Goal: Task Accomplishment & Management: Use online tool/utility

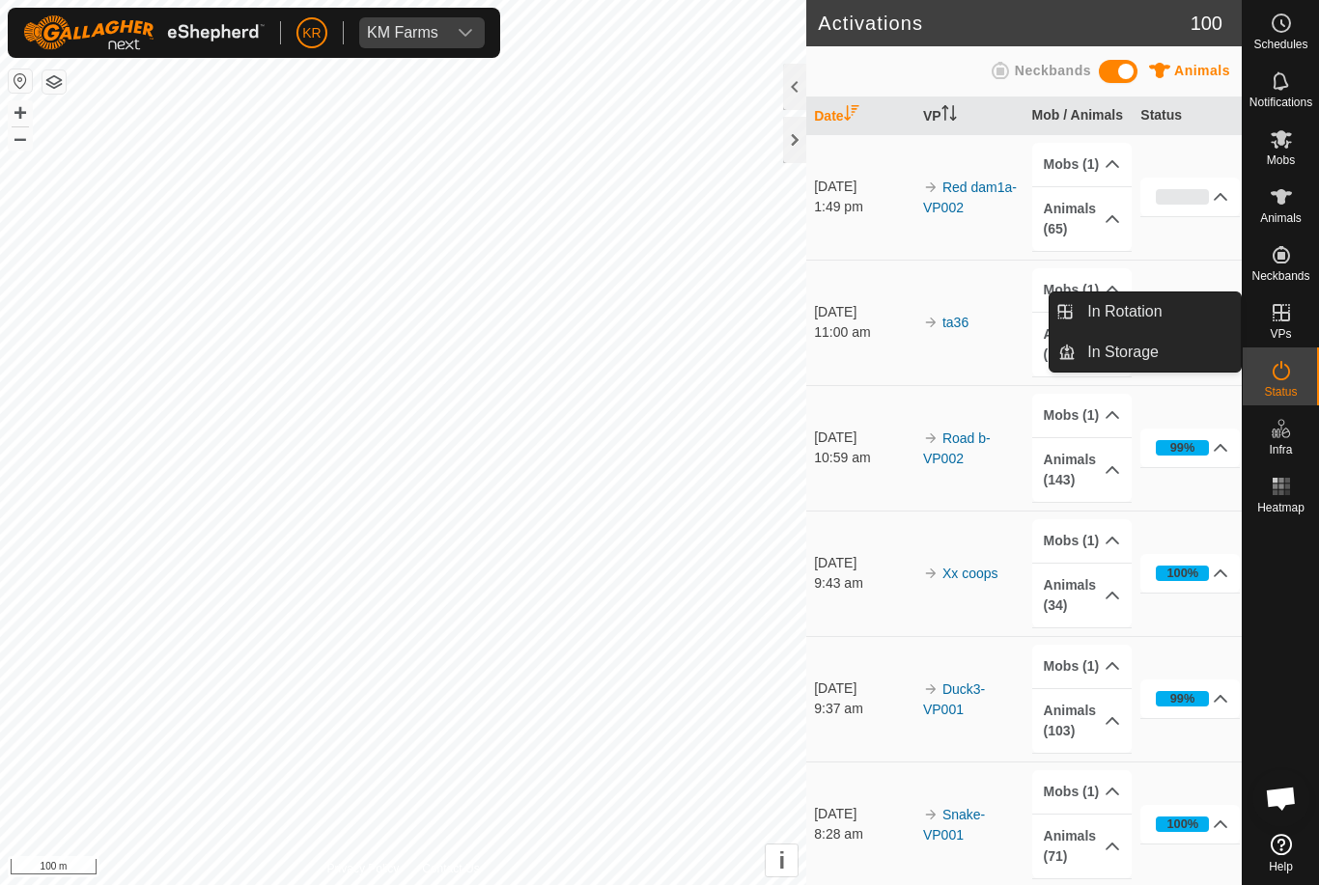
click at [1158, 317] on span "In Rotation" at bounding box center [1124, 311] width 74 height 23
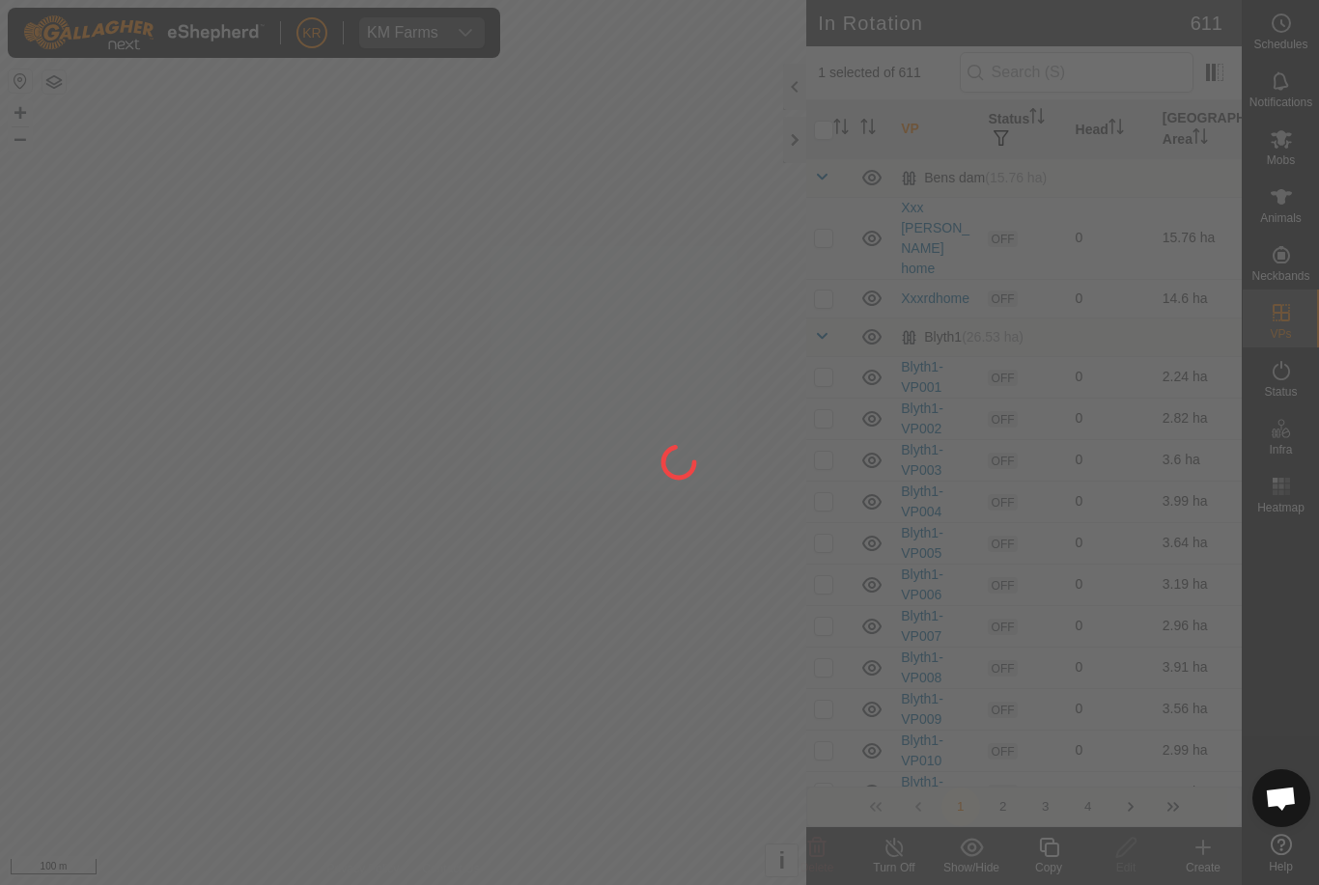
click at [1142, 310] on div at bounding box center [659, 442] width 1319 height 885
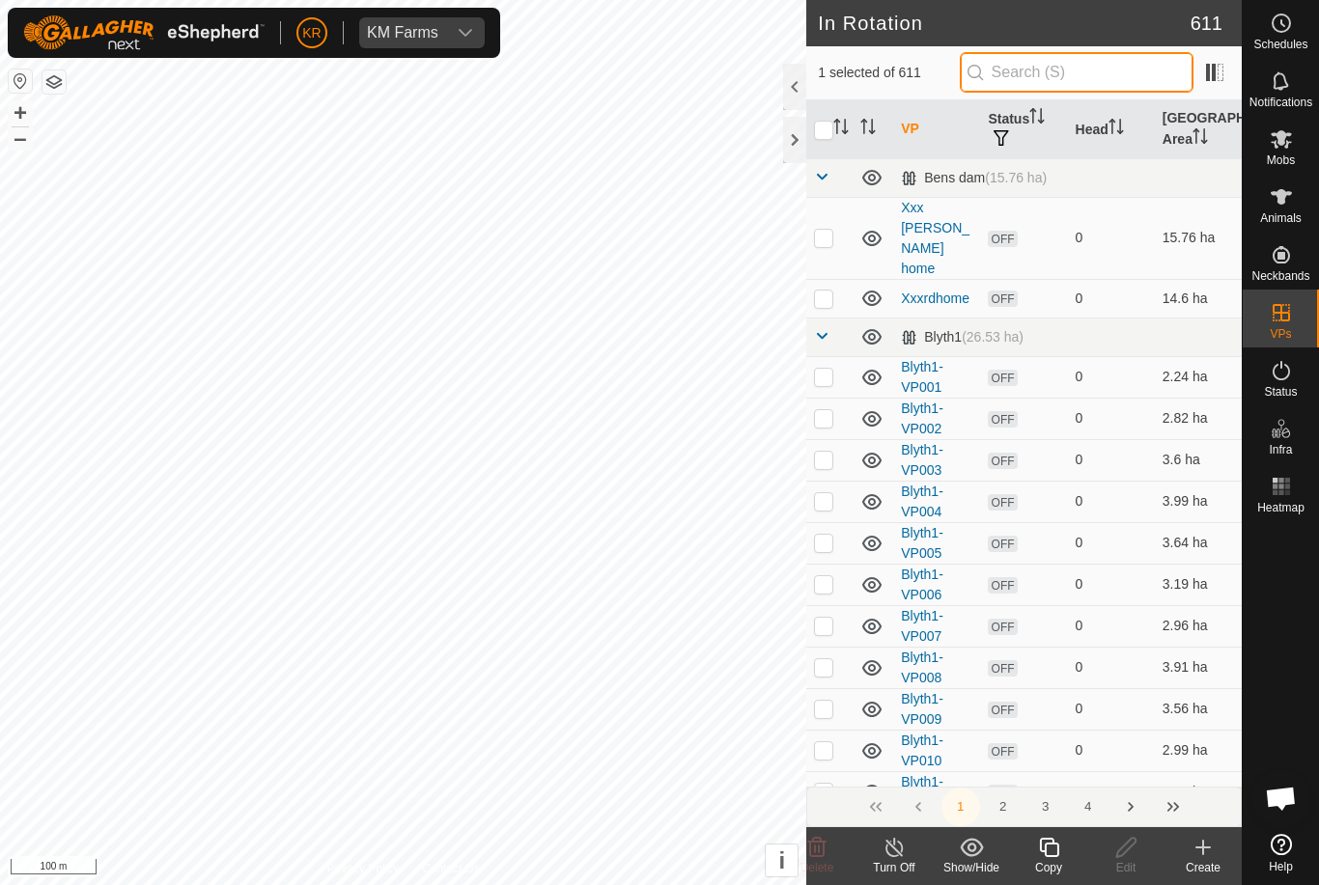
click at [1080, 69] on input "text" at bounding box center [1077, 72] width 234 height 41
click at [816, 124] on input "checkbox" at bounding box center [823, 130] width 19 height 19
checkbox input "true"
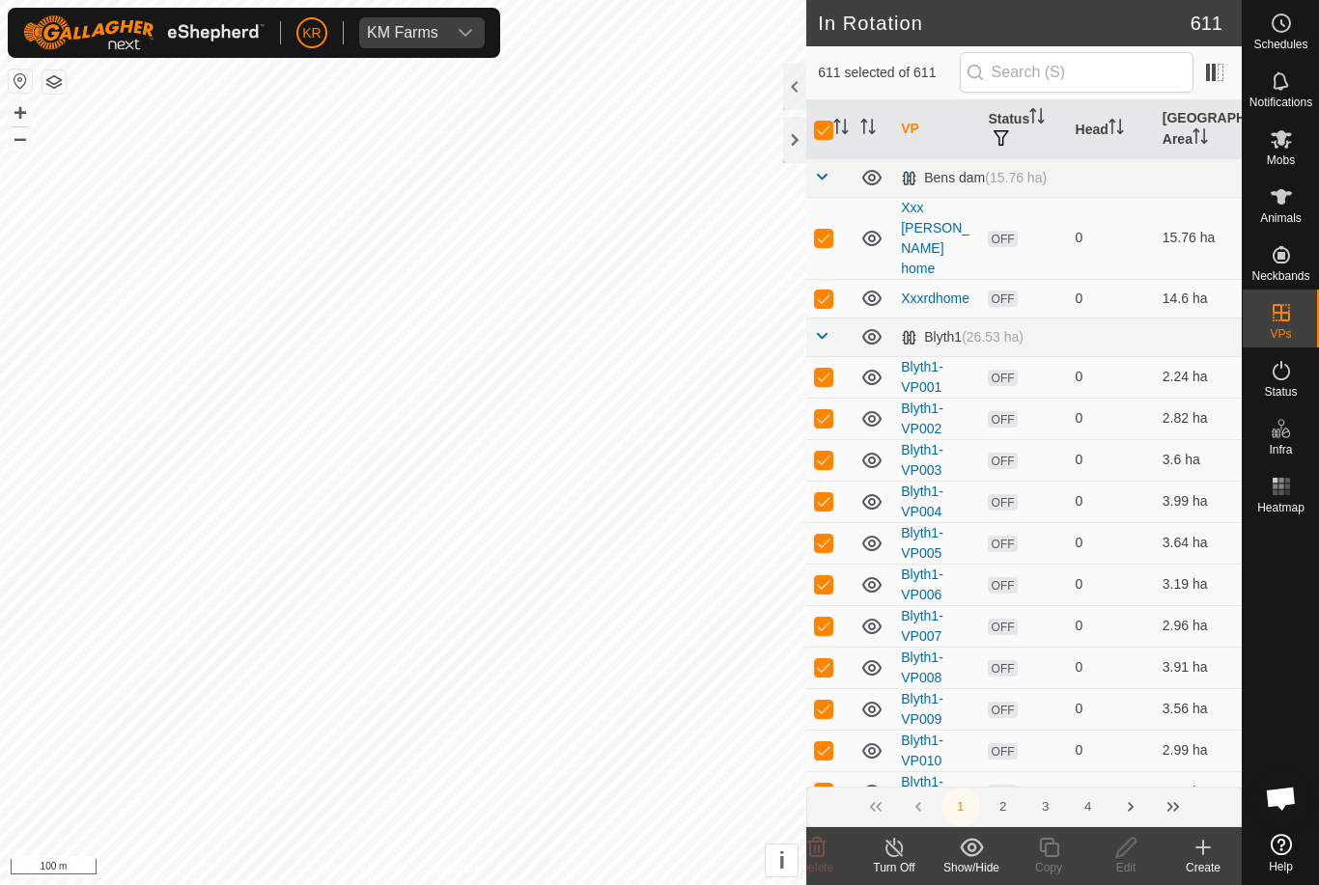
checkbox input "true"
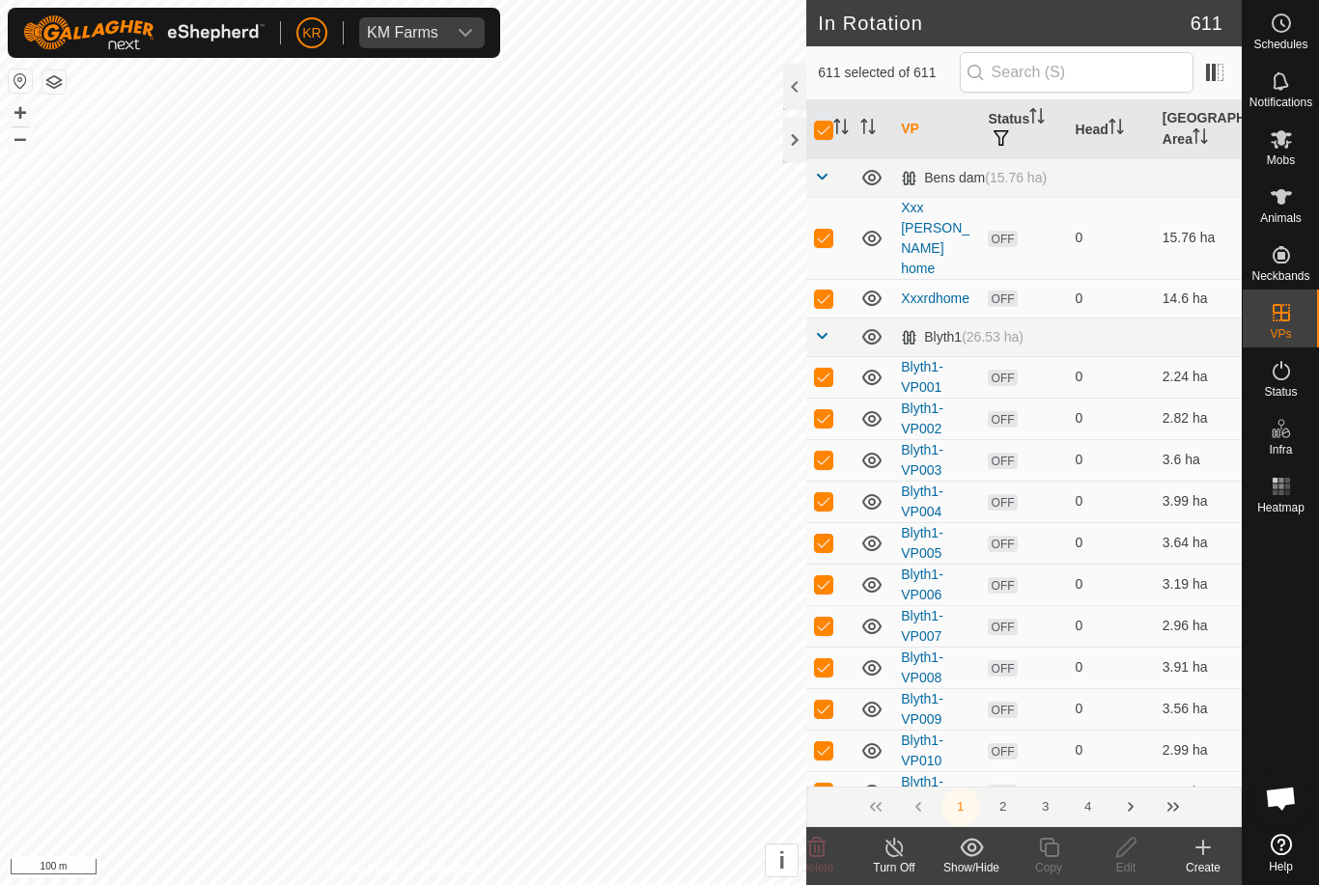
checkbox input "true"
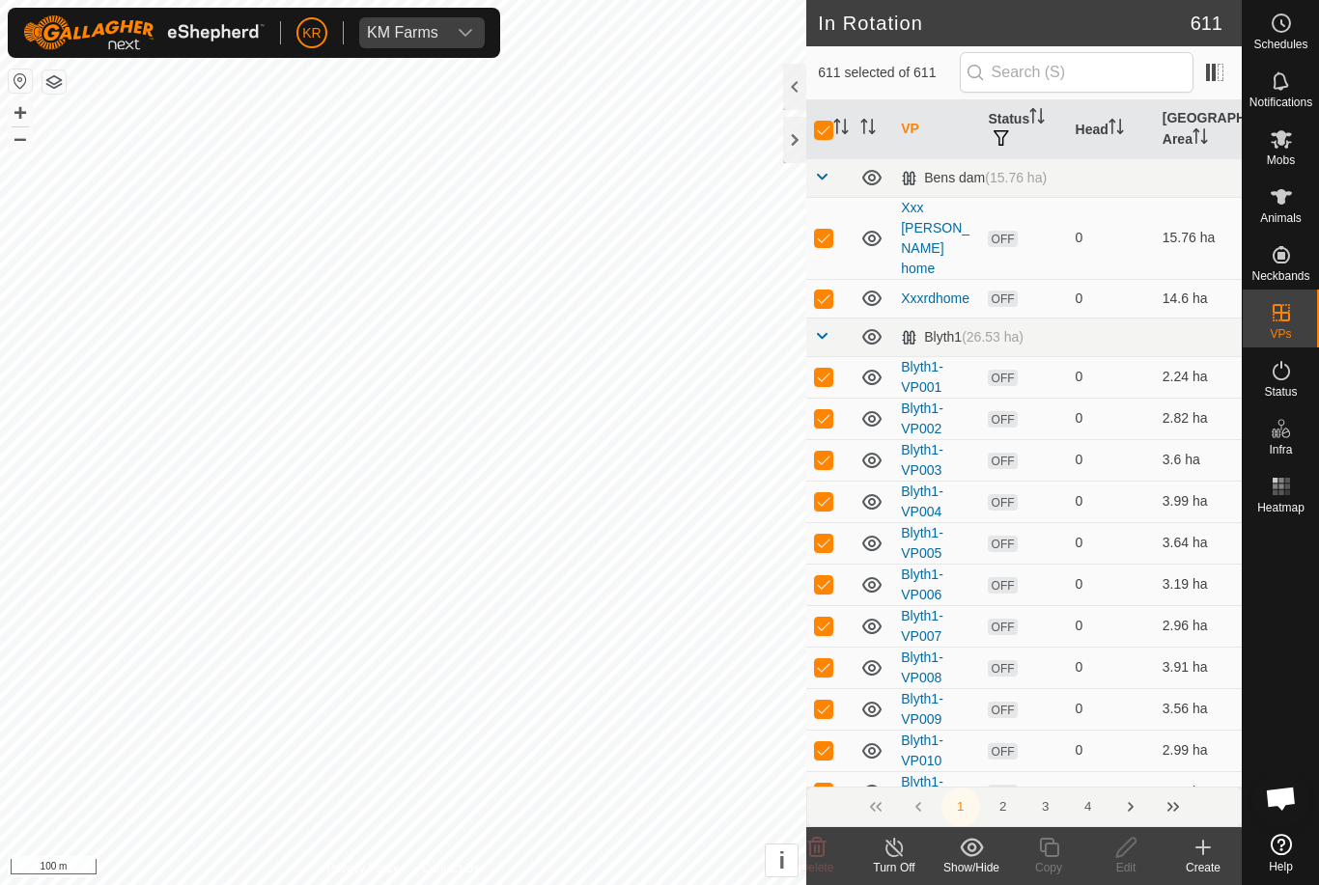
checkbox input "true"
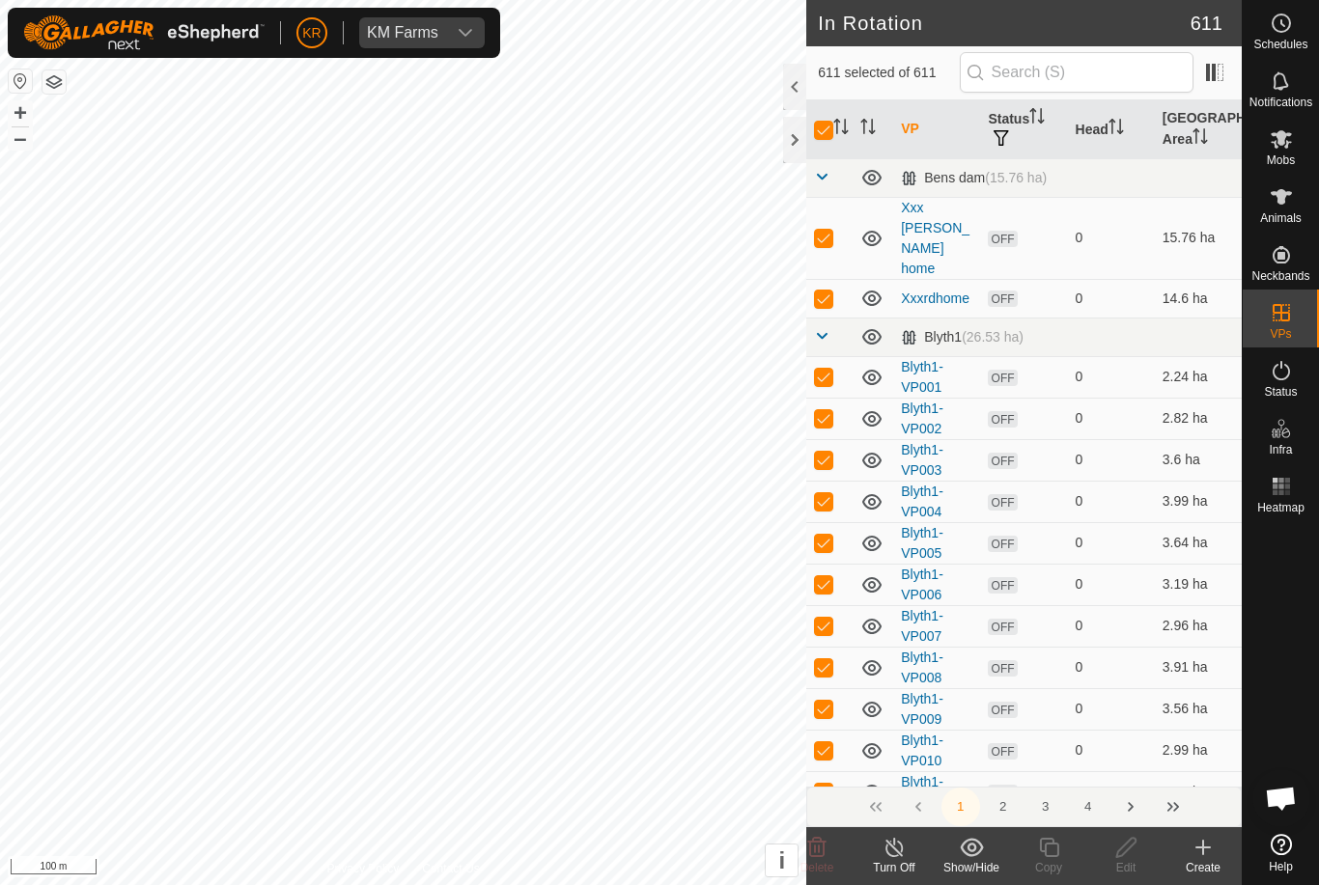
checkbox input "true"
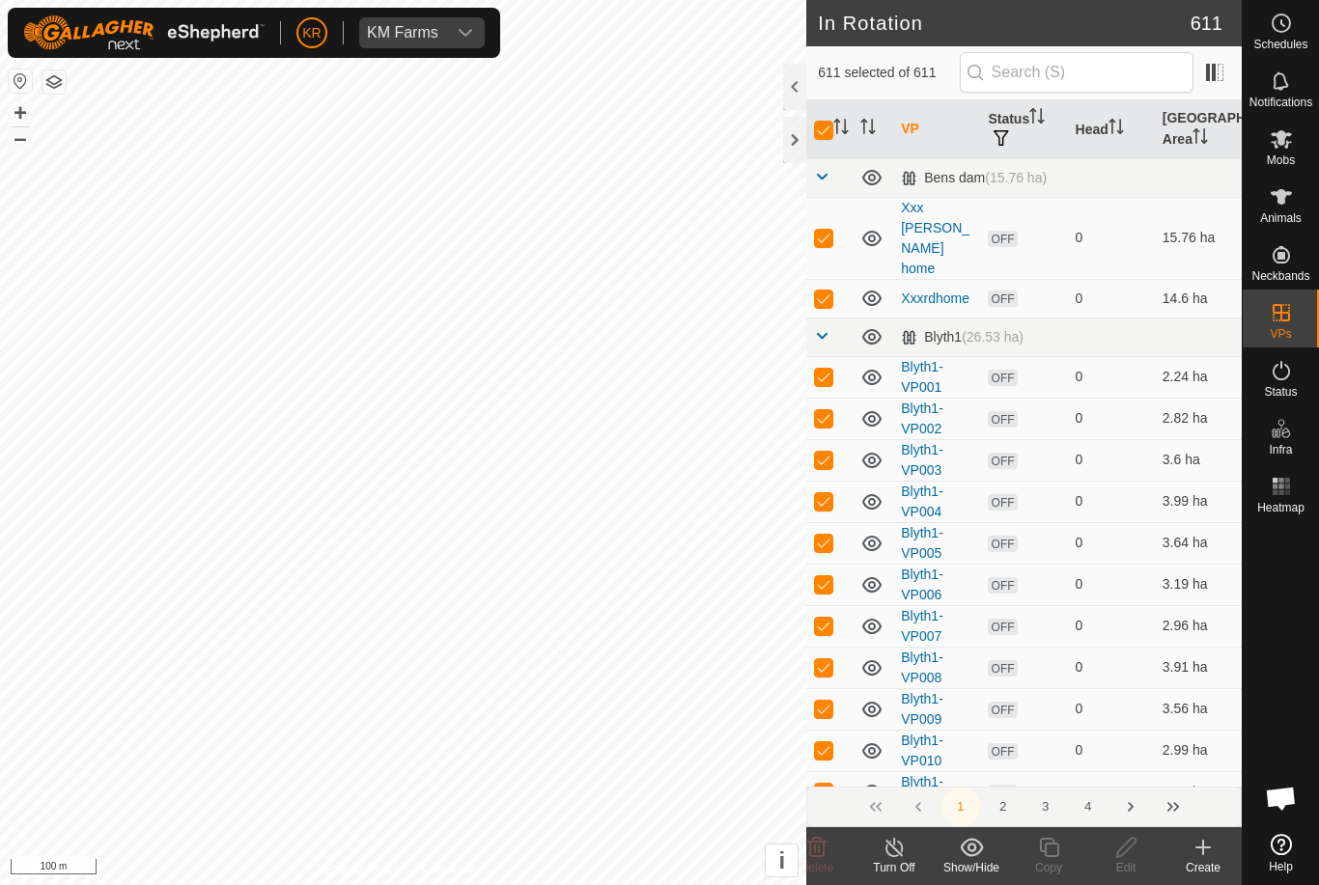
checkbox input "true"
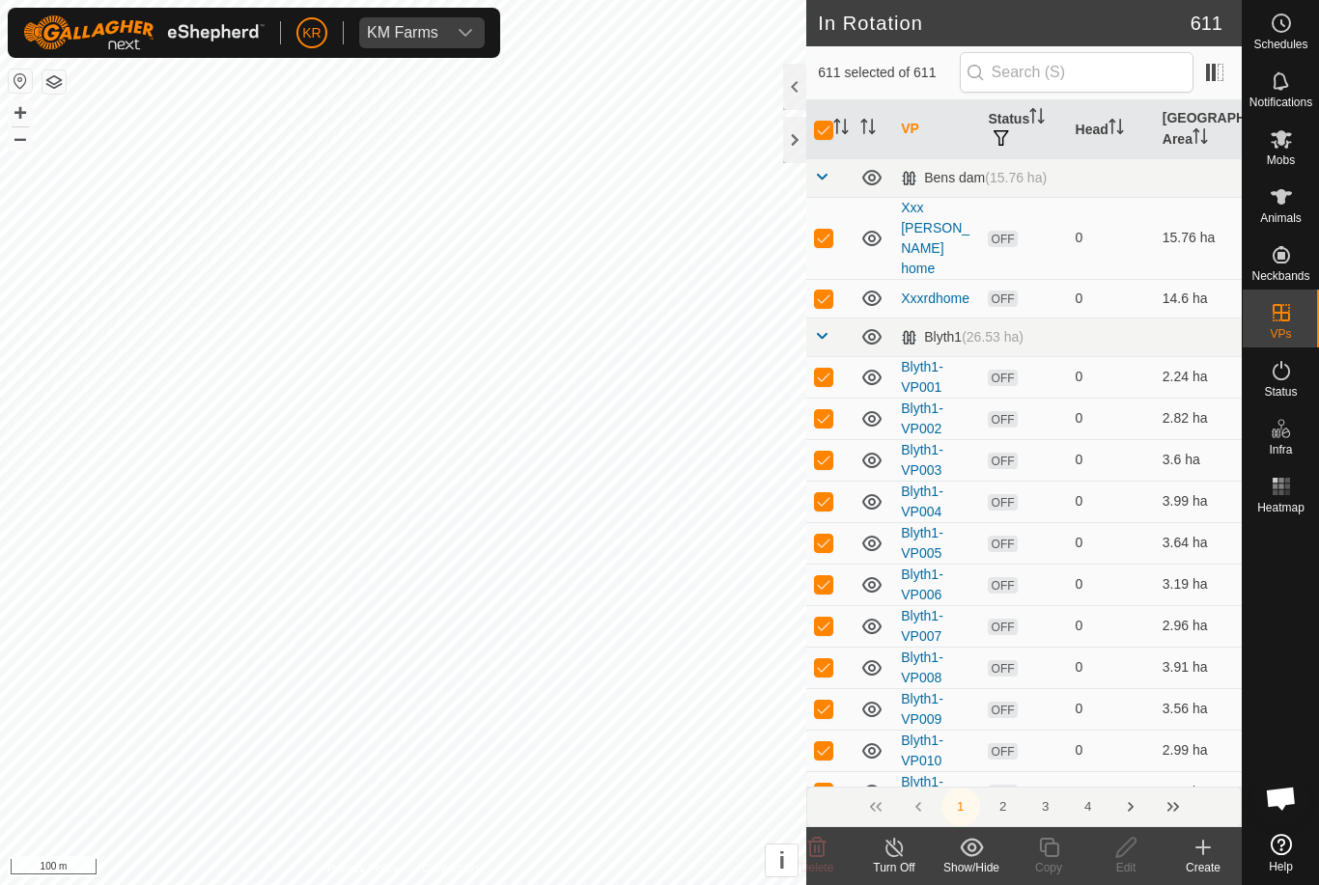
checkbox input "true"
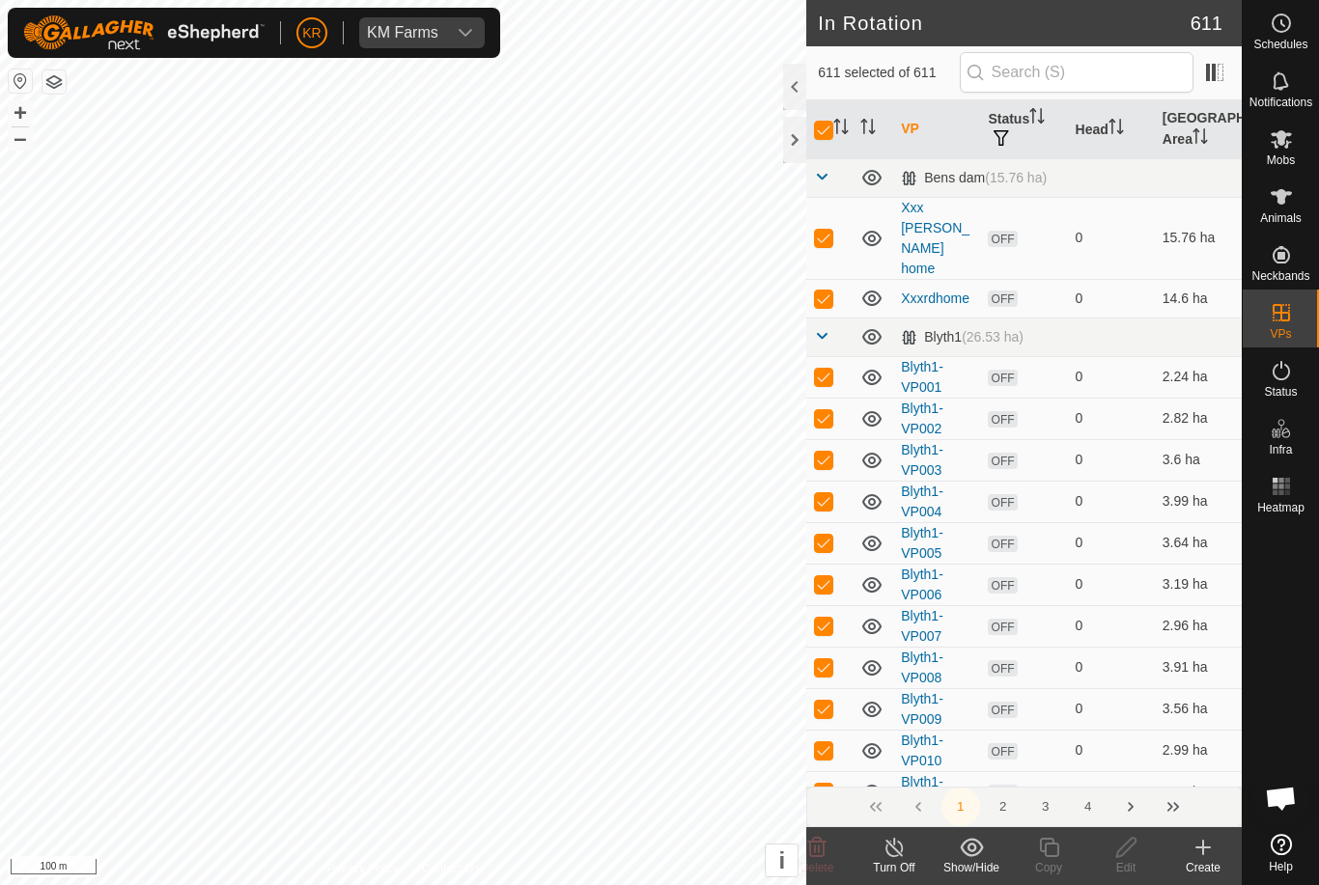
checkbox input "true"
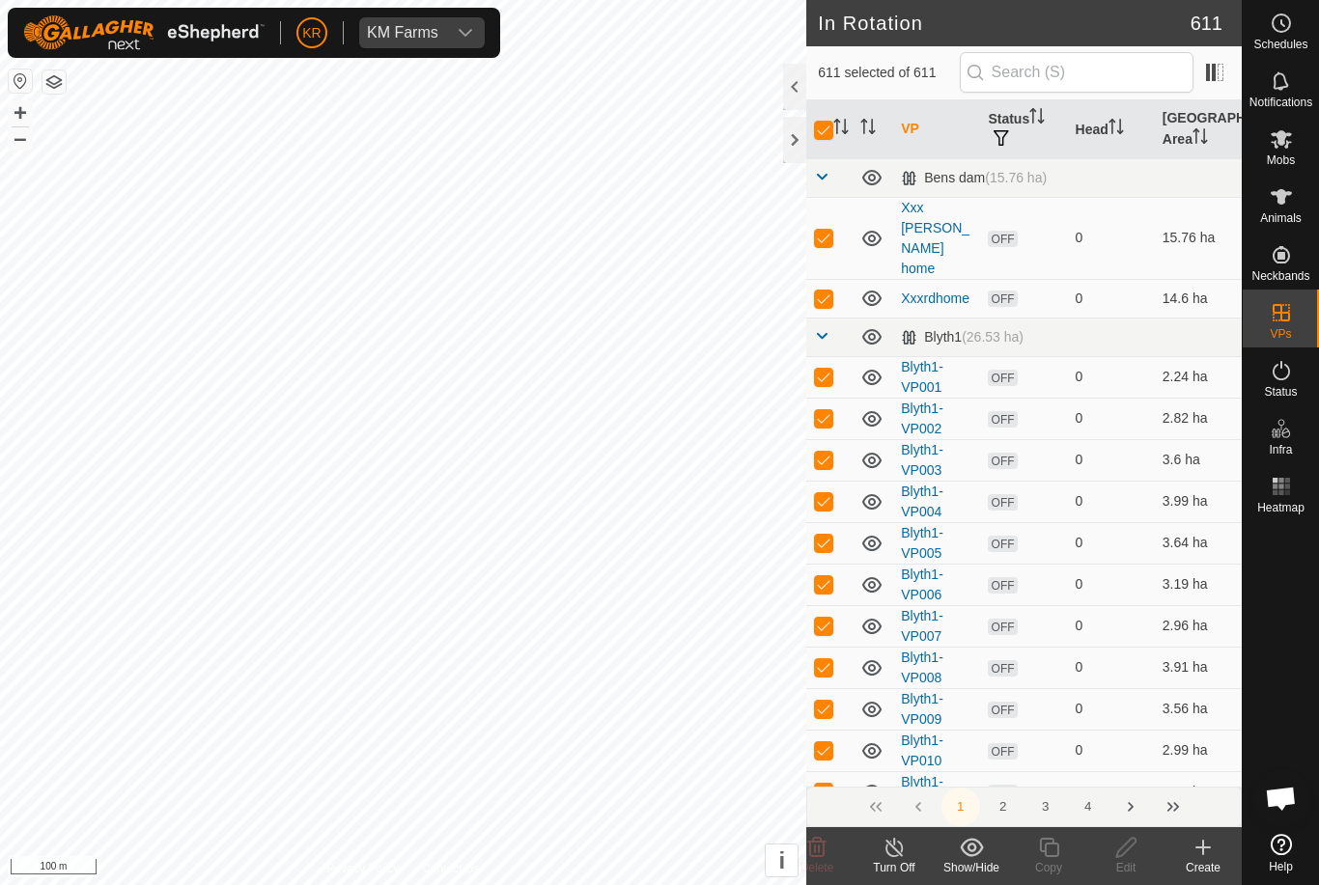
checkbox input "true"
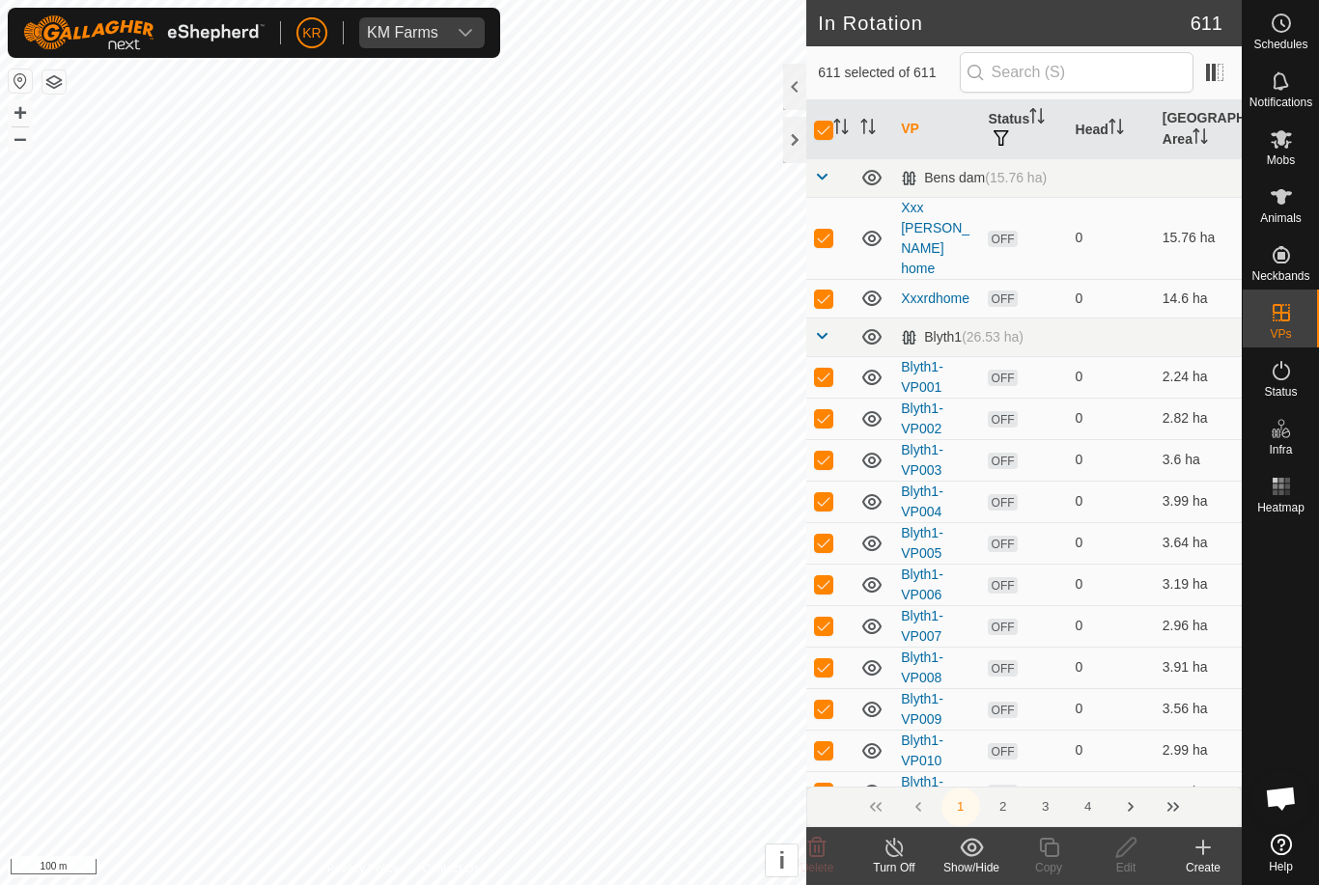
checkbox input "true"
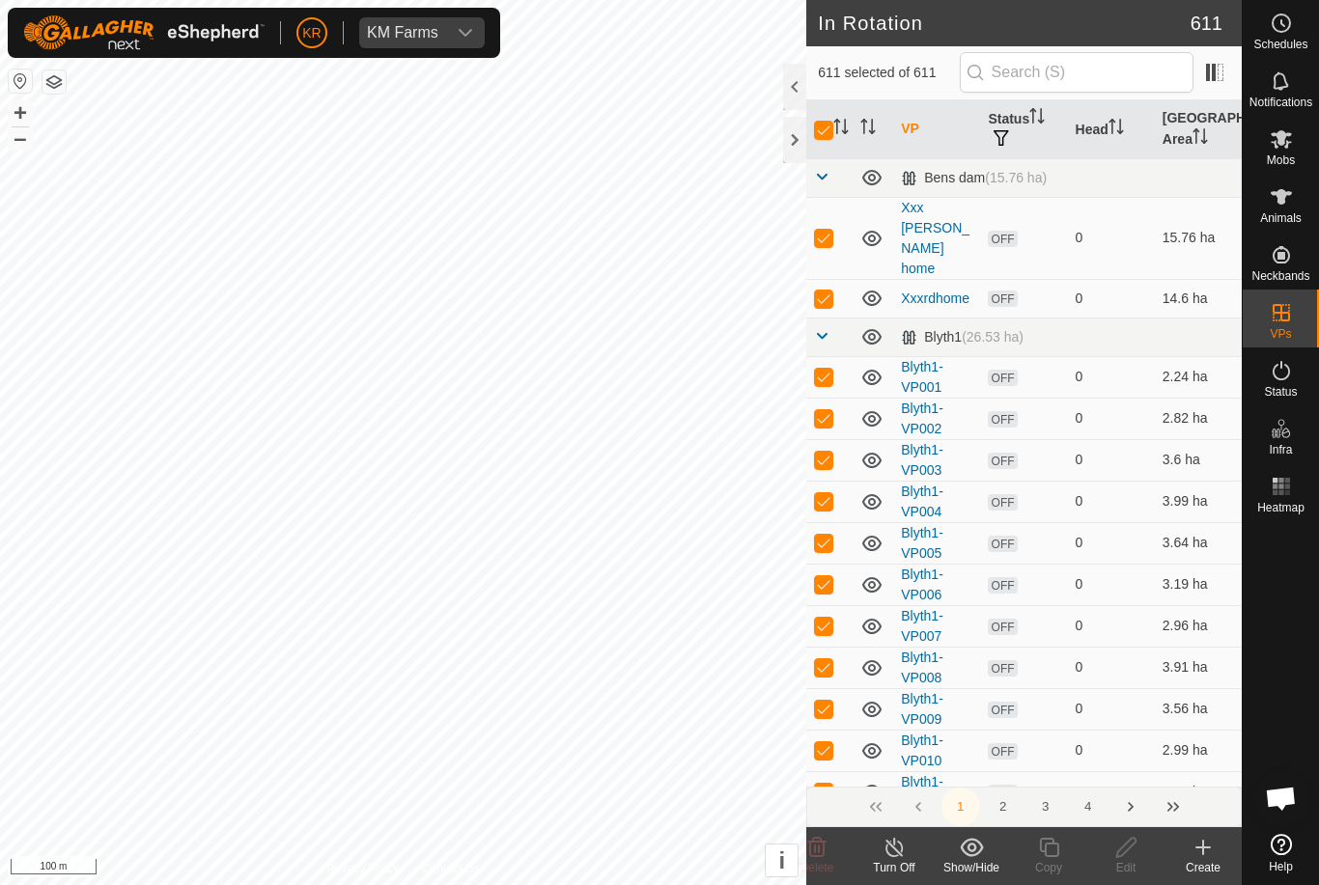
checkbox input "true"
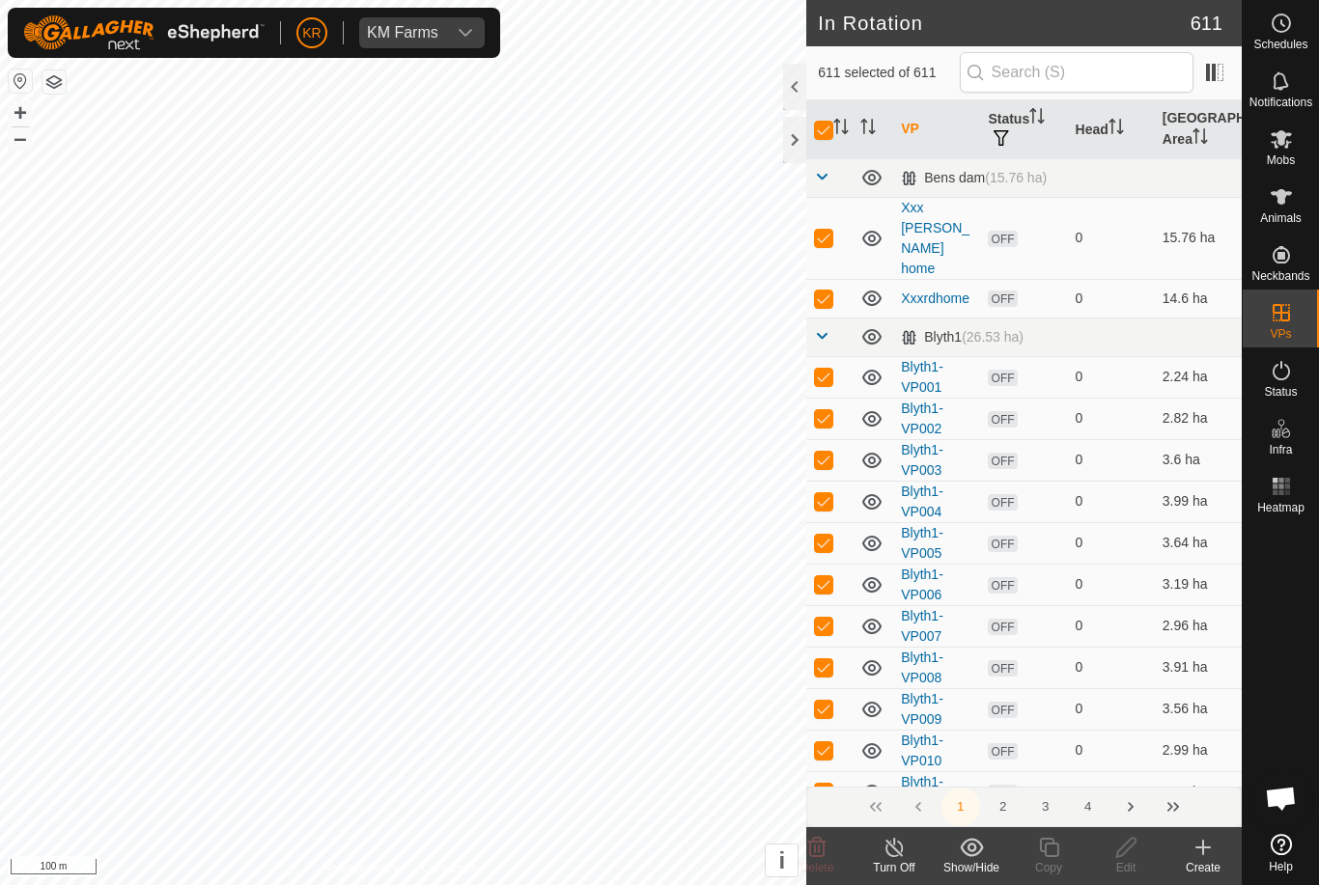
checkbox input "true"
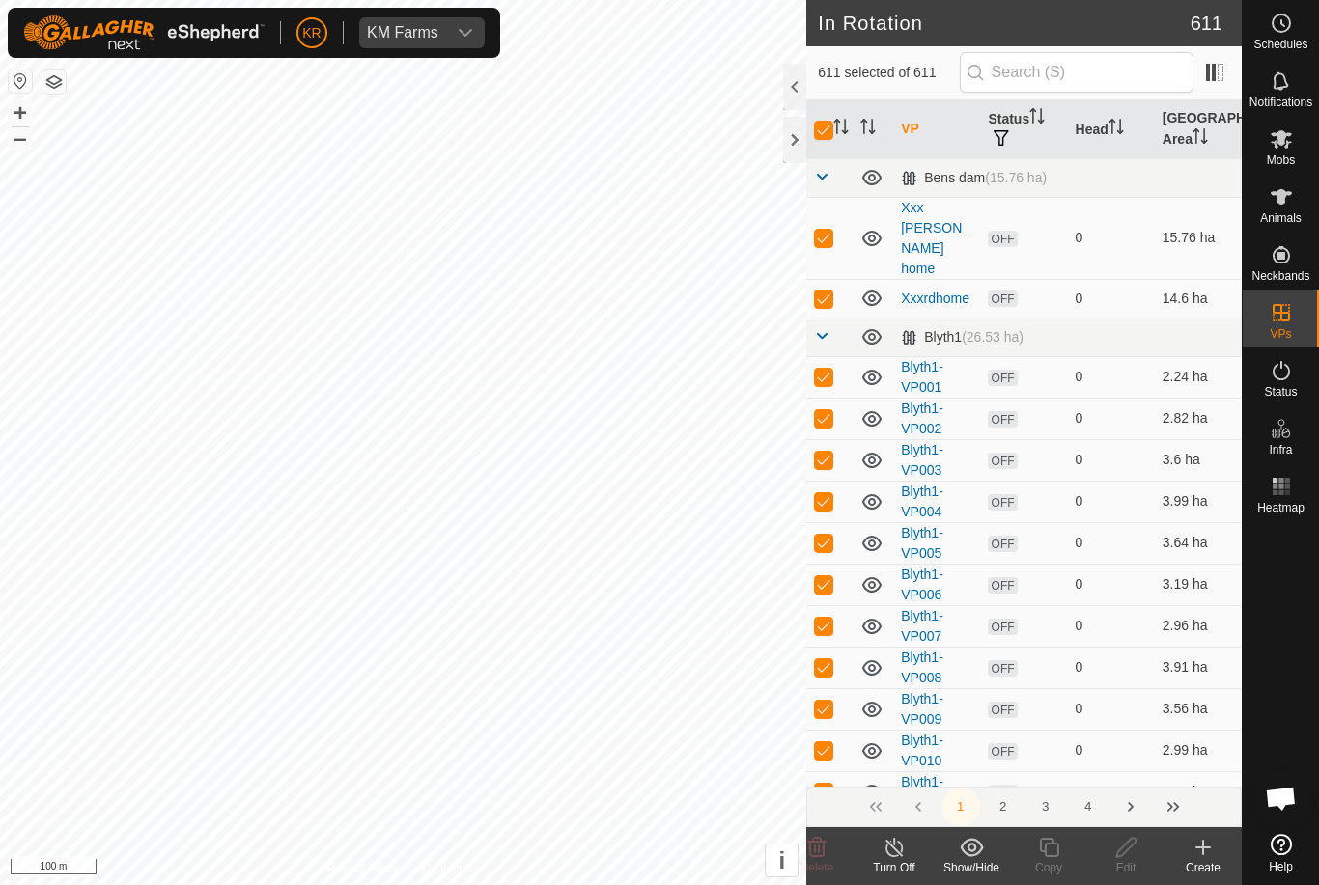
checkbox input "true"
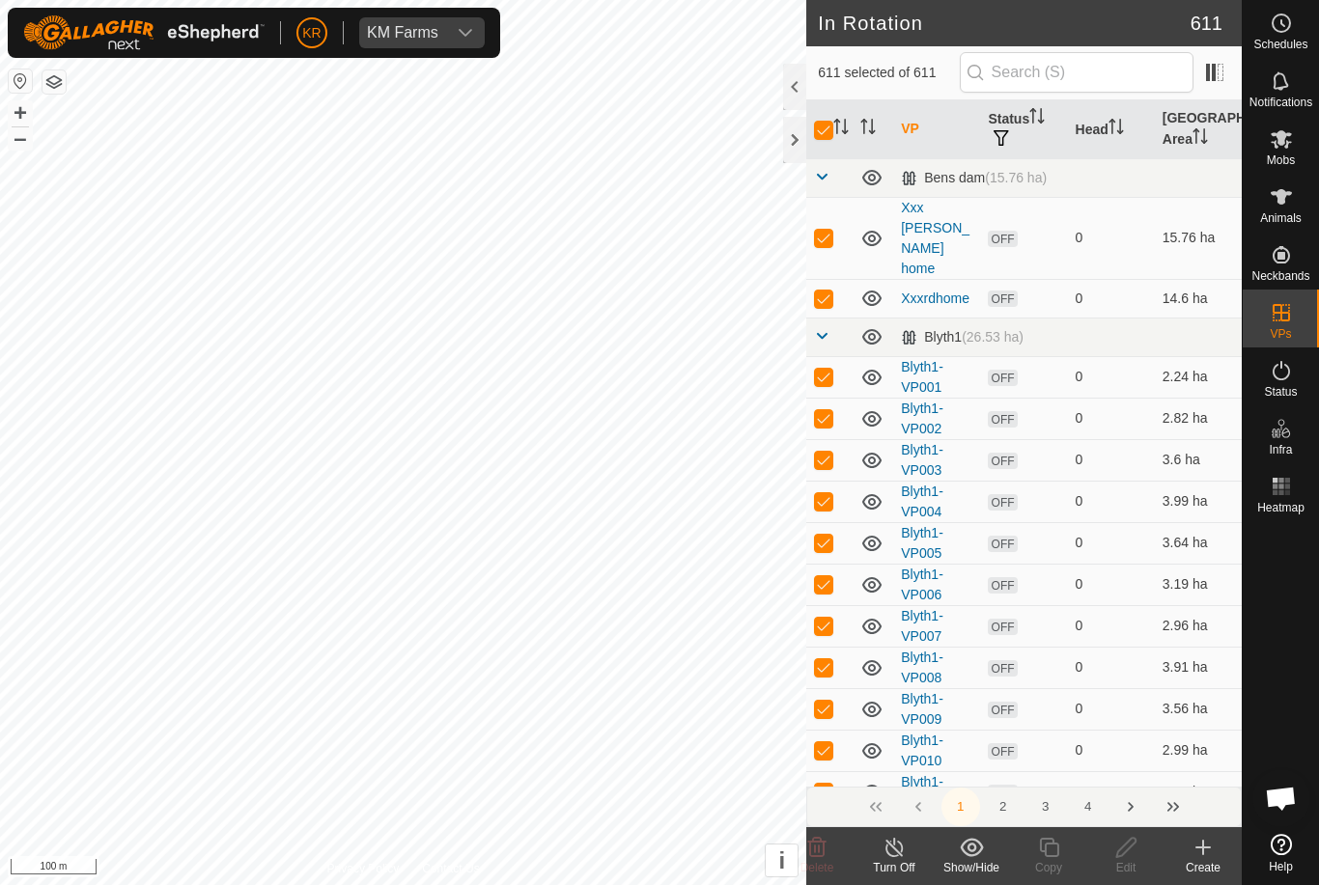
checkbox input "true"
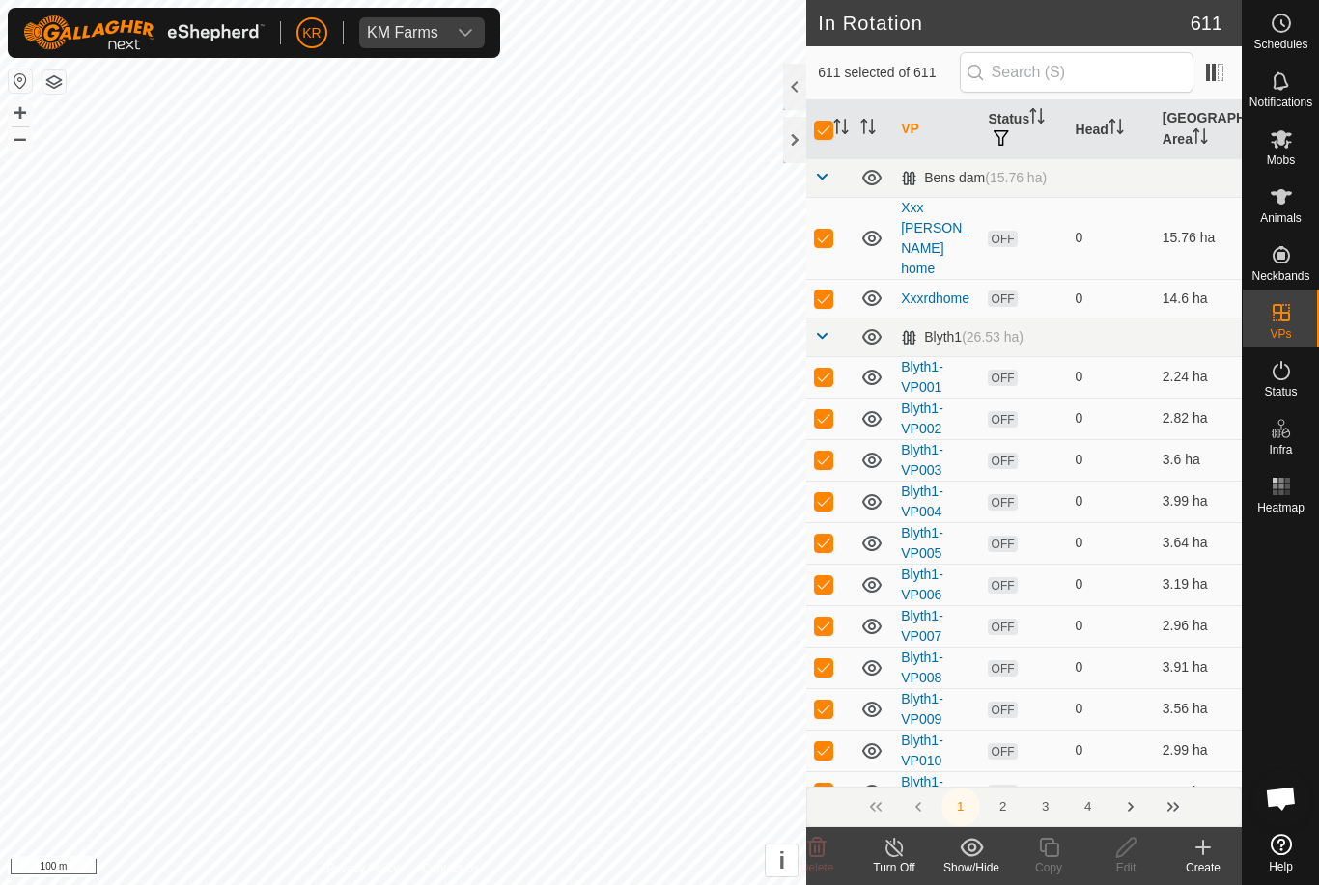
checkbox input "true"
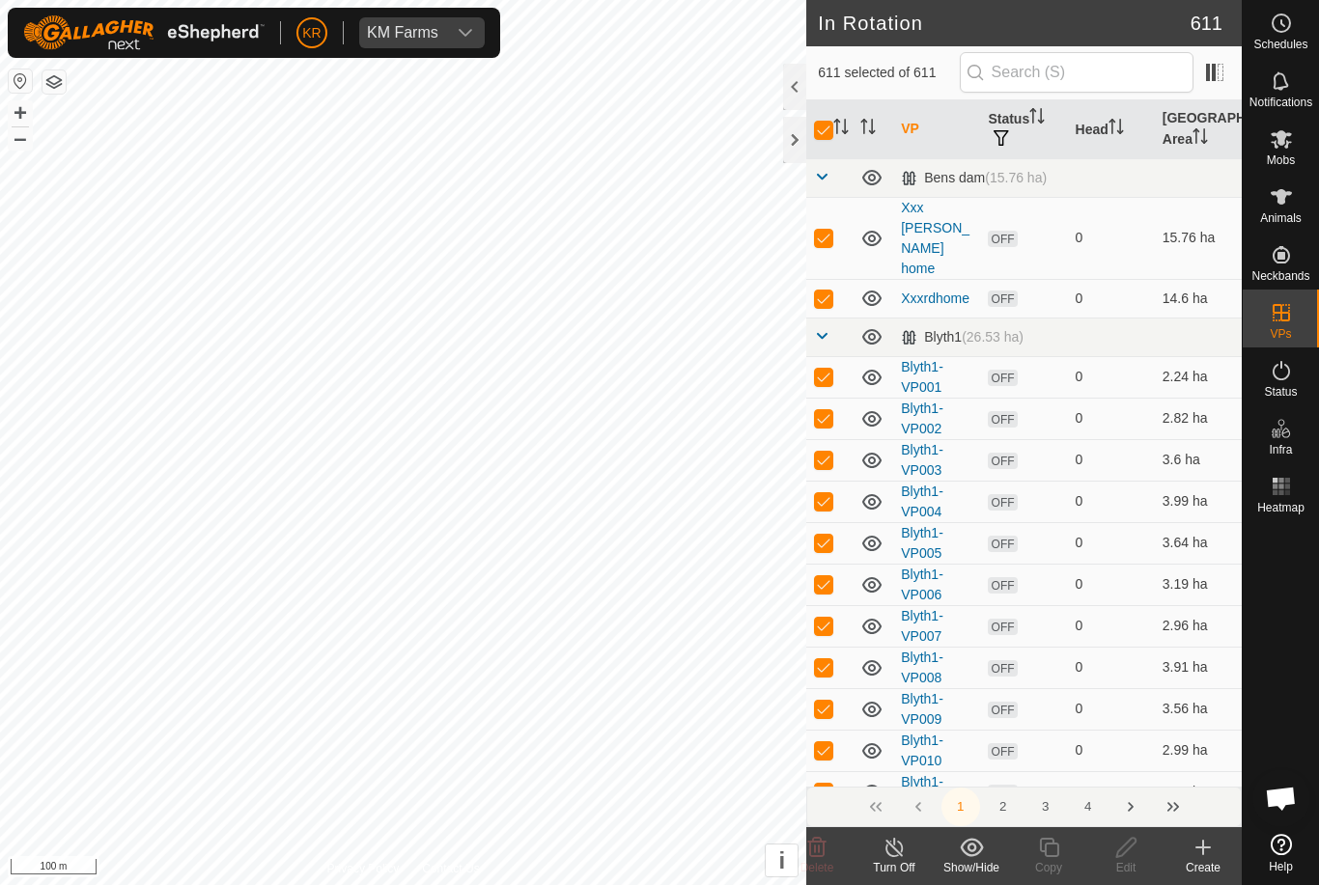
checkbox input "true"
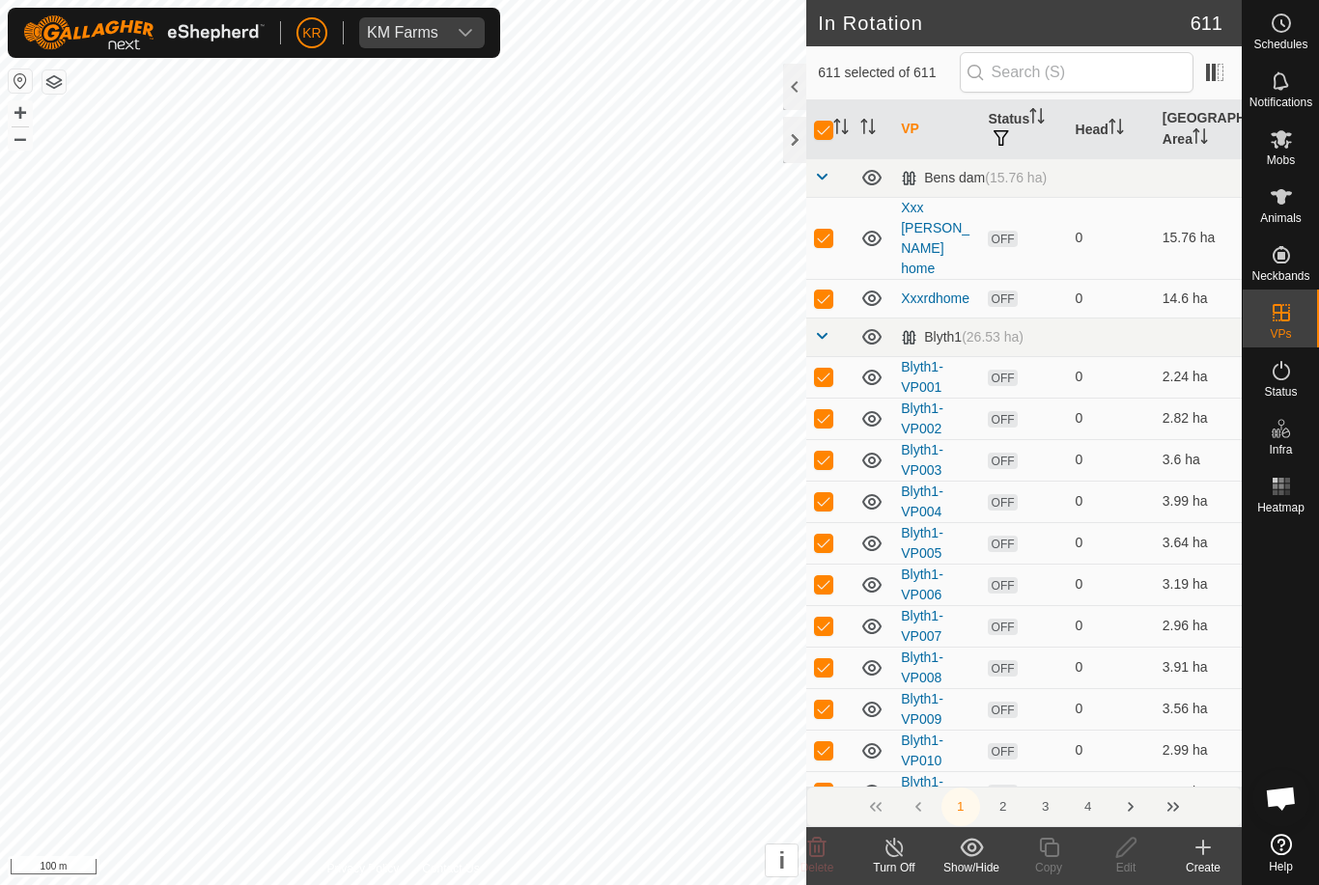
checkbox input "true"
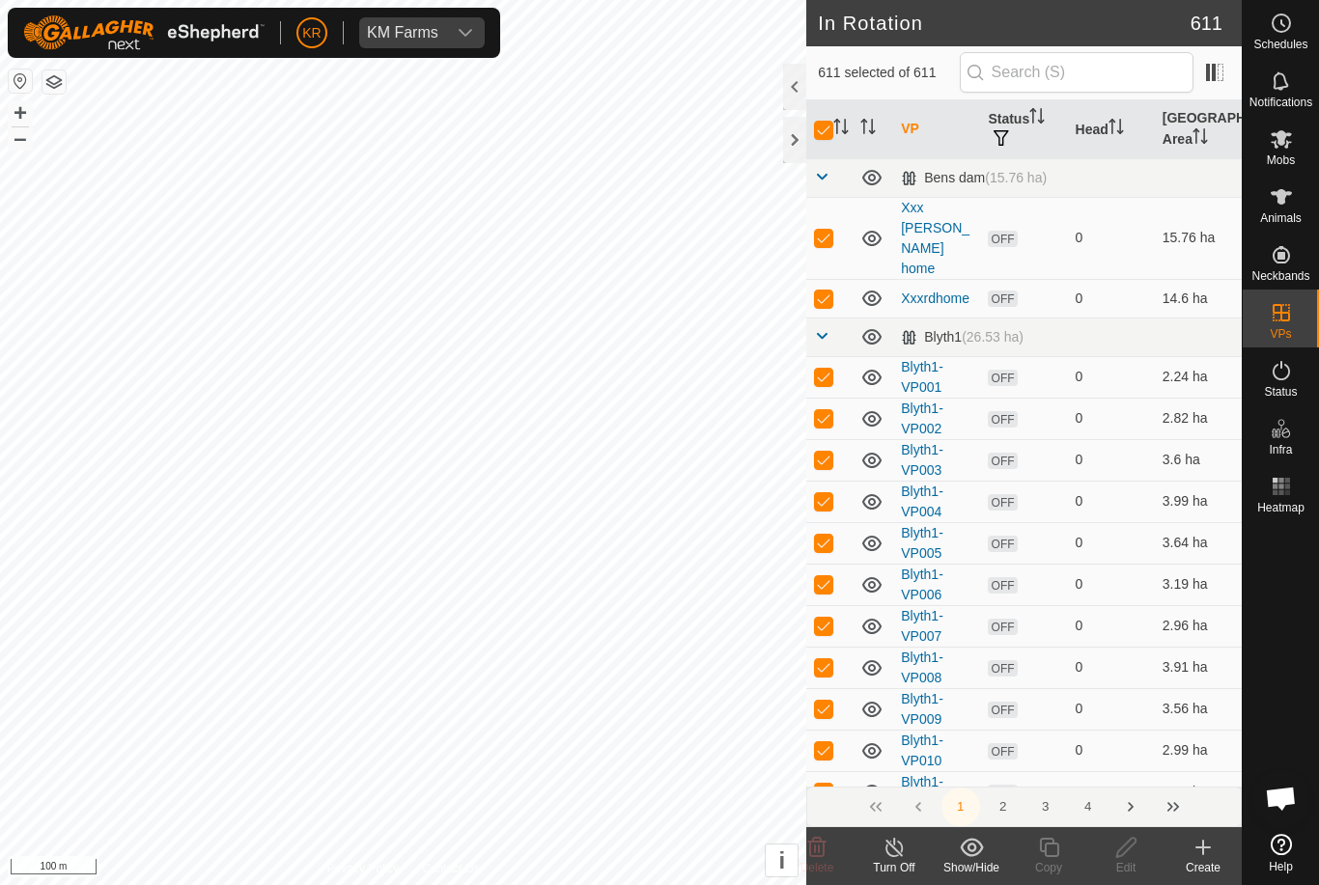
checkbox input "true"
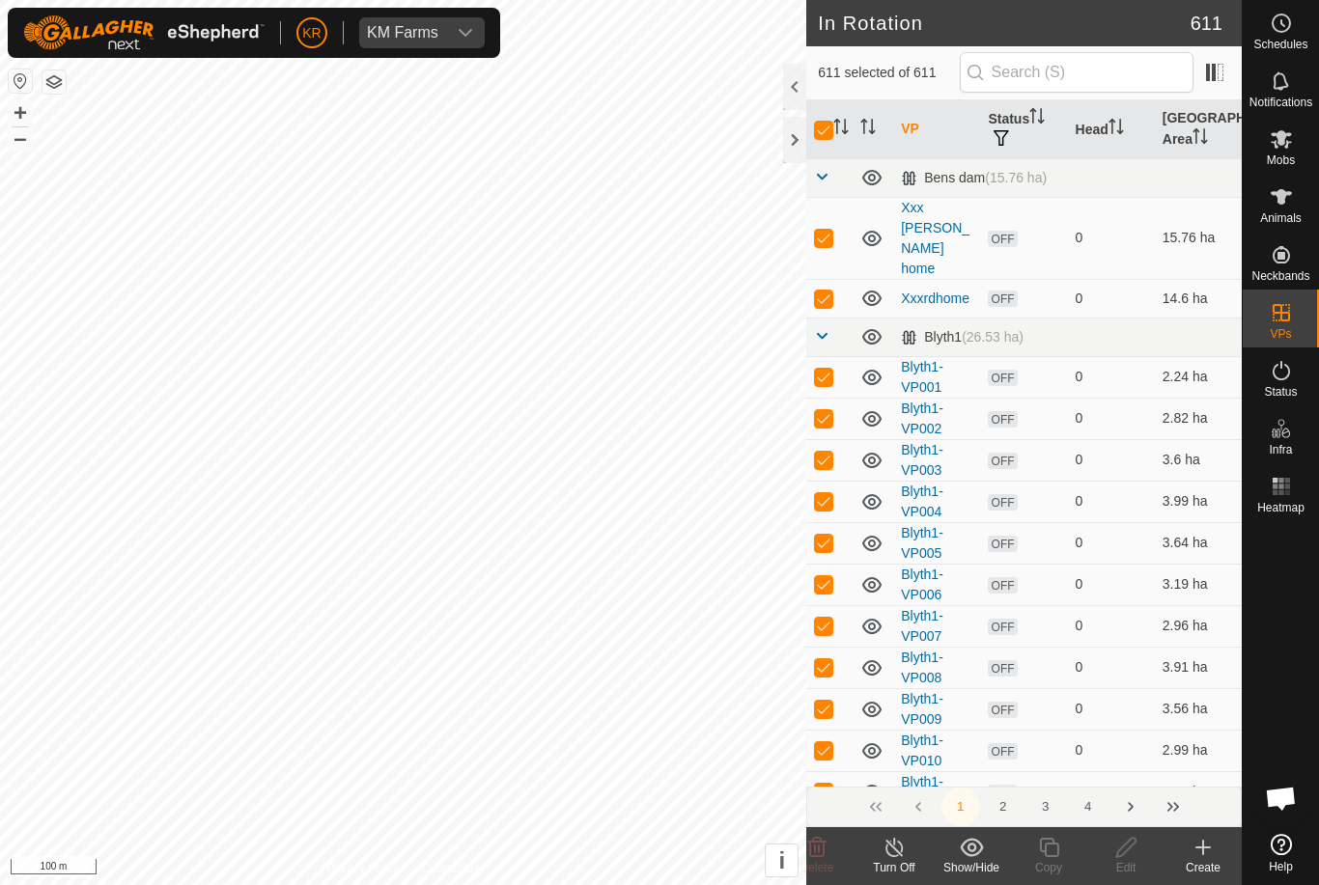
checkbox input "true"
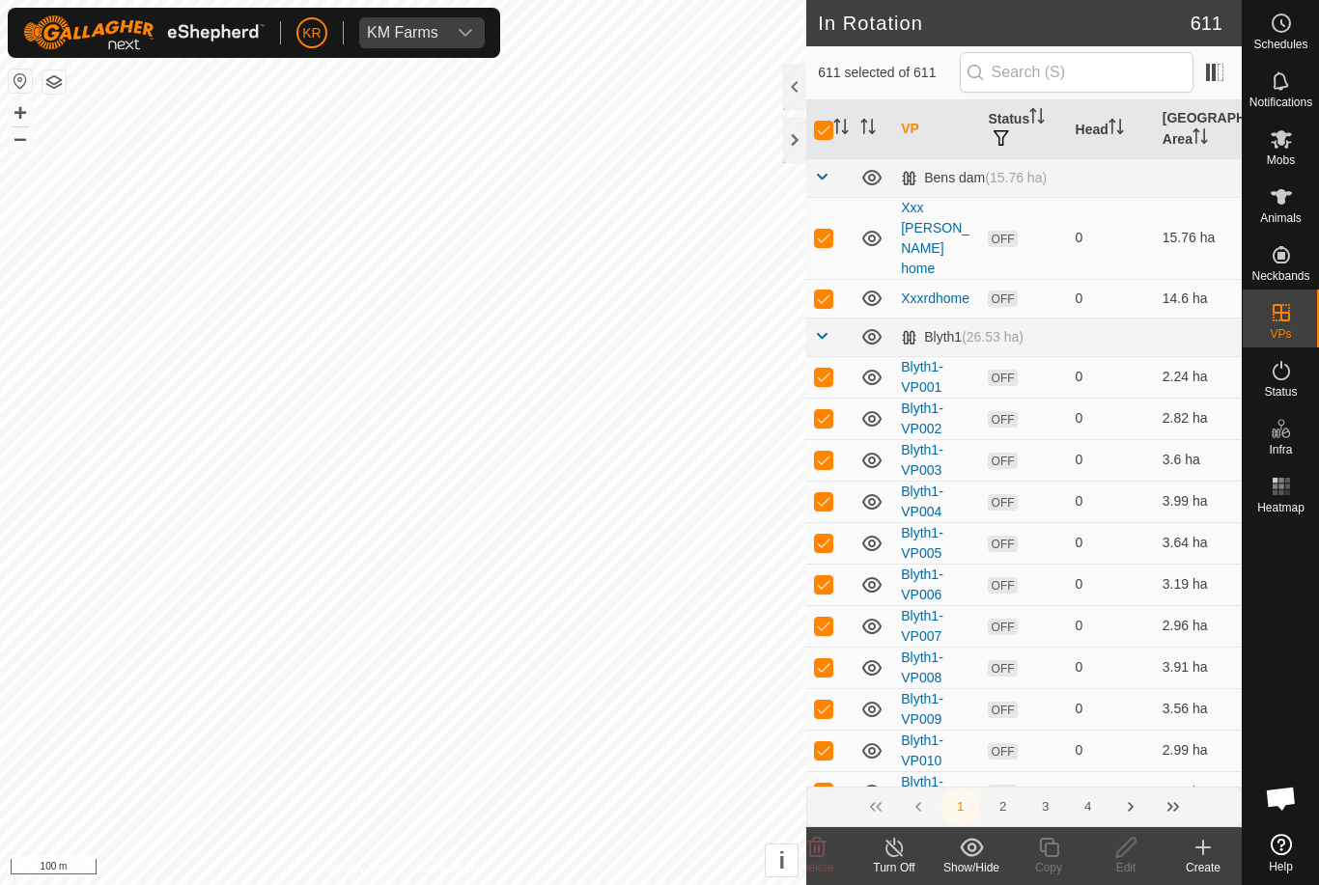
checkbox input "true"
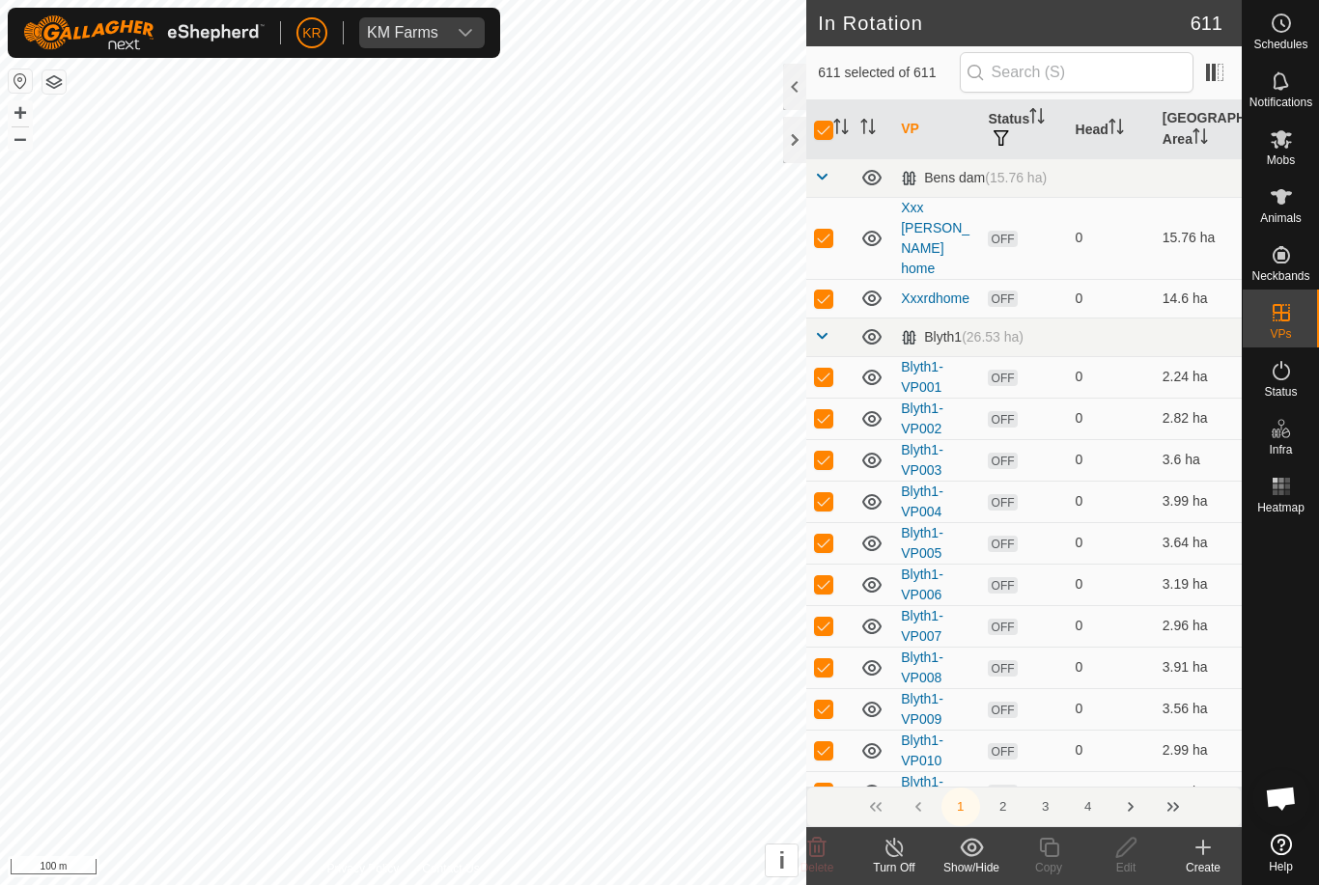
checkbox input "true"
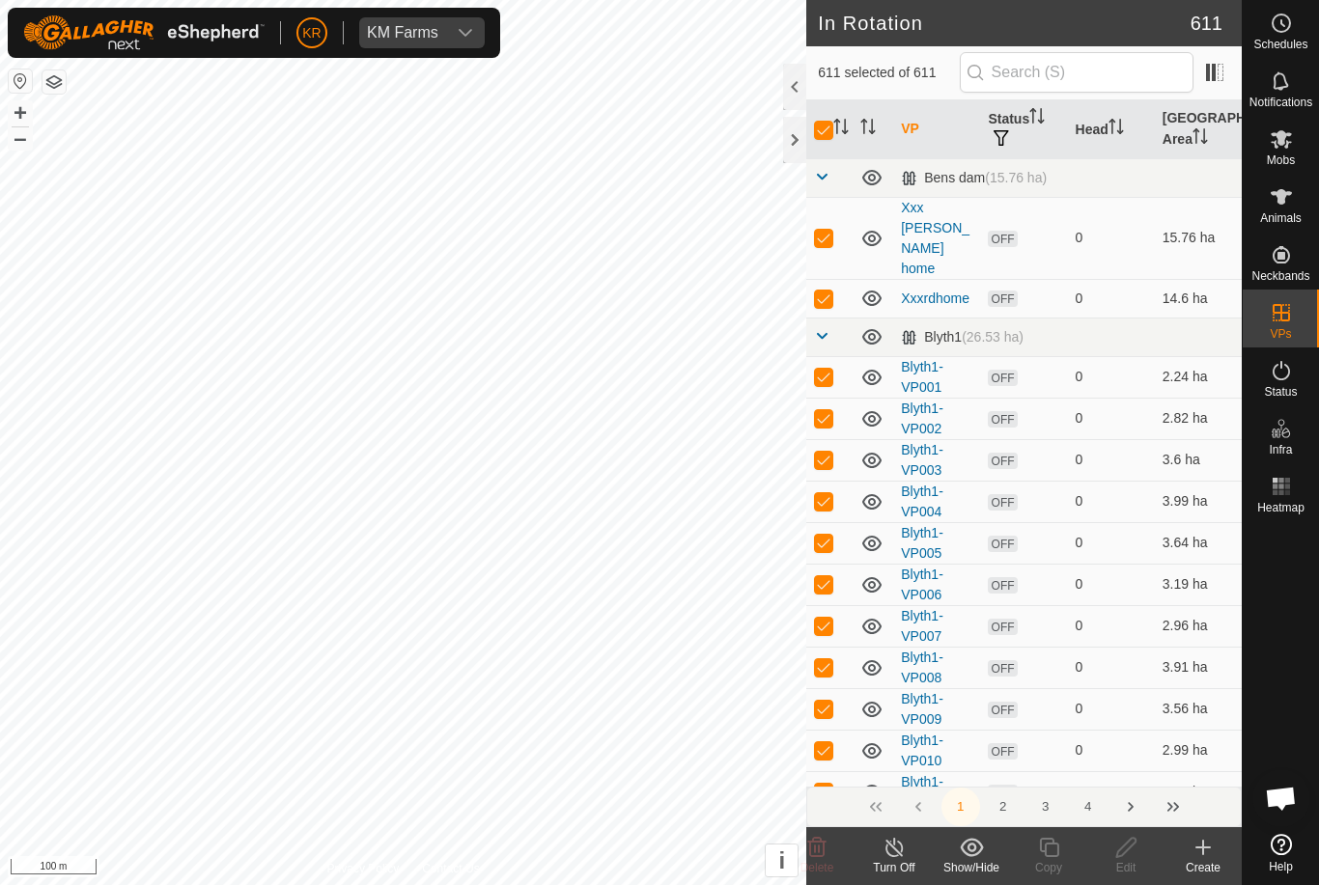
checkbox input "true"
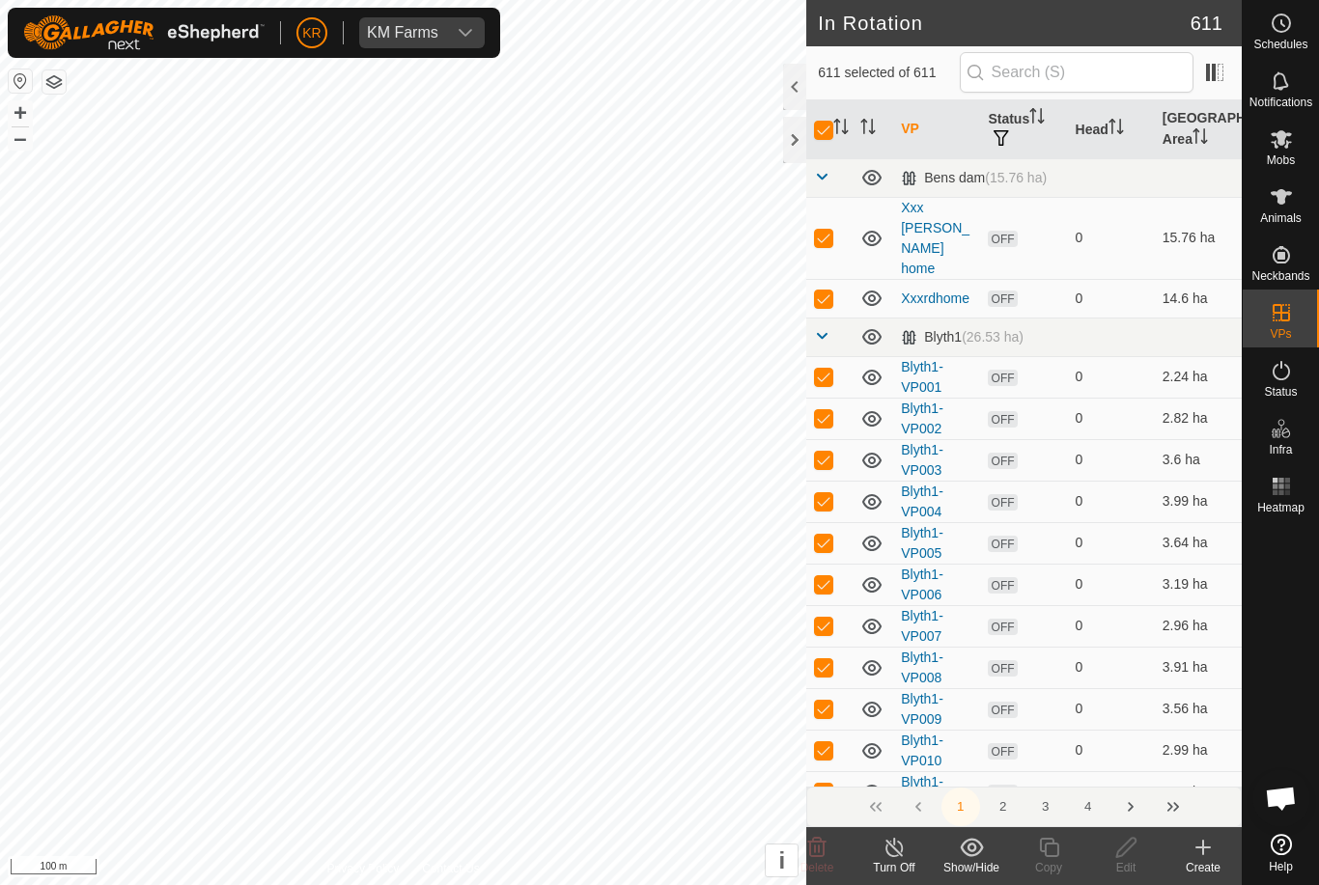
checkbox input "true"
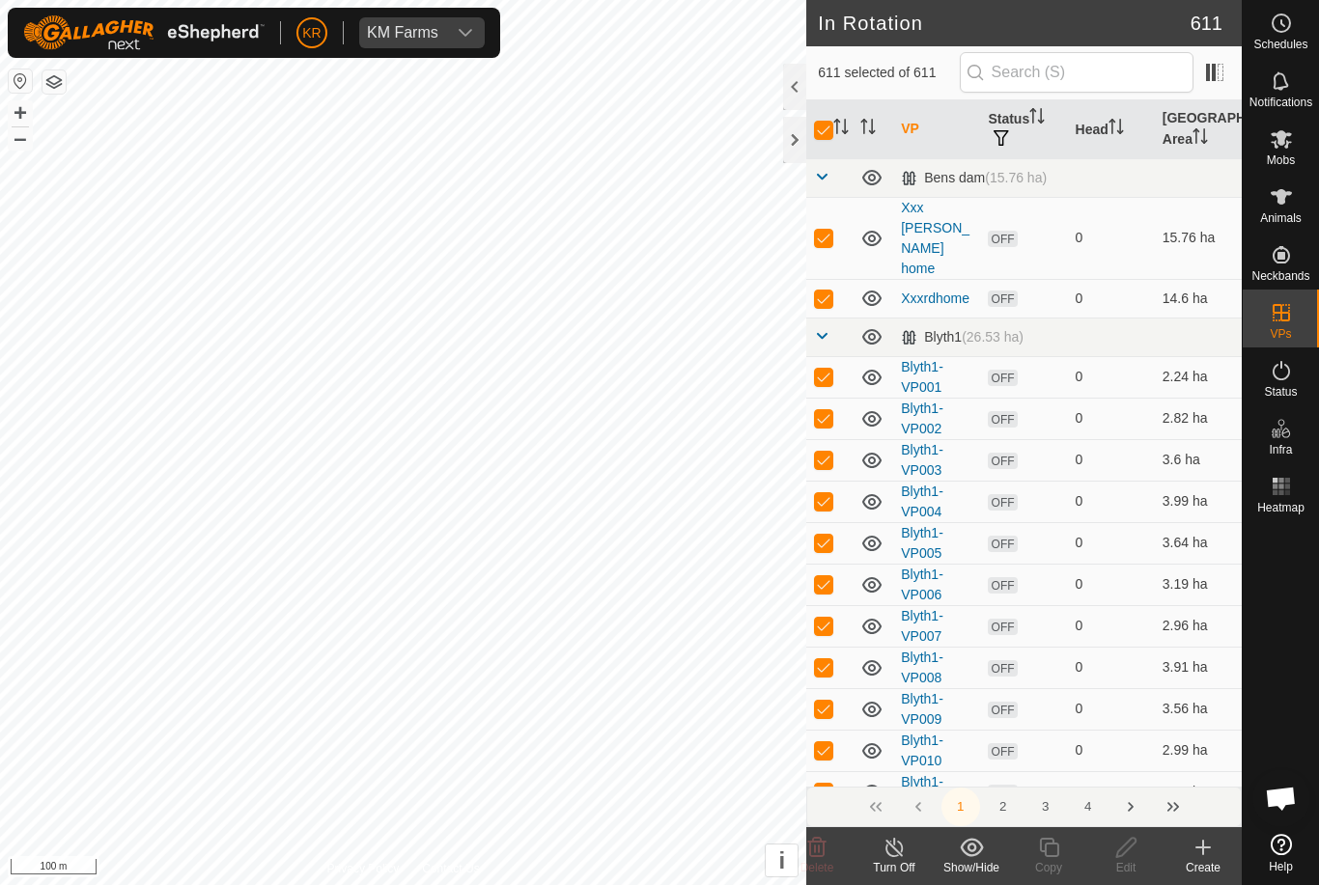
checkbox input "true"
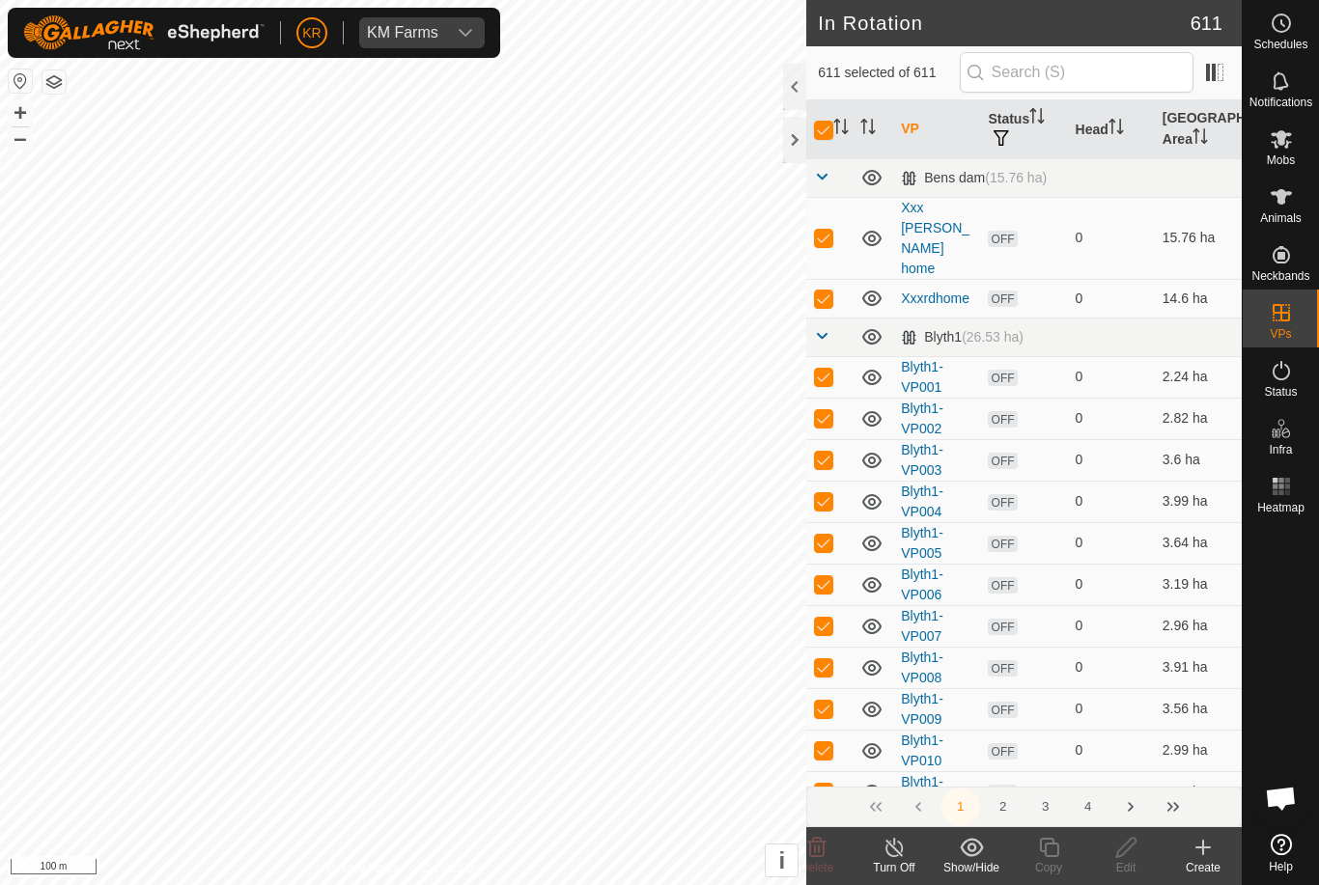
checkbox input "true"
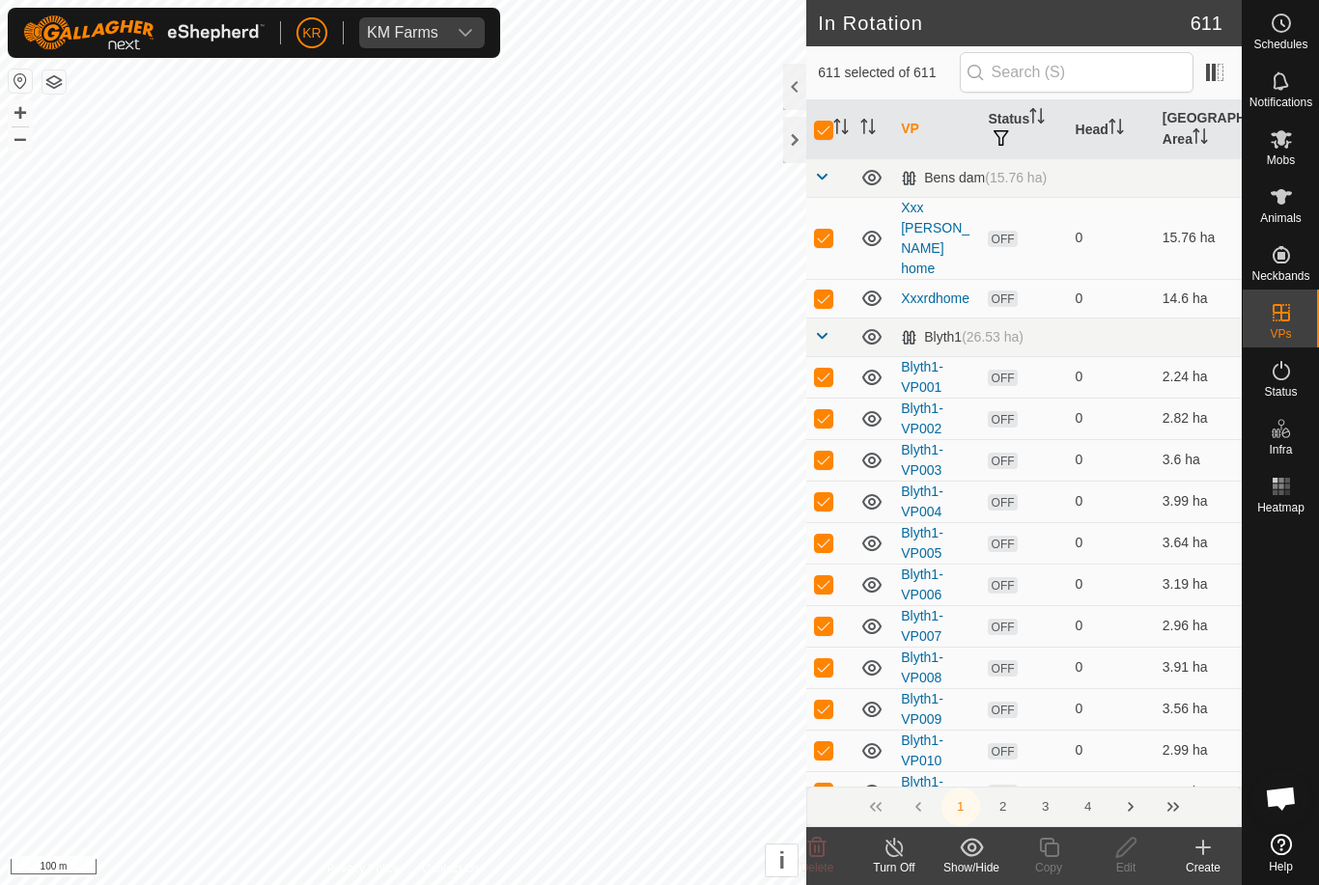
checkbox input "true"
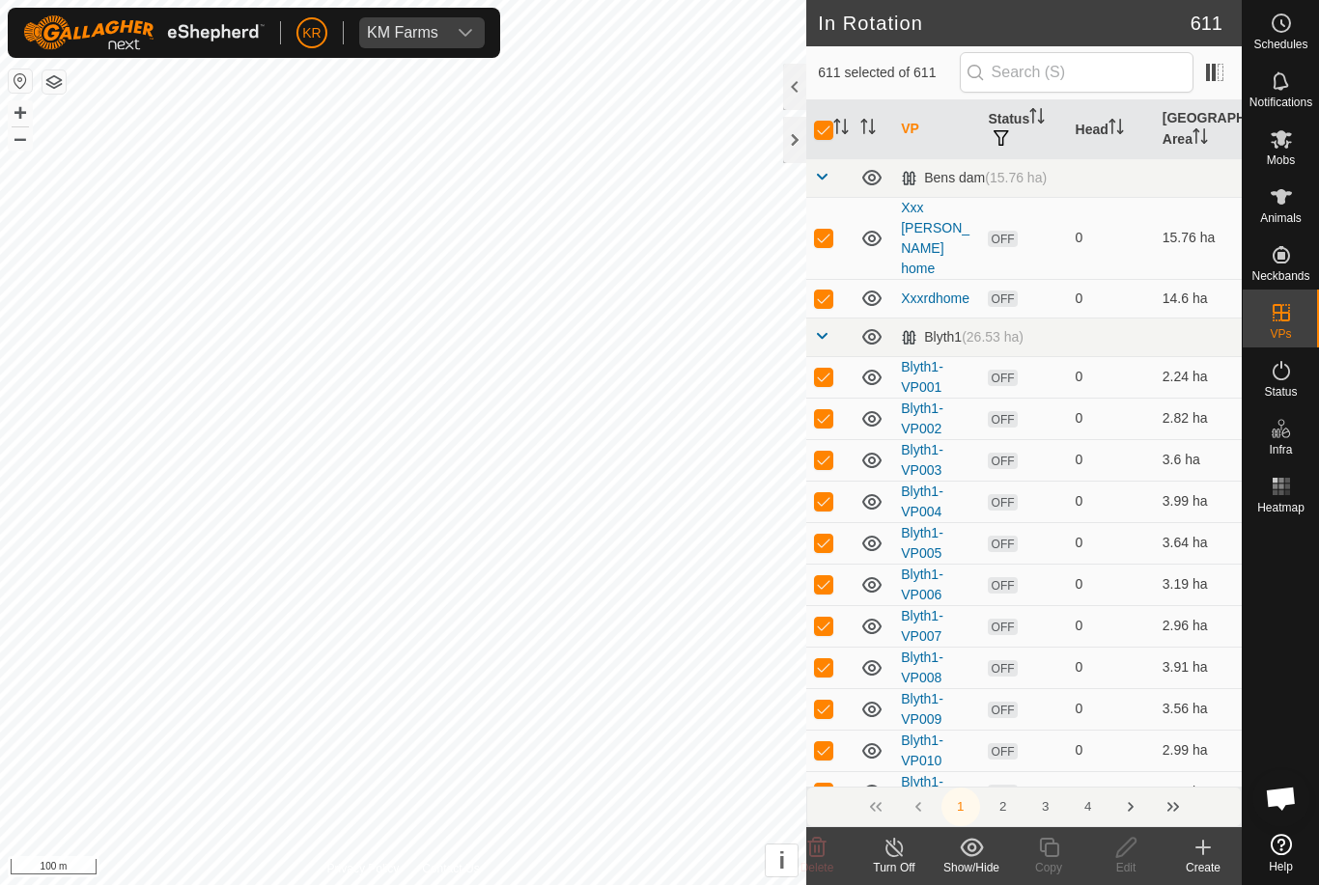
checkbox input "true"
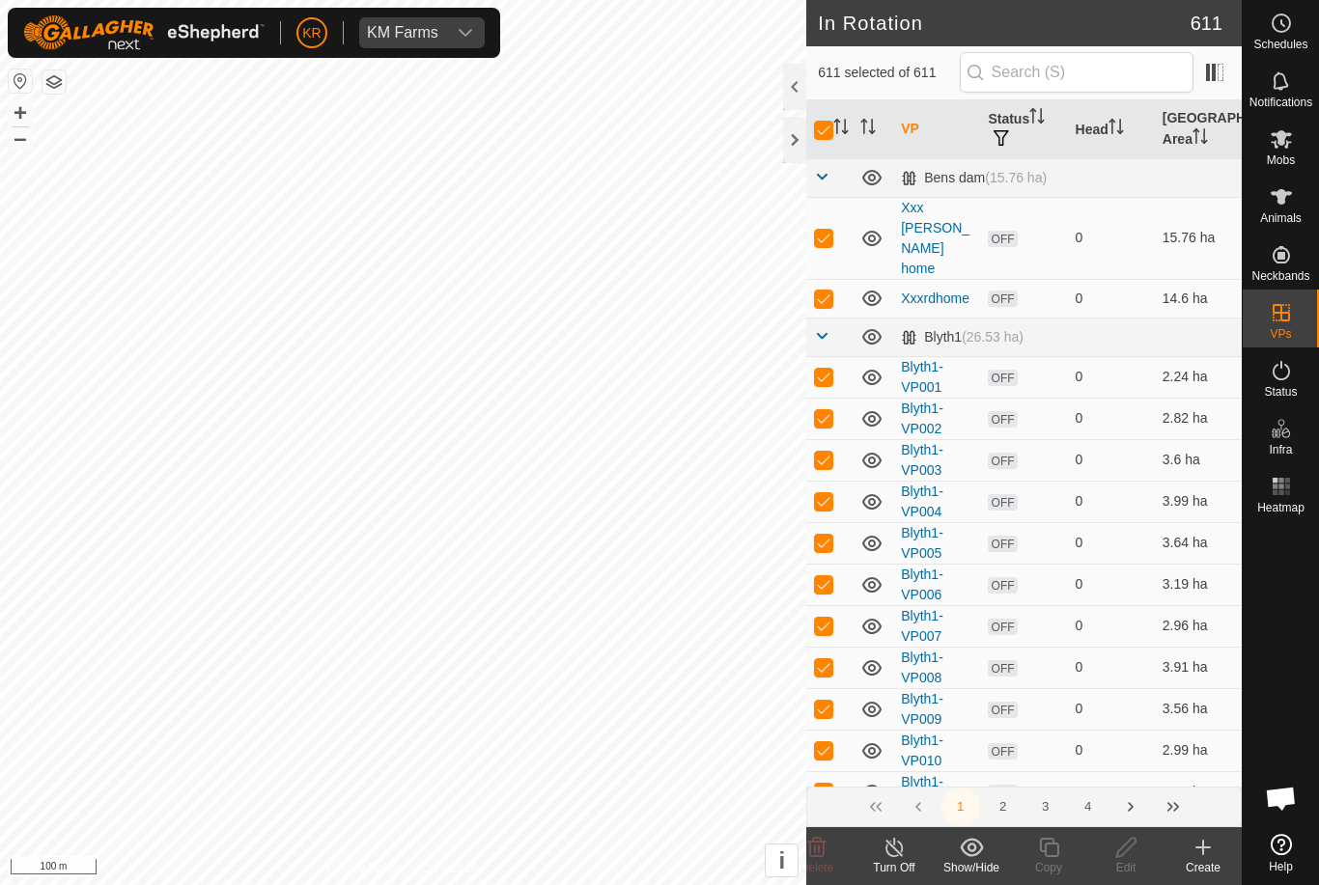
checkbox input "true"
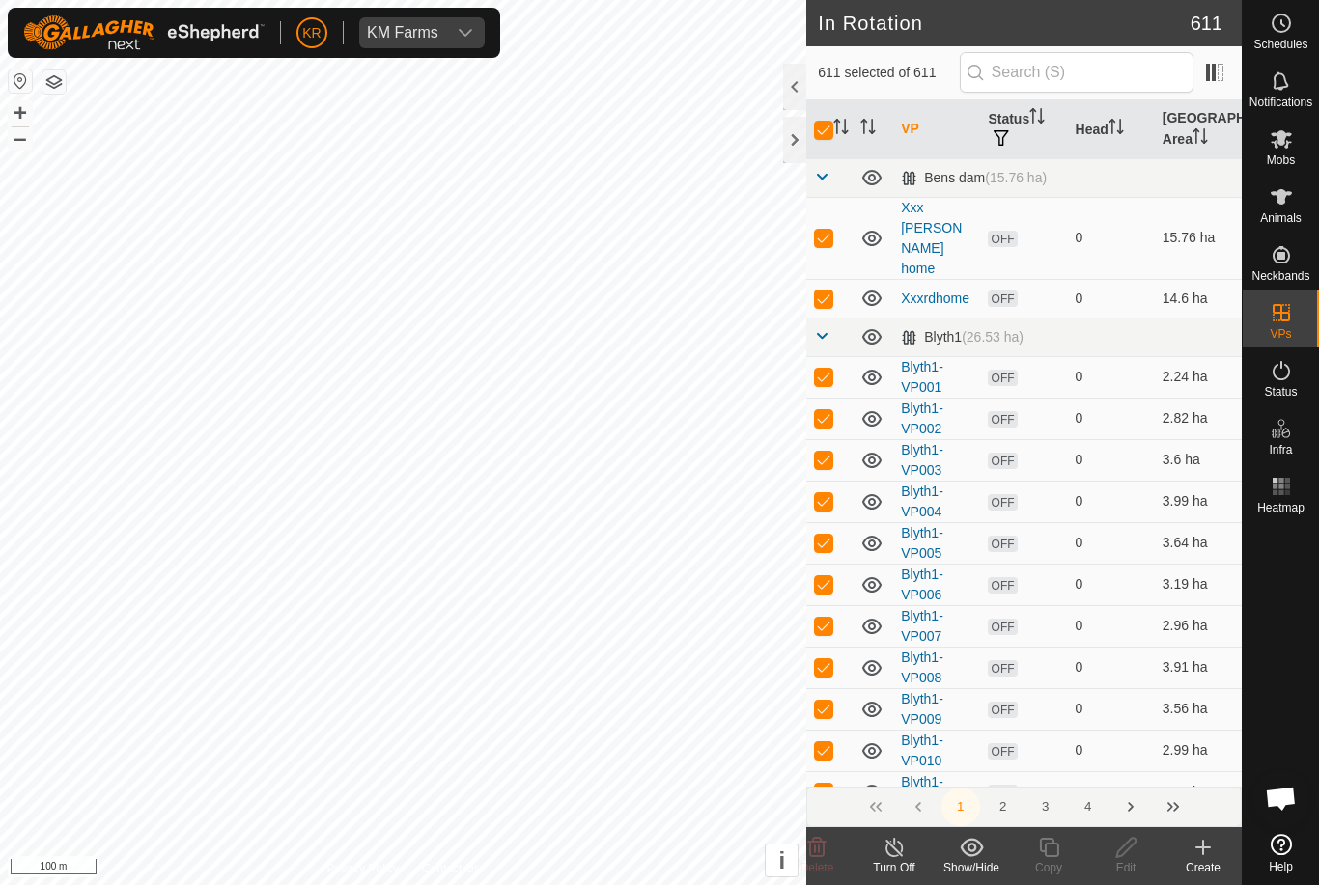
checkbox input "true"
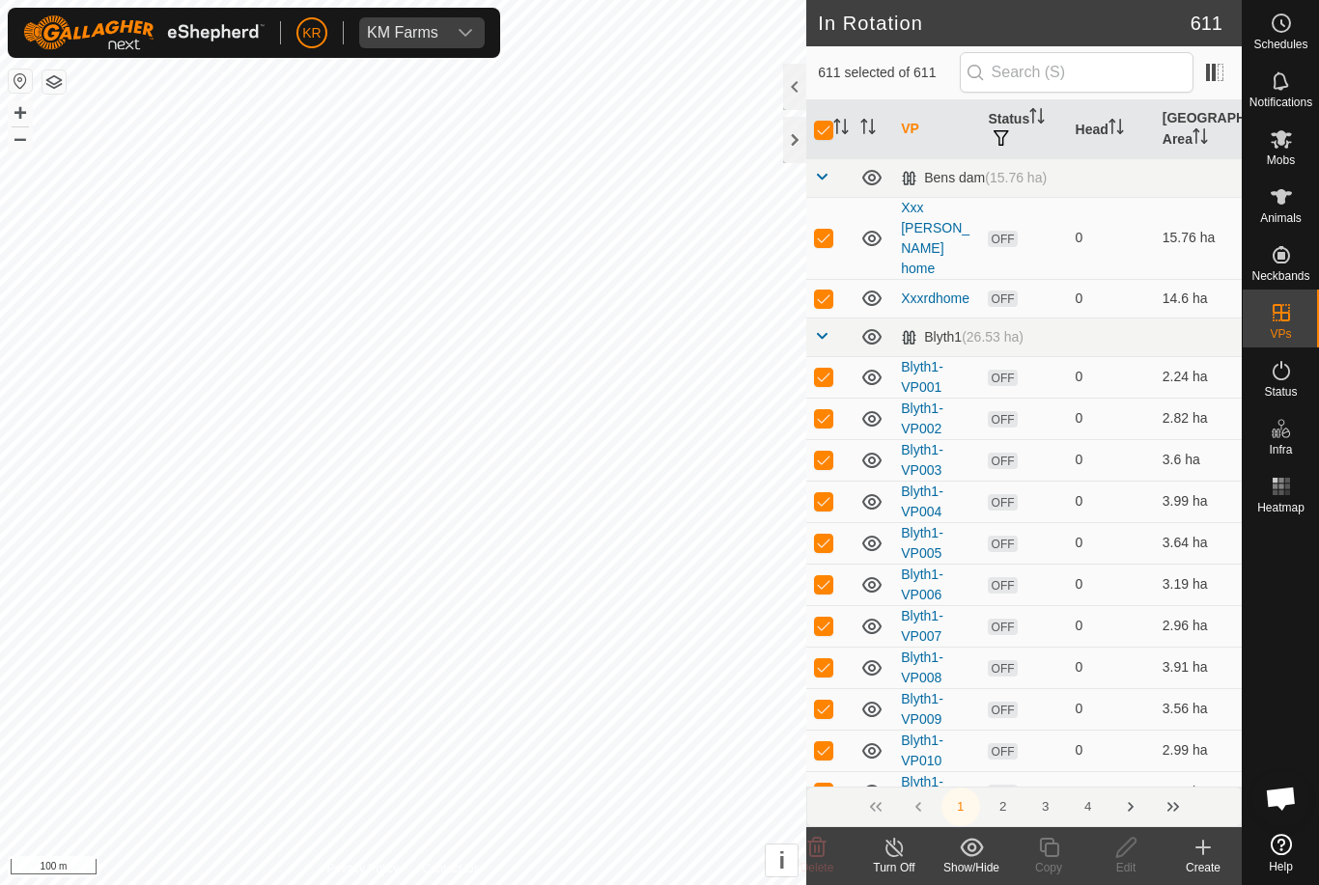
checkbox input "true"
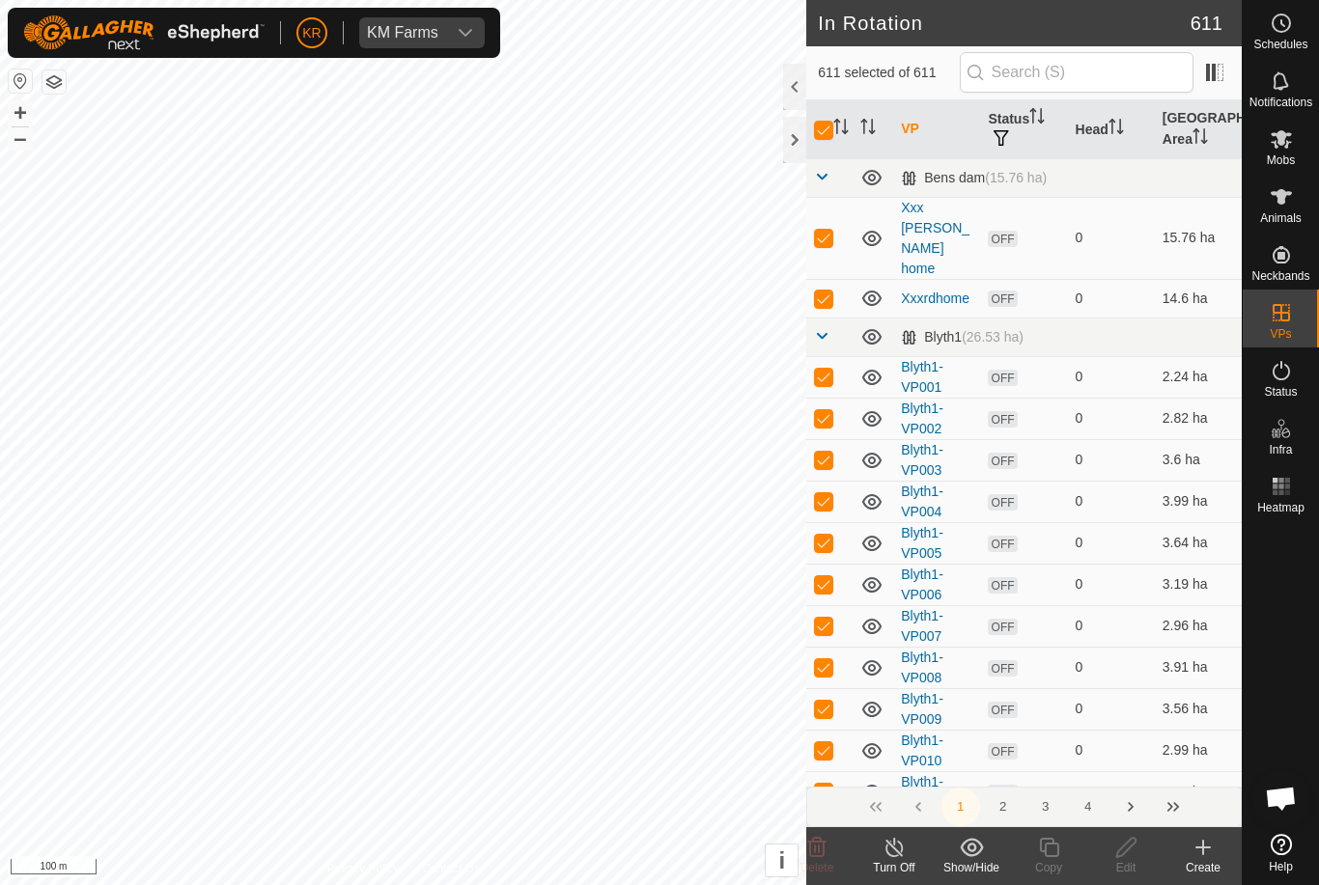
checkbox input "true"
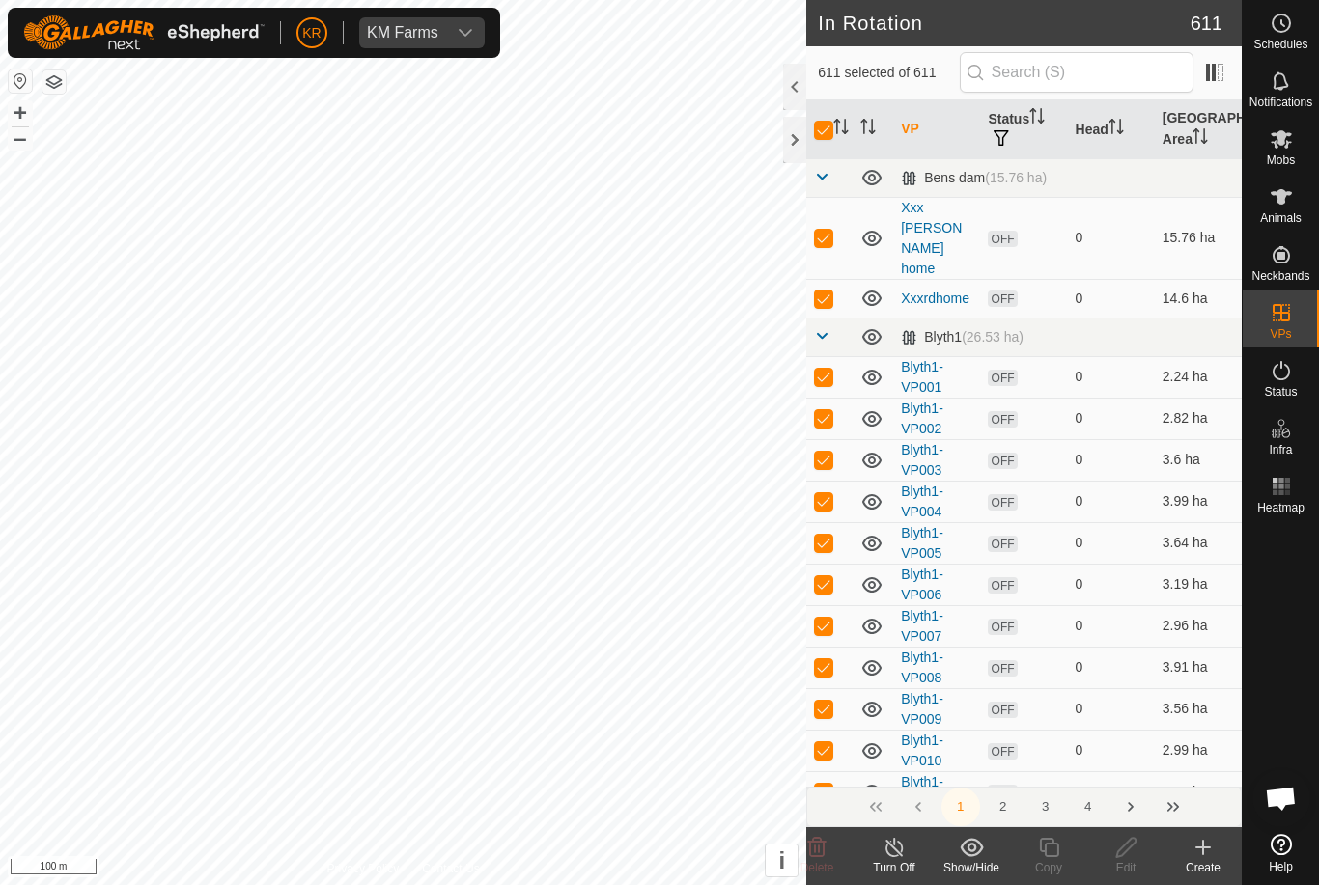
checkbox input "true"
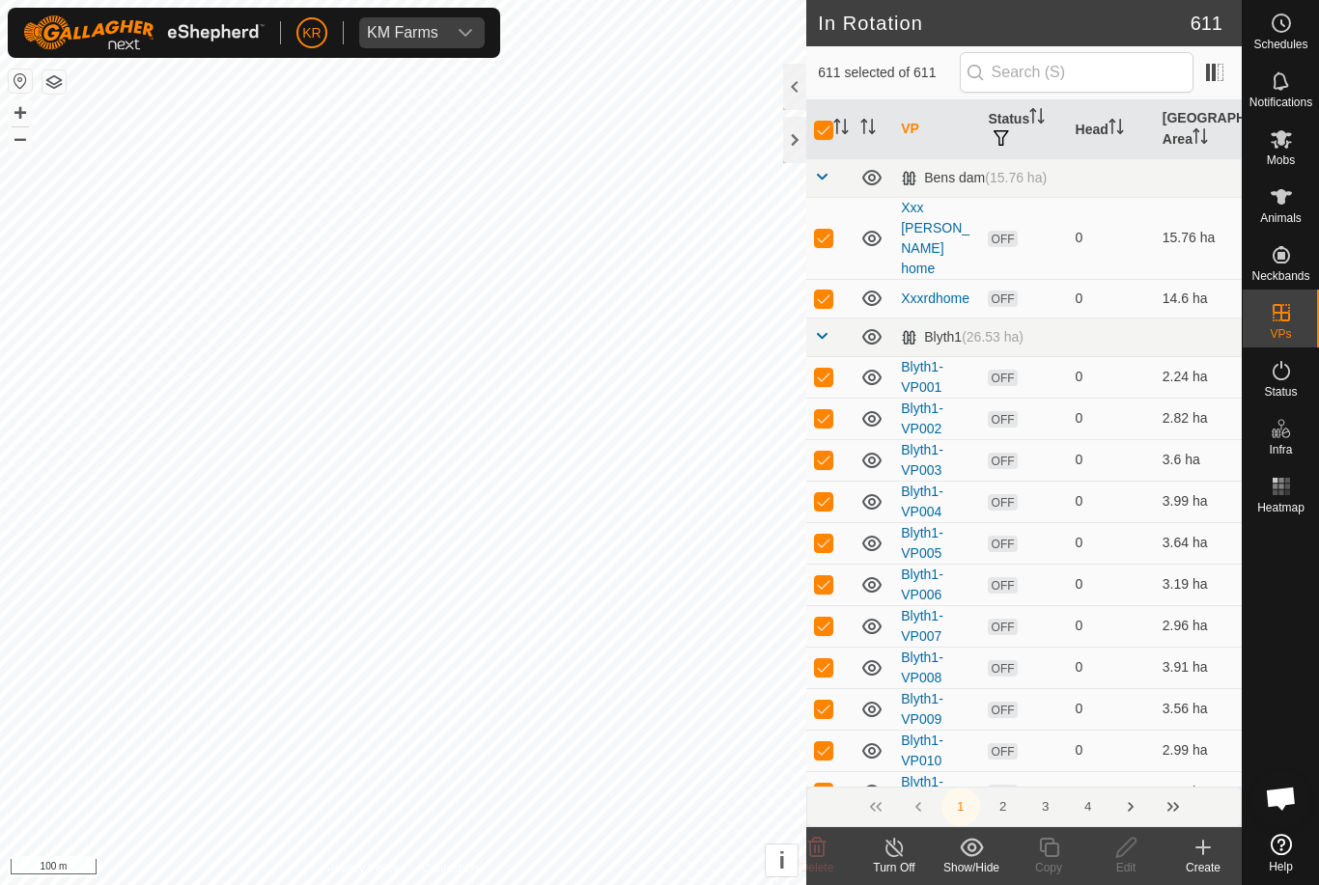
checkbox input "true"
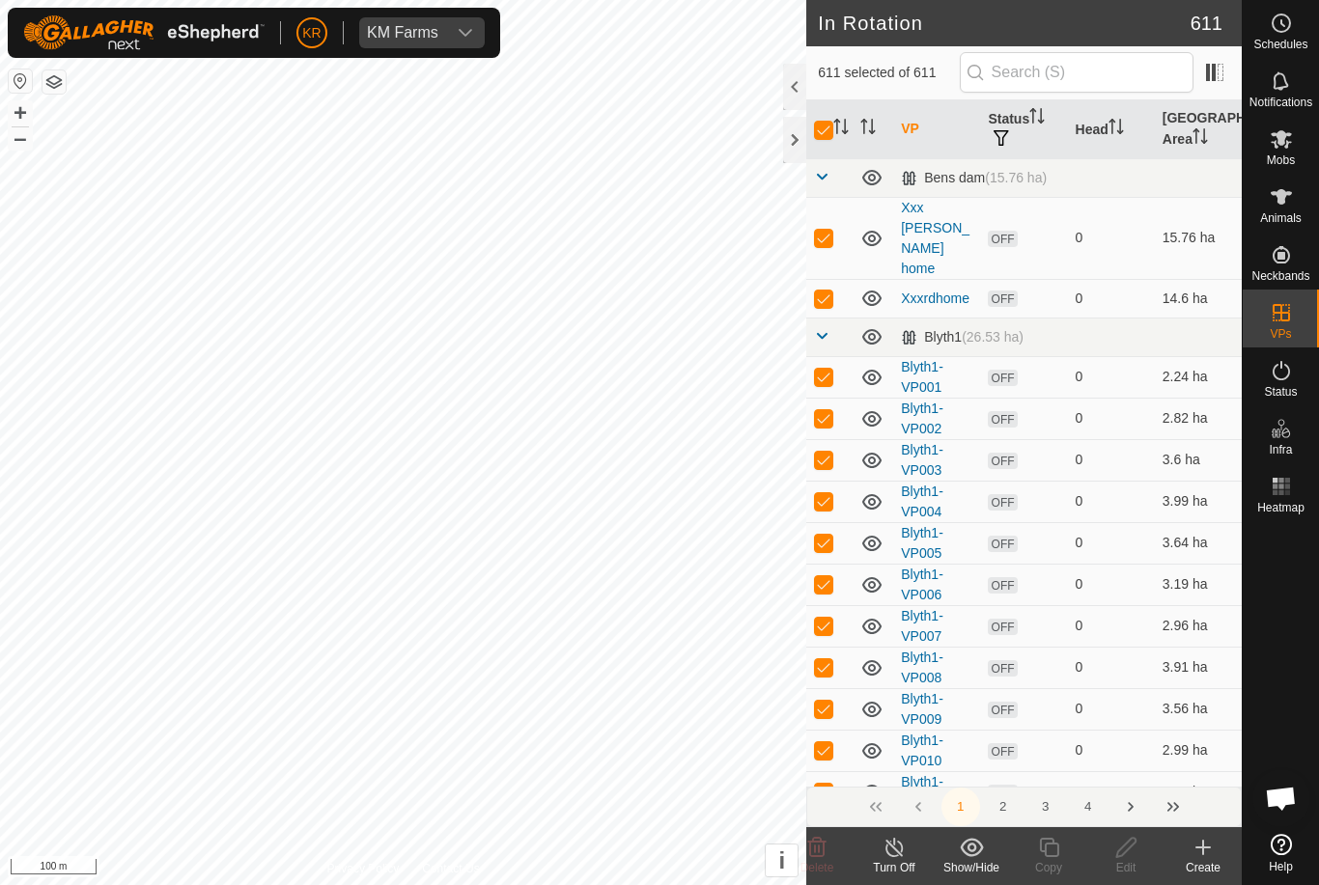
checkbox input "true"
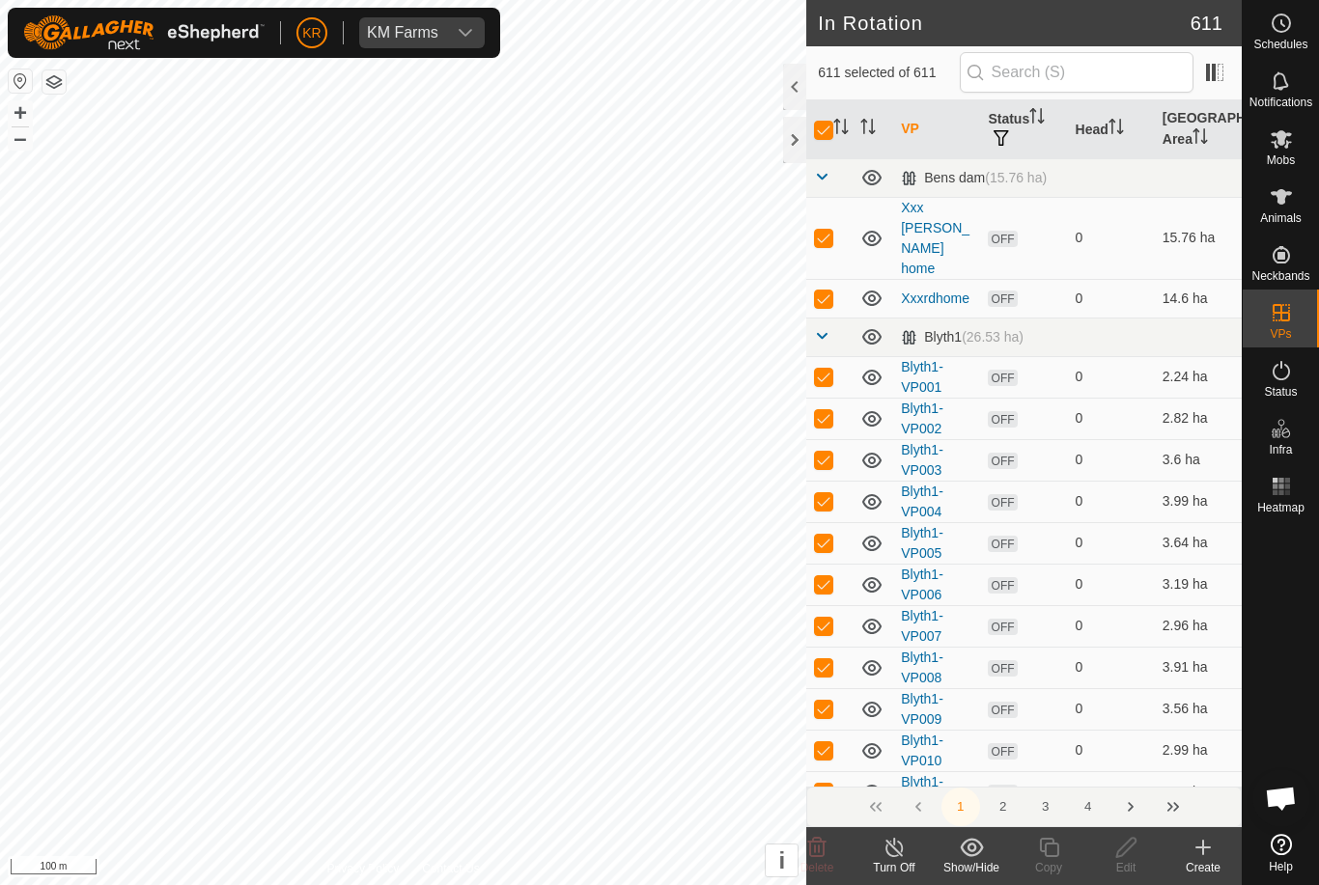
checkbox input "true"
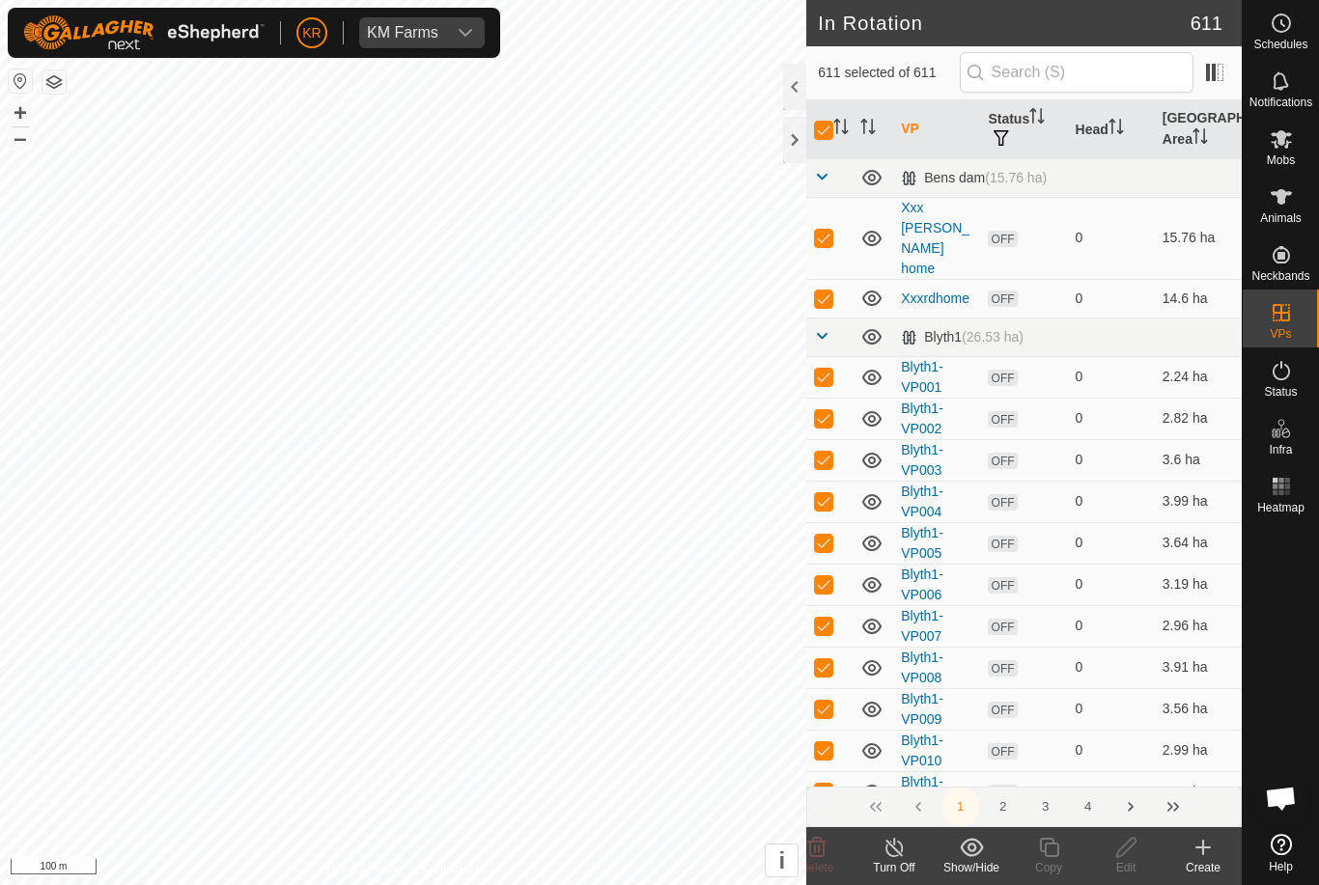
checkbox input "true"
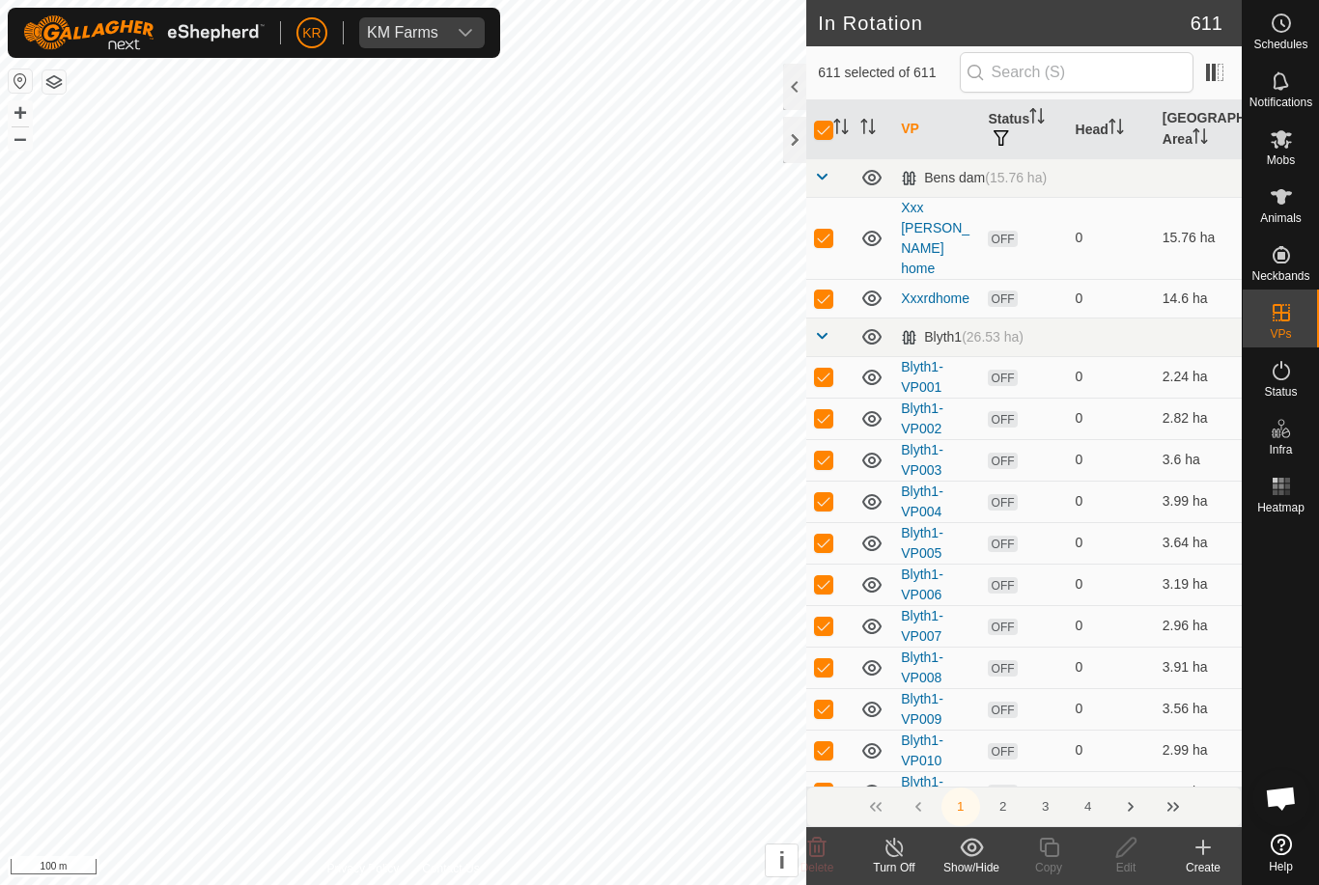
checkbox input "true"
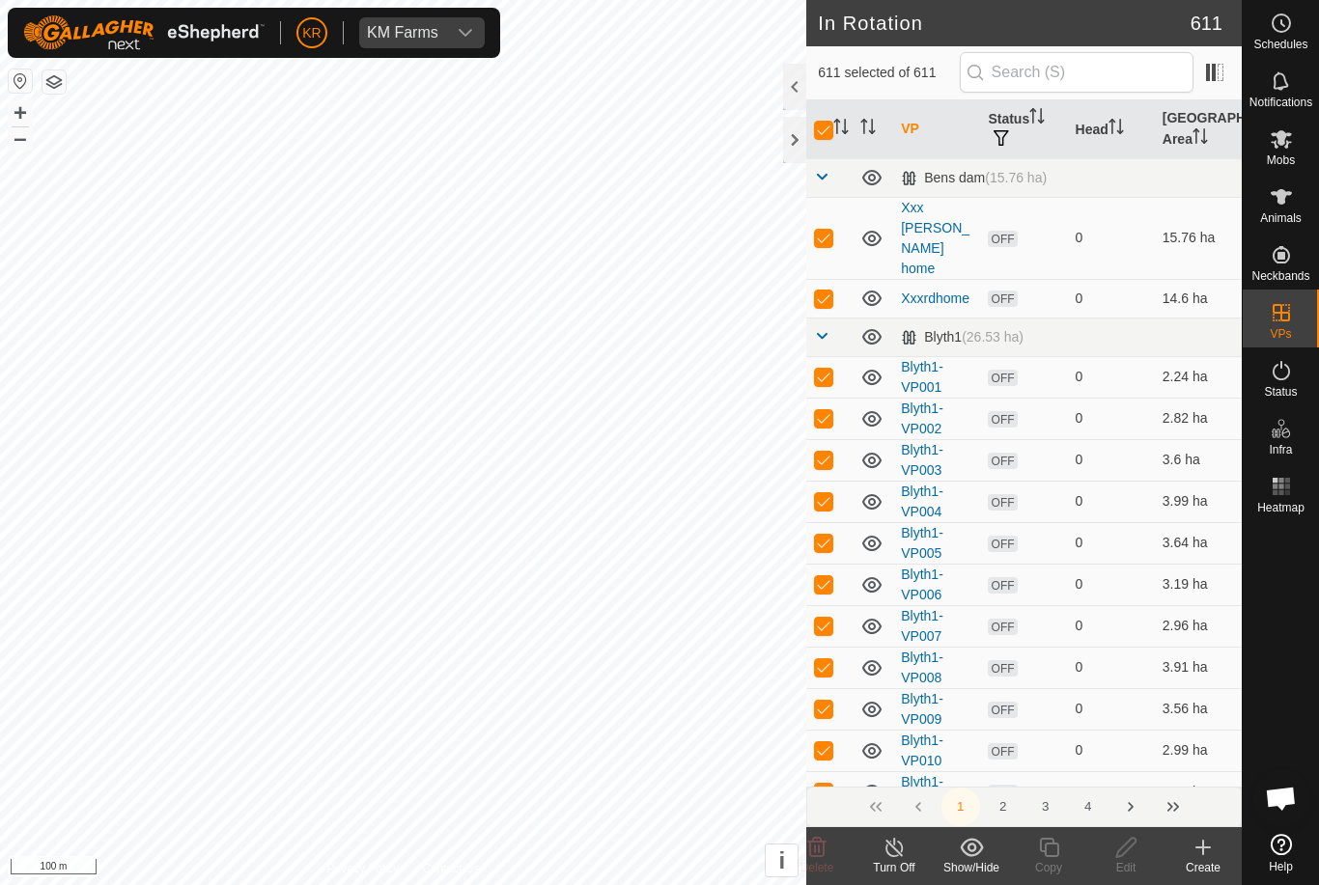
checkbox input "true"
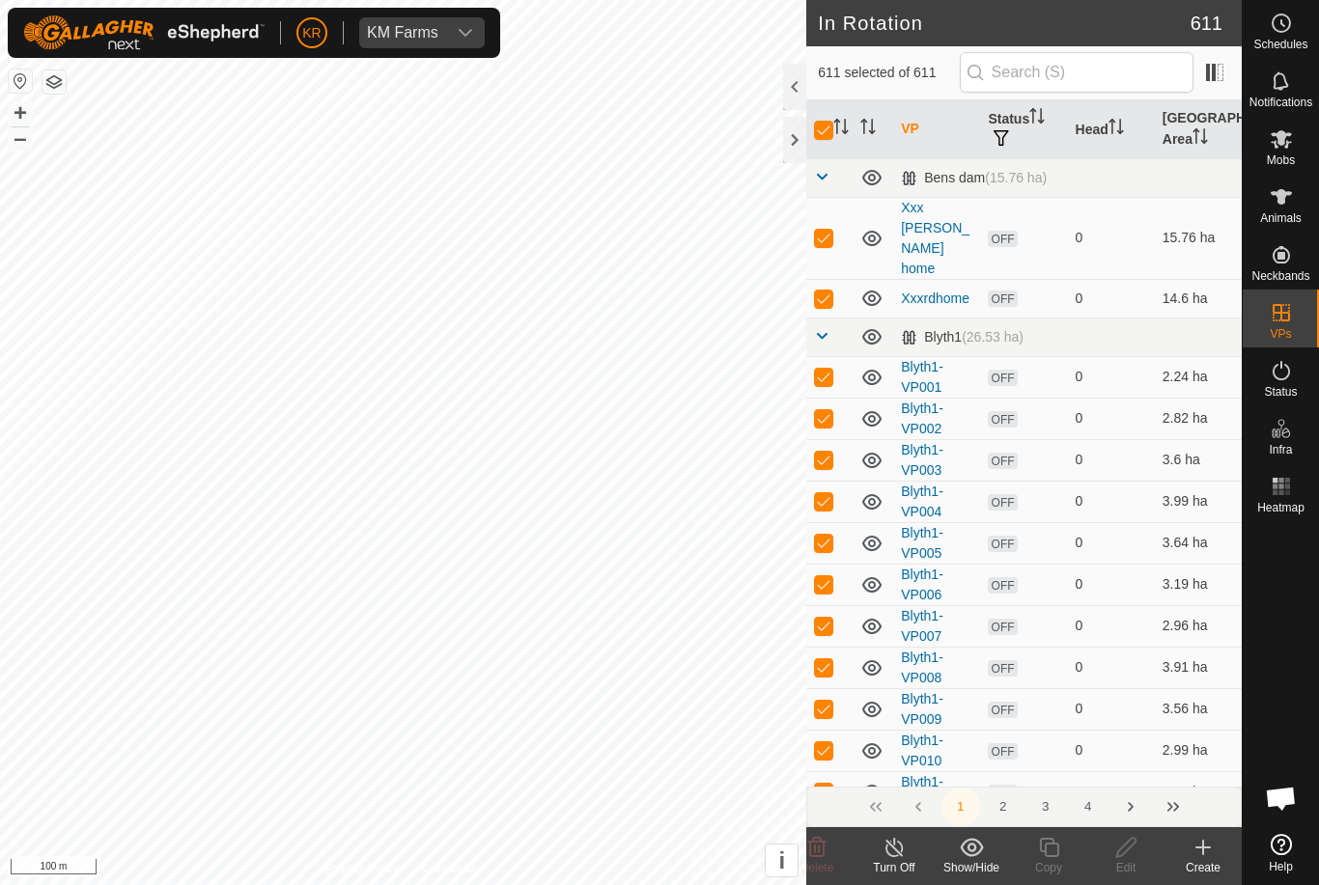
checkbox input "true"
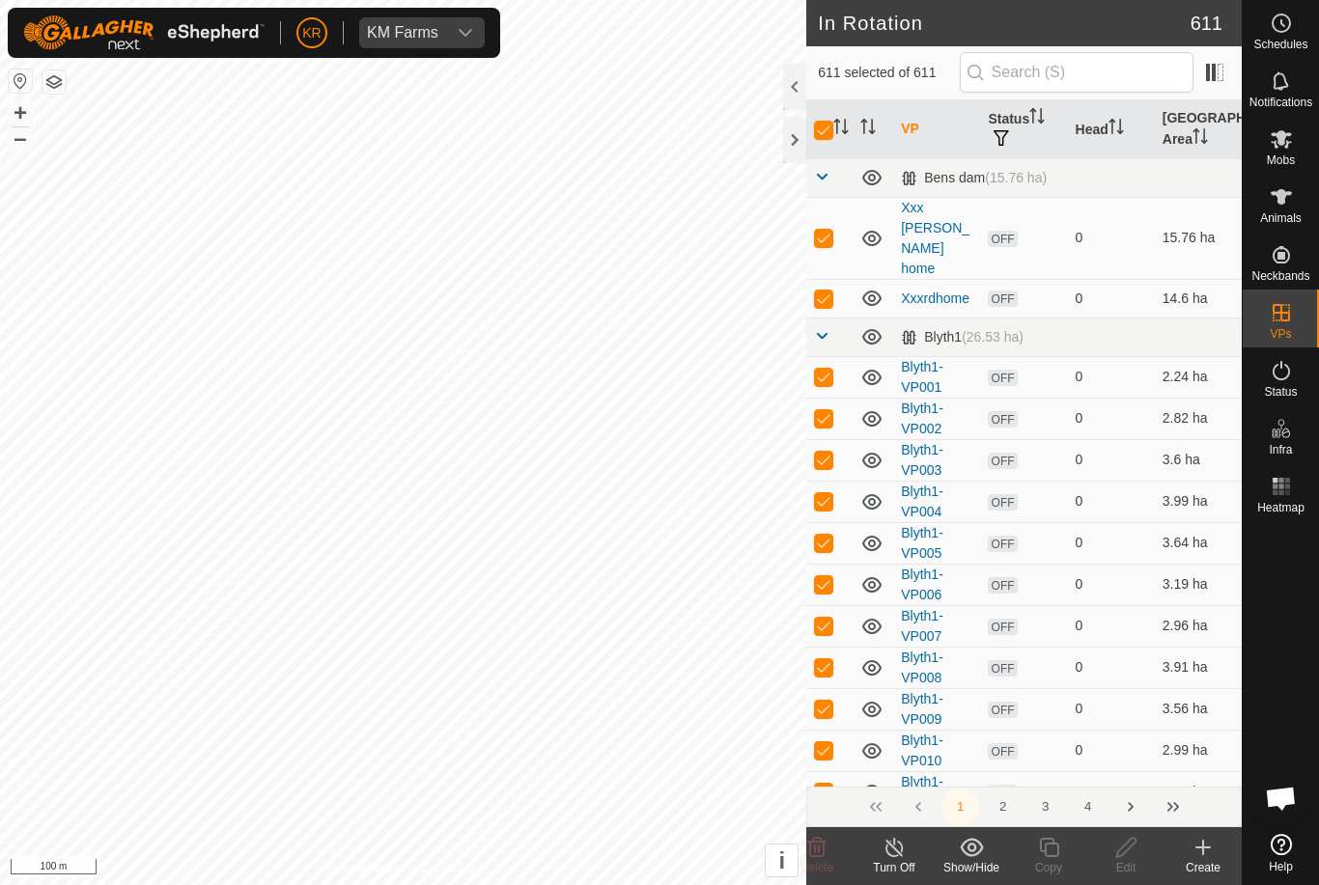
checkbox input "true"
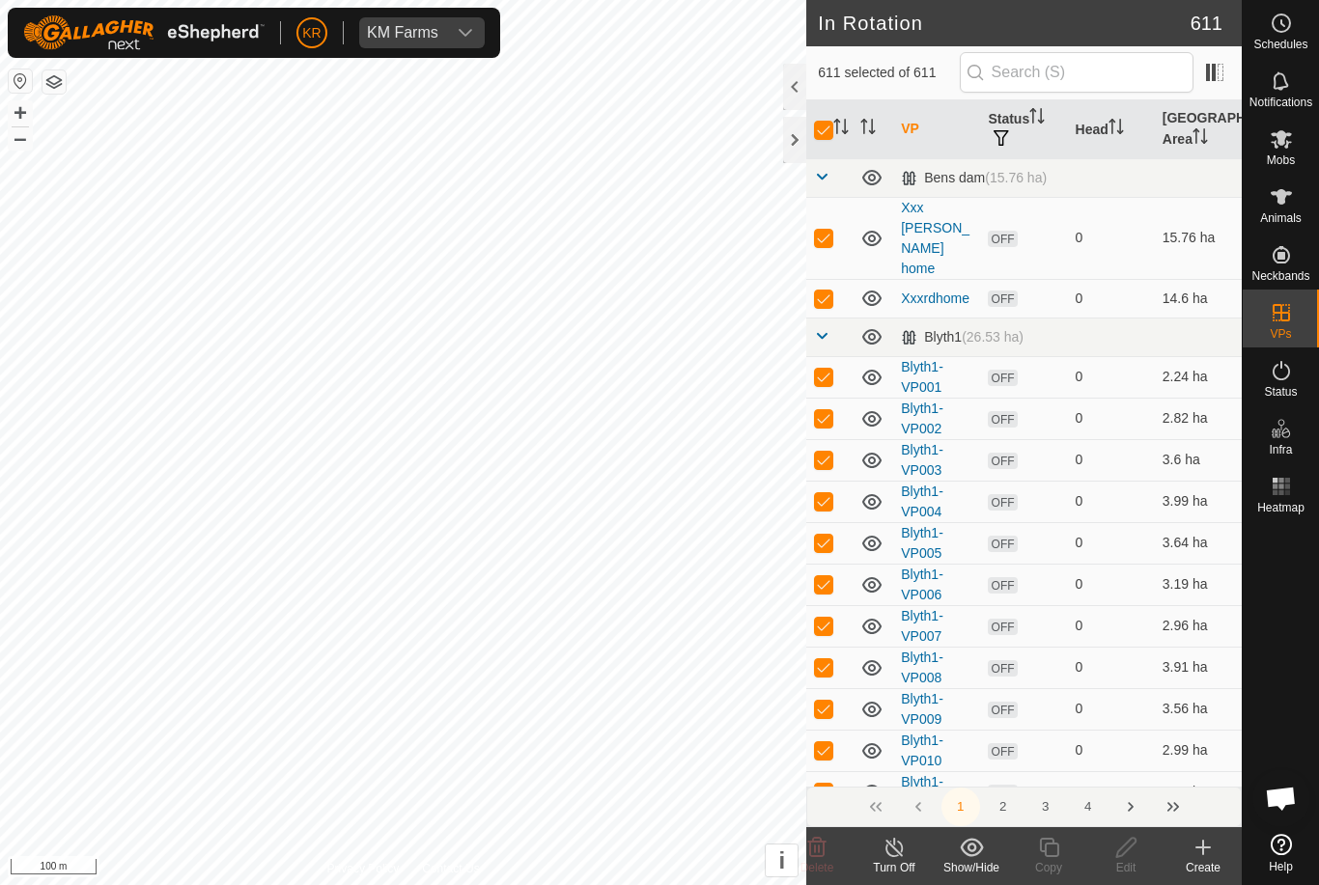
checkbox input "true"
click at [829, 129] on input "checkbox" at bounding box center [823, 130] width 19 height 19
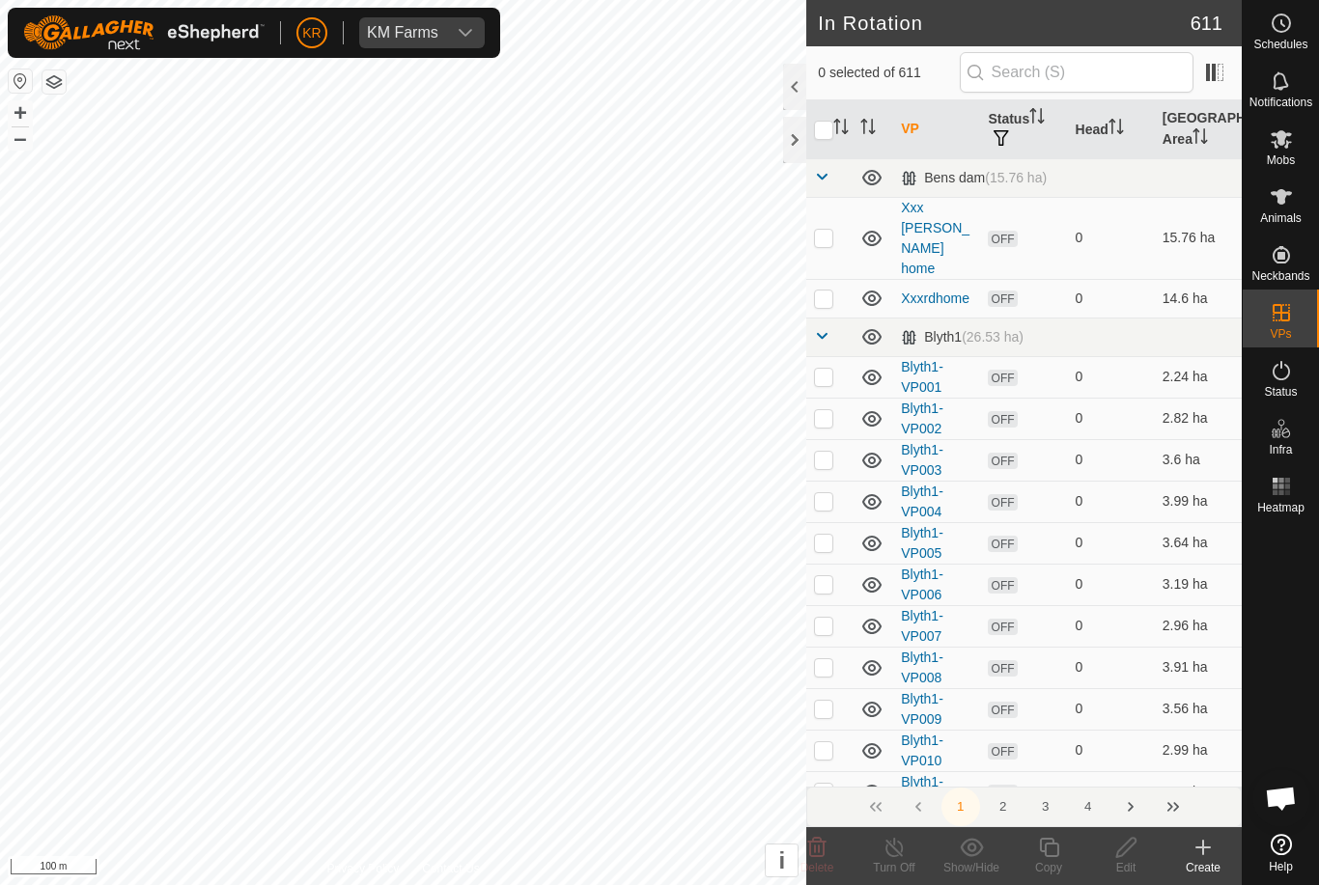
click at [828, 130] on input "checkbox" at bounding box center [823, 130] width 19 height 19
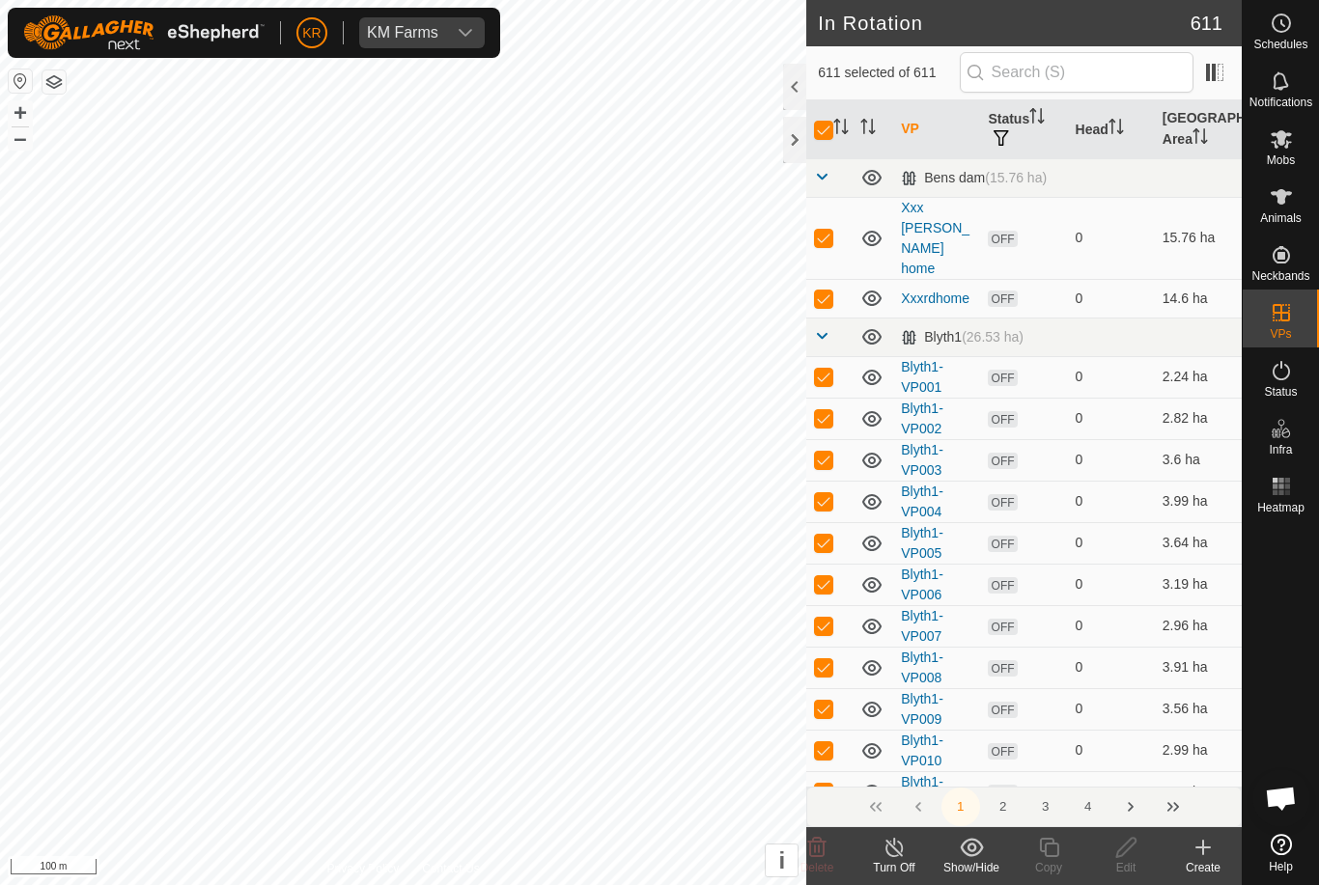
click at [820, 129] on input "checkbox" at bounding box center [823, 130] width 19 height 19
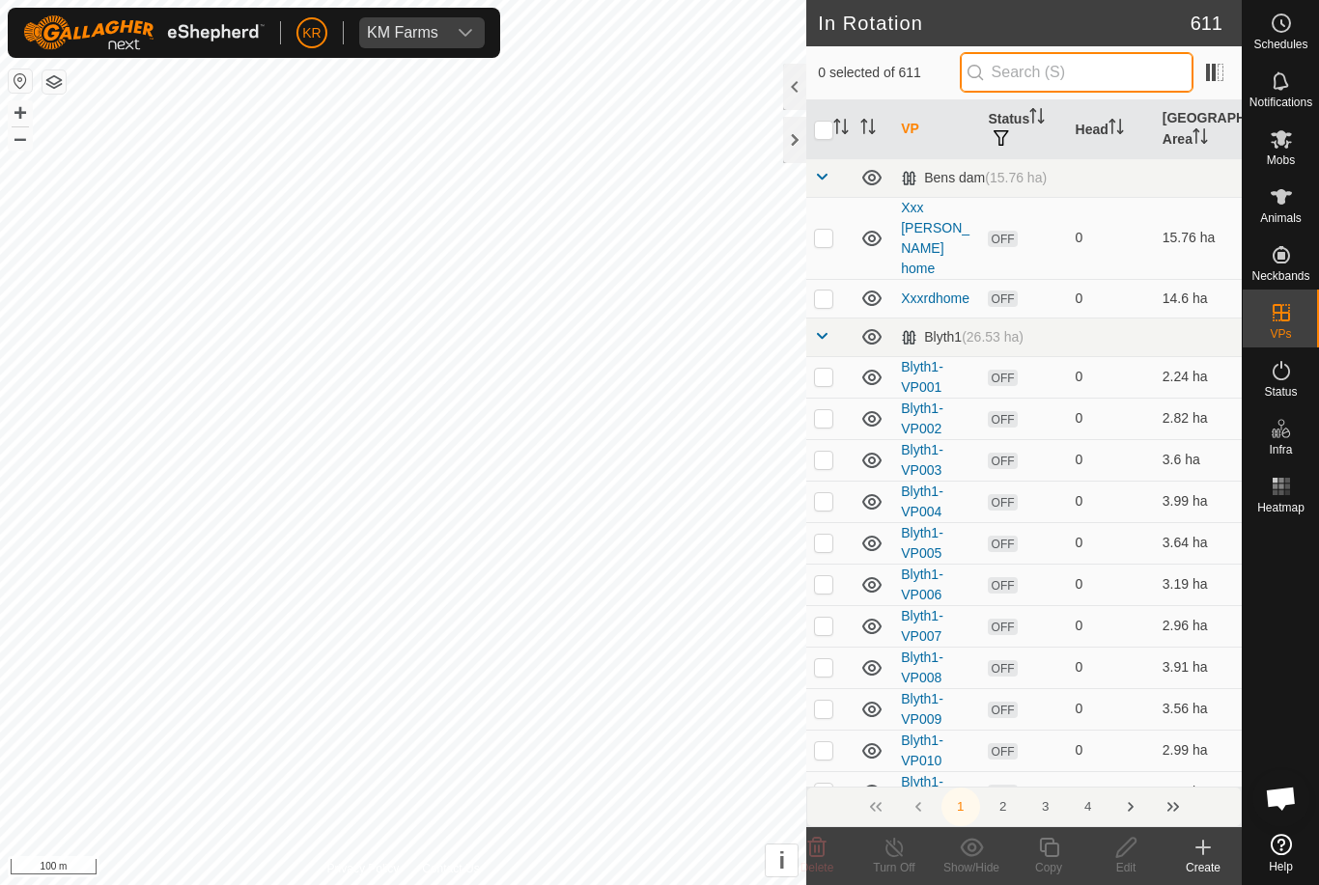
click at [1110, 56] on input "text" at bounding box center [1077, 72] width 234 height 41
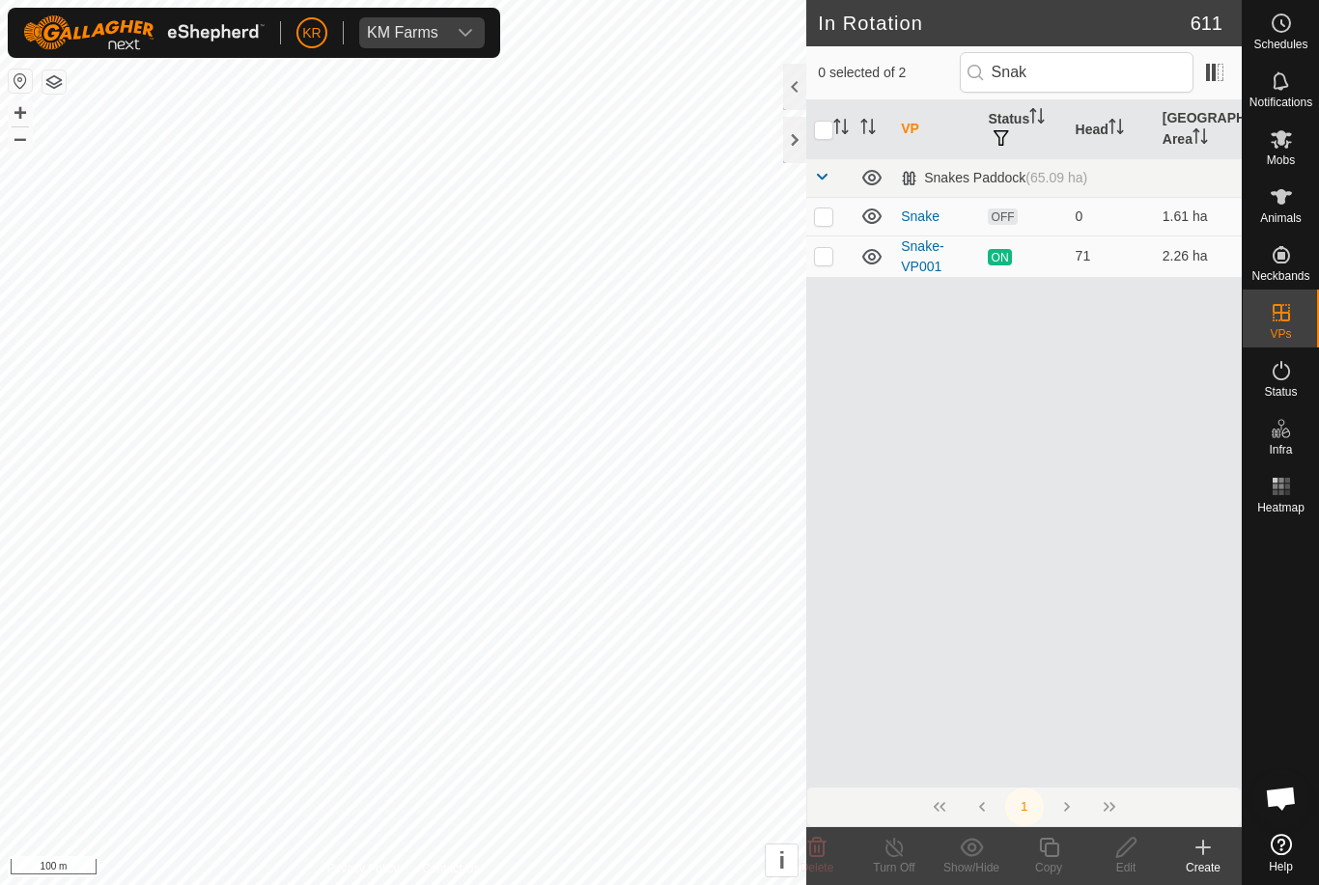
click at [830, 214] on p-checkbox at bounding box center [823, 216] width 19 height 15
click at [1122, 853] on icon at bounding box center [1126, 847] width 24 height 23
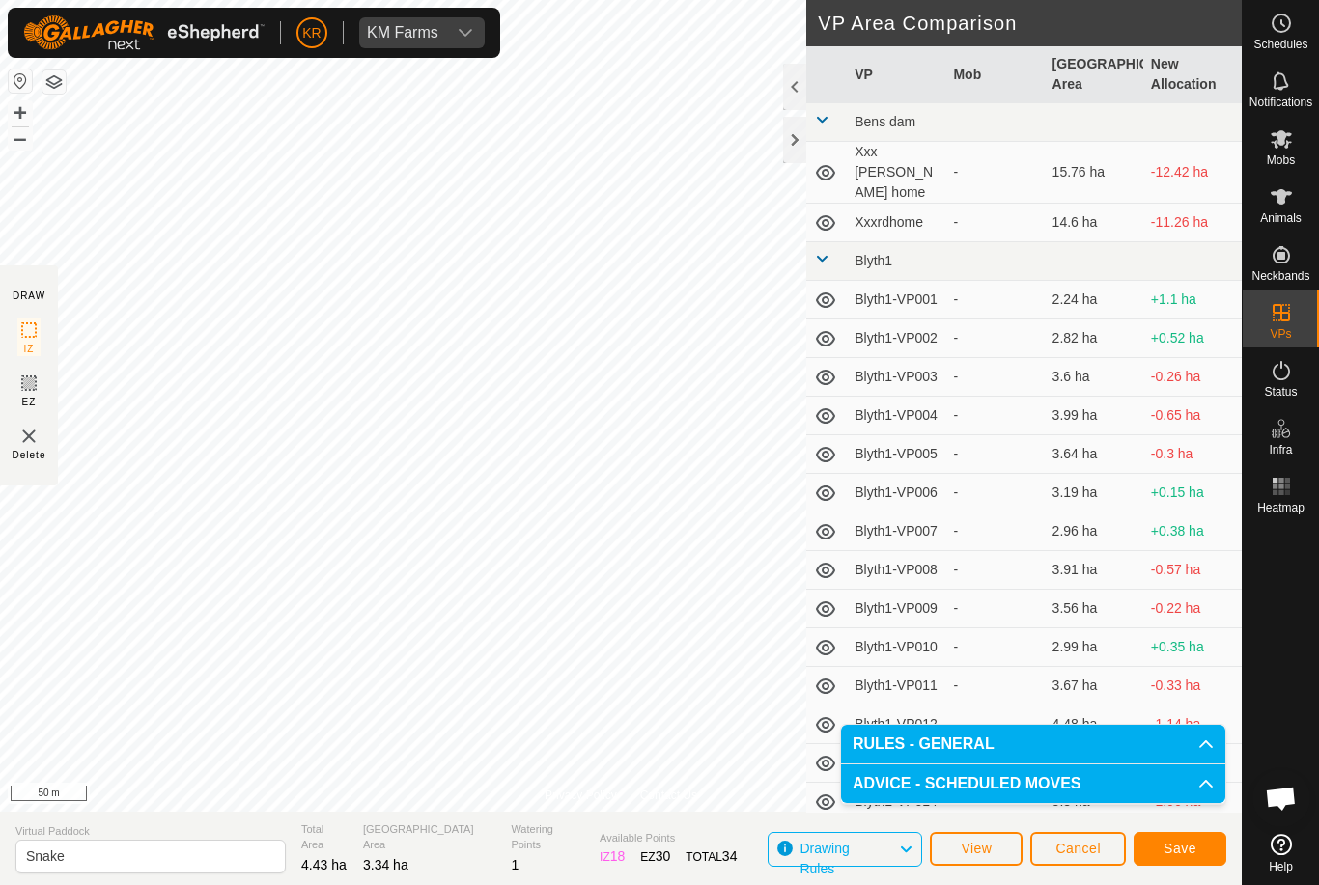
click at [1196, 849] on button "Save" at bounding box center [1179, 849] width 93 height 34
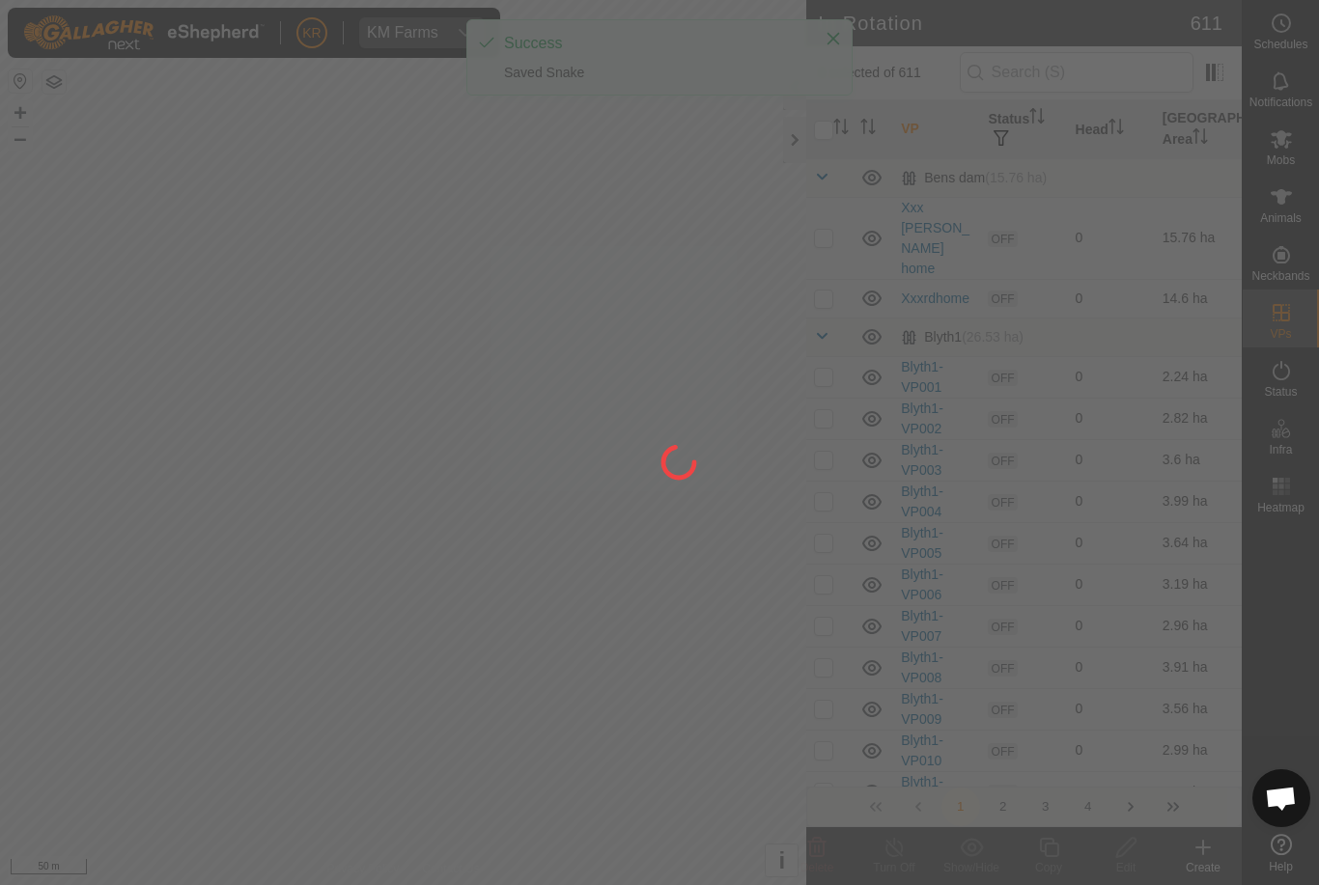
click at [1307, 147] on div at bounding box center [659, 442] width 1319 height 885
click at [1296, 75] on div at bounding box center [659, 442] width 1319 height 885
click at [1300, 164] on div at bounding box center [659, 442] width 1319 height 885
click at [1299, 176] on div at bounding box center [659, 442] width 1319 height 885
click at [1311, 249] on div at bounding box center [659, 442] width 1319 height 885
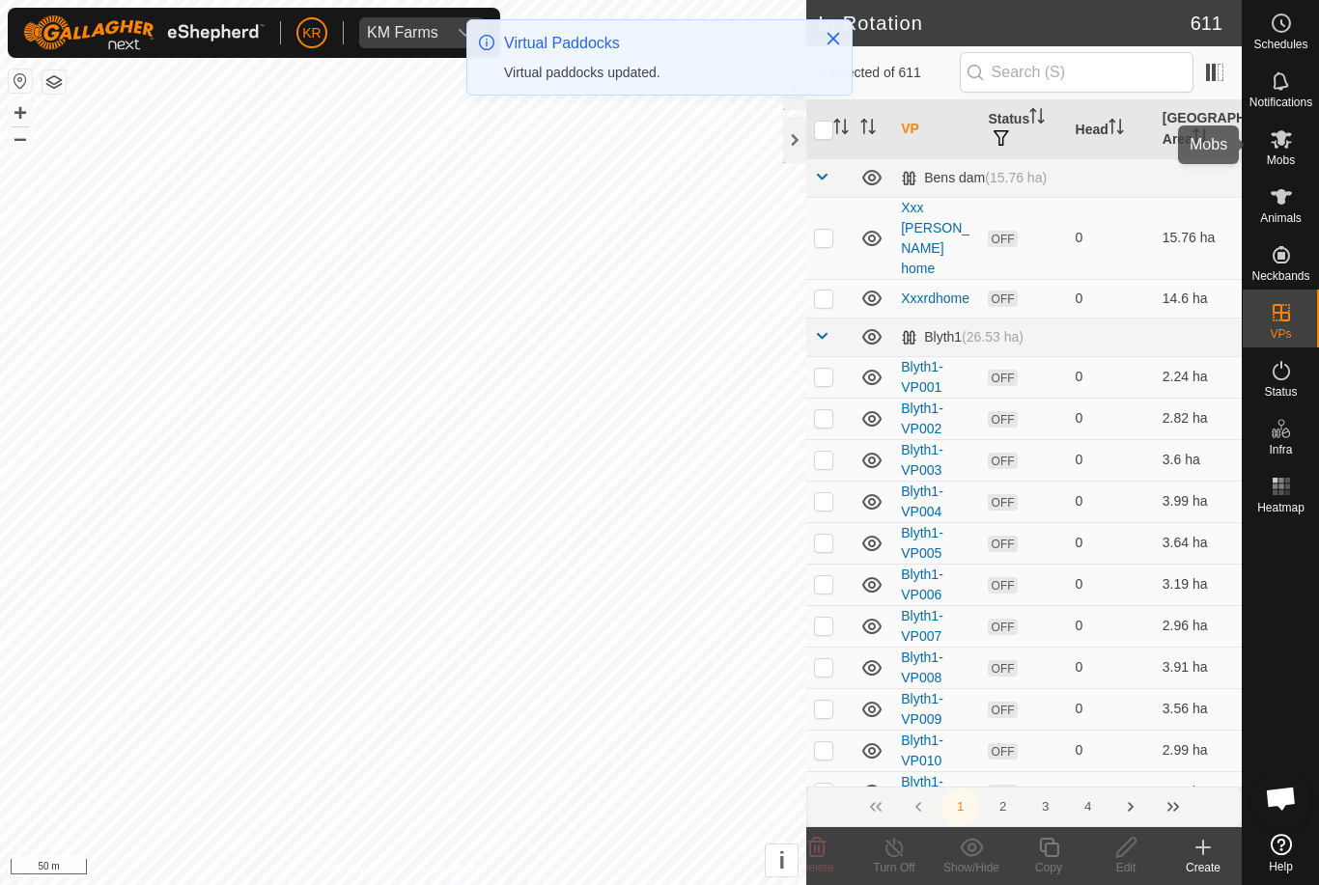
click at [1308, 164] on div "Mobs" at bounding box center [1281, 145] width 76 height 58
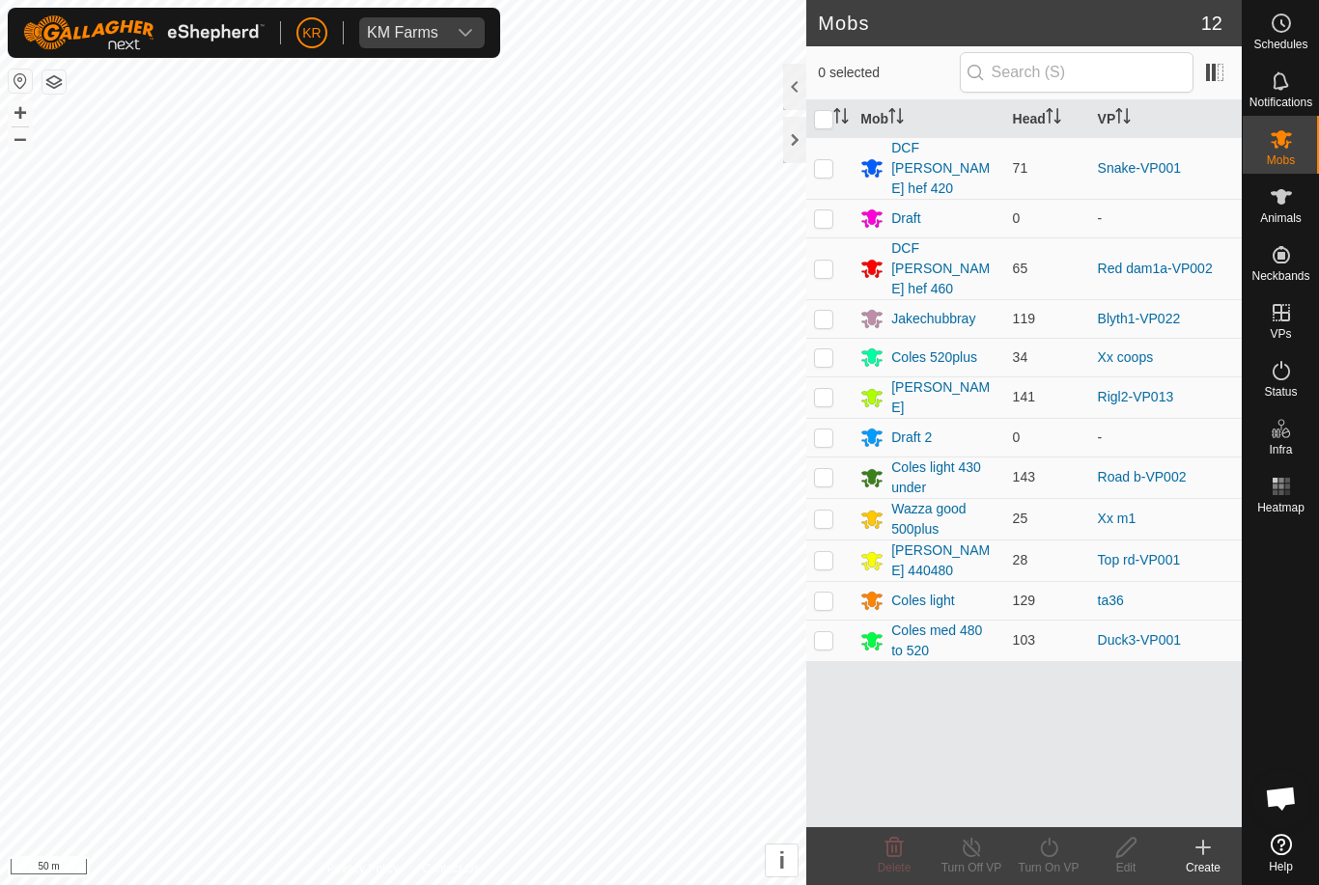
click at [830, 430] on p-checkbox at bounding box center [823, 437] width 19 height 15
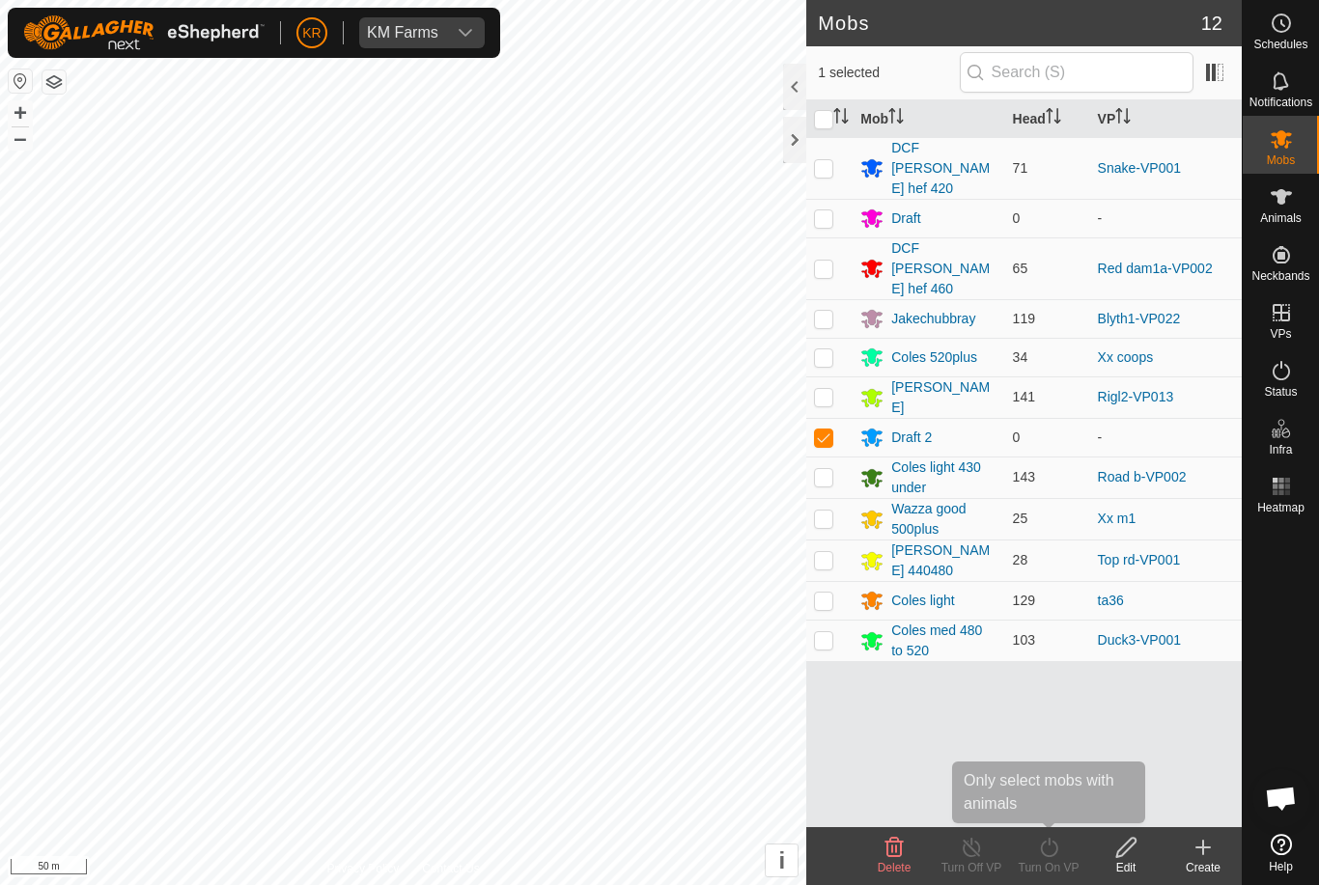
click at [1060, 856] on icon at bounding box center [1049, 847] width 24 height 23
click at [837, 418] on td at bounding box center [829, 437] width 46 height 39
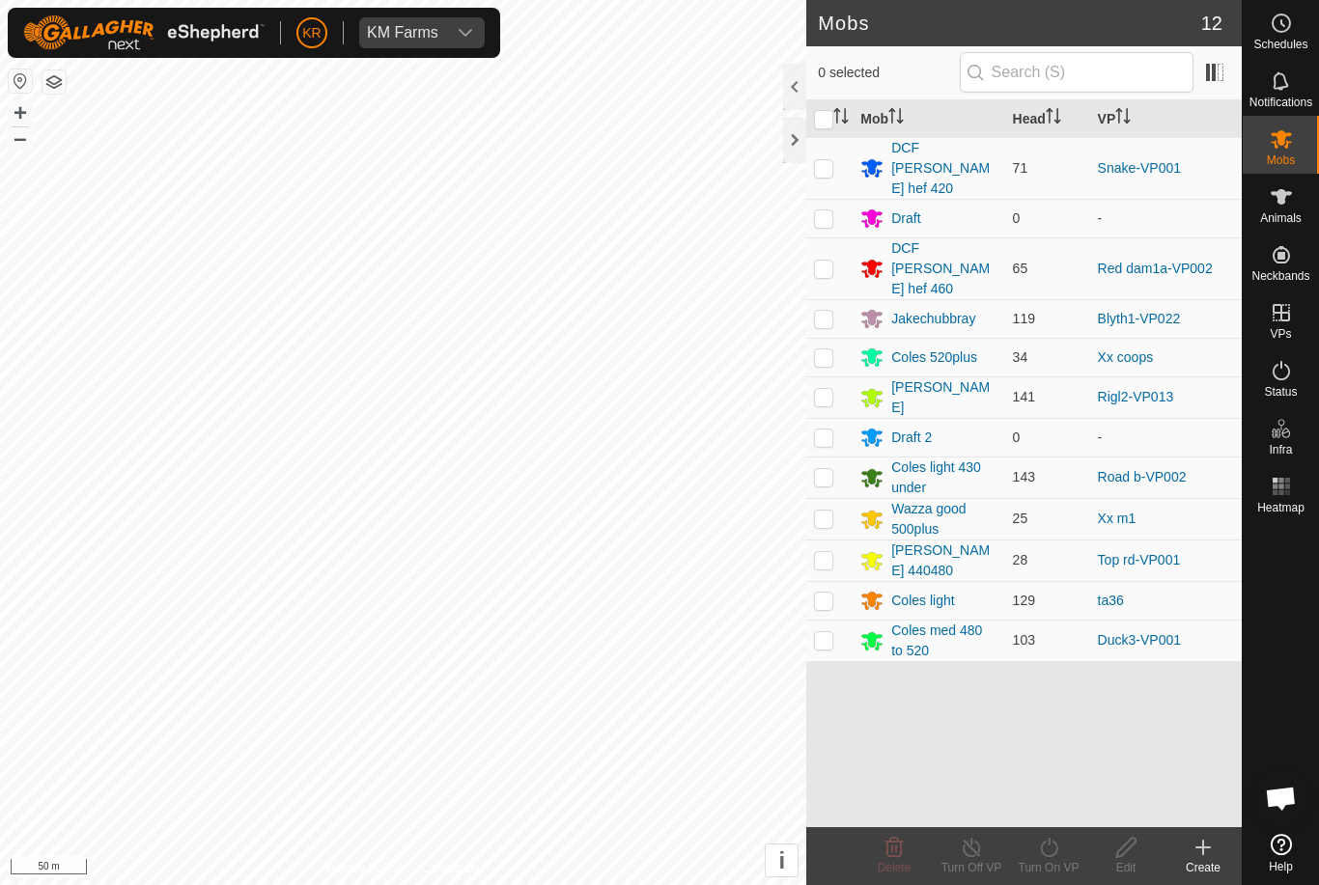
click at [832, 167] on td at bounding box center [829, 168] width 46 height 62
click at [1053, 851] on icon at bounding box center [1049, 847] width 24 height 23
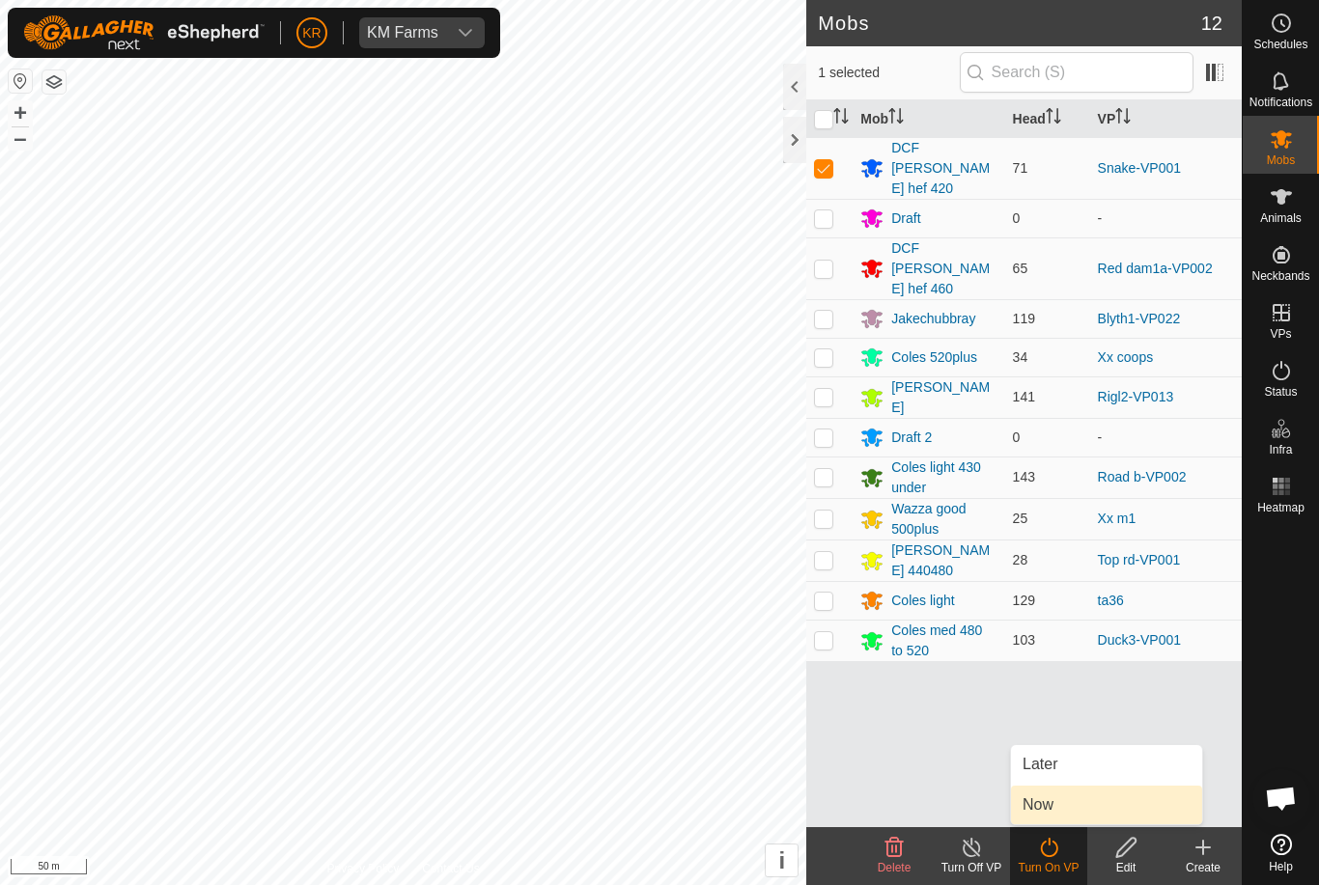
click at [1098, 802] on link "Now" at bounding box center [1106, 805] width 191 height 39
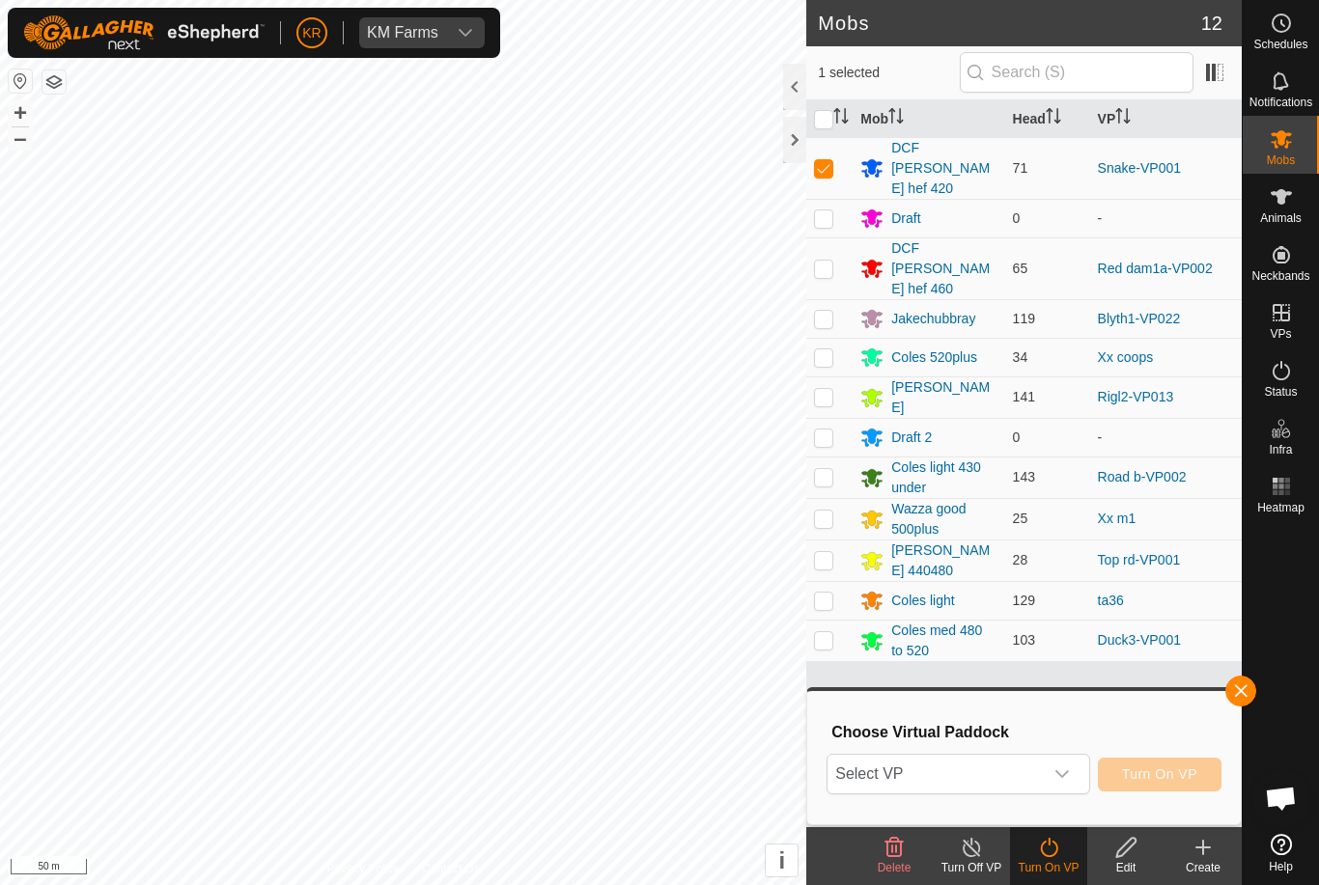
click at [1041, 761] on span "Select VP" at bounding box center [934, 774] width 214 height 39
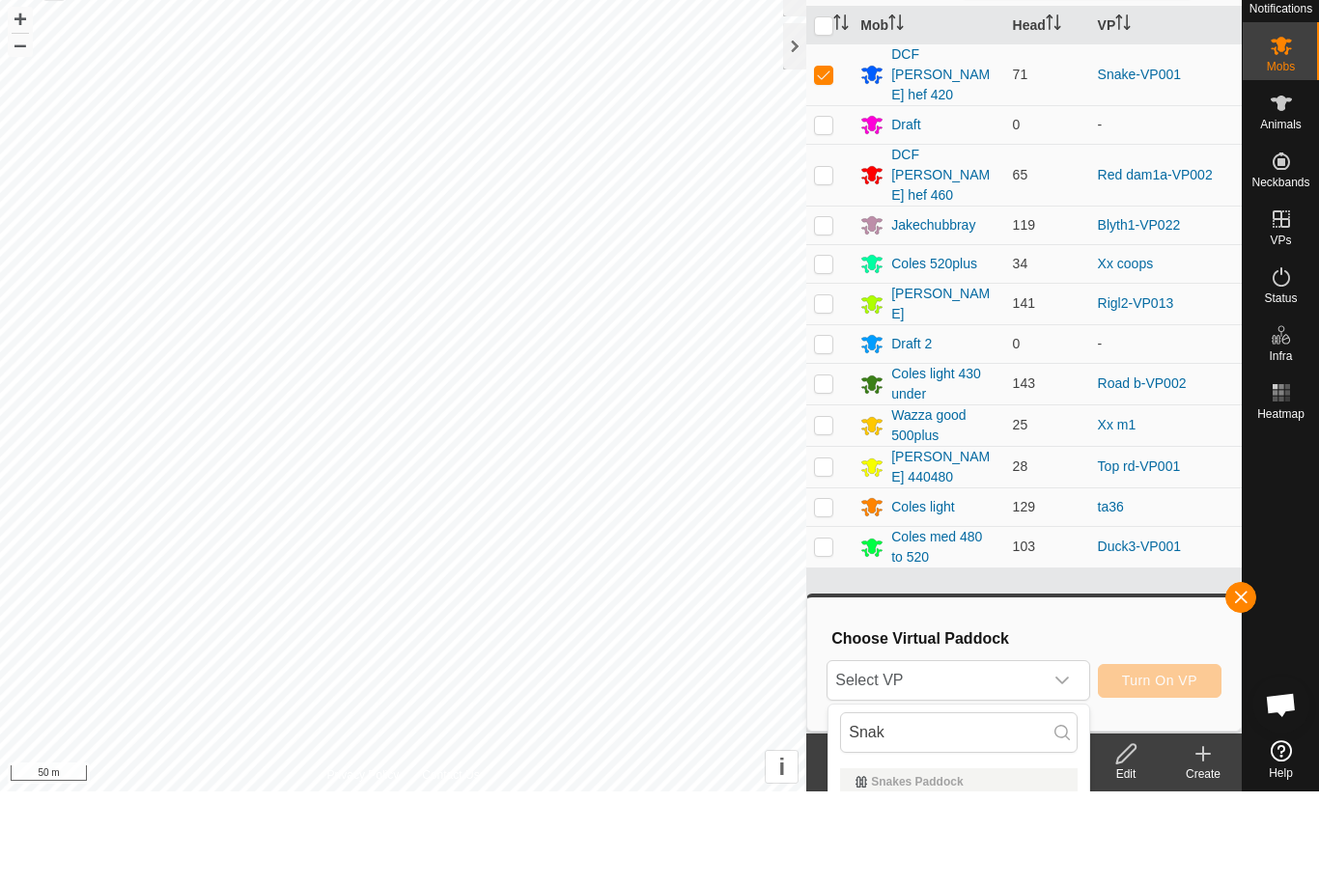
scroll to position [94, 0]
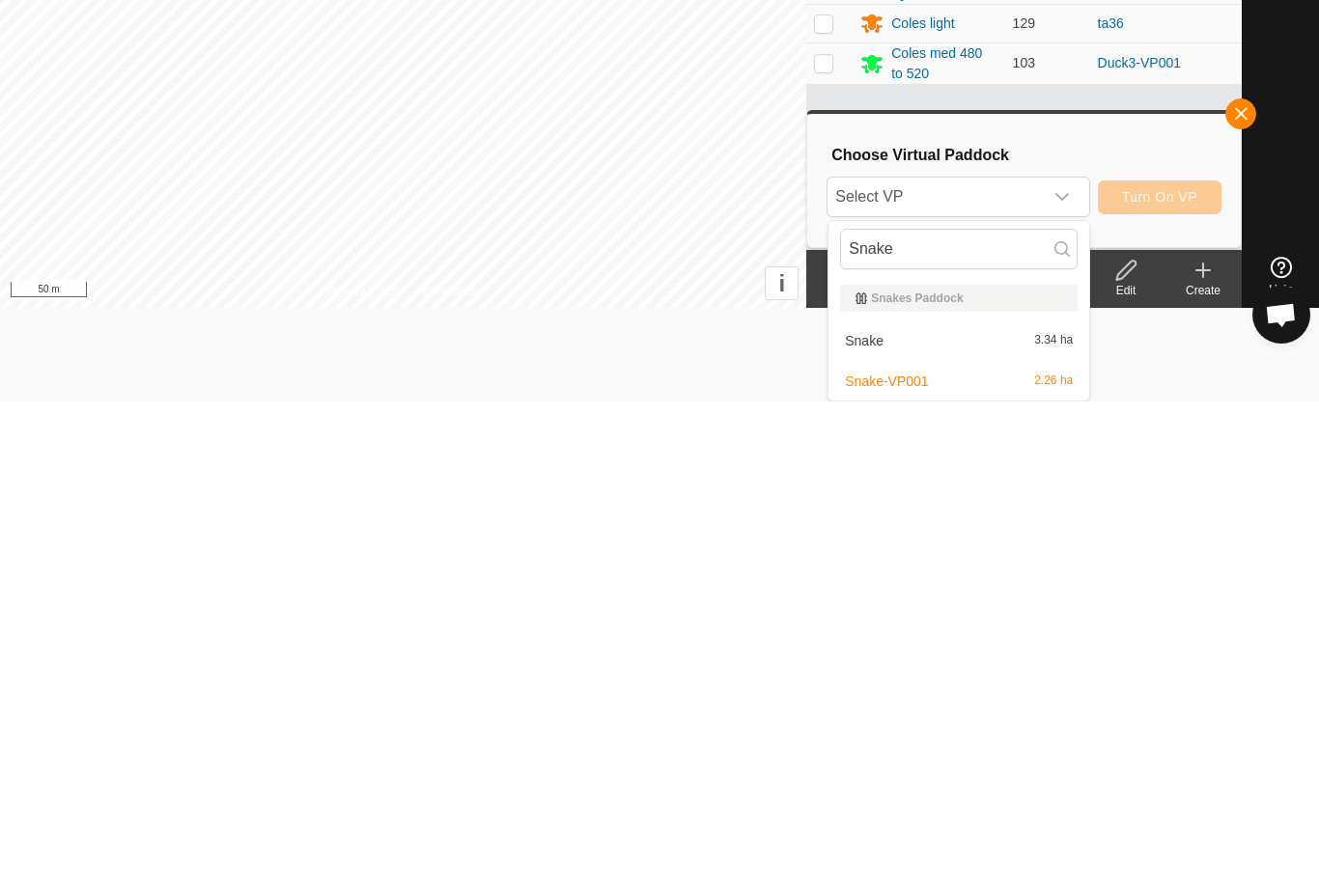
click at [1041, 813] on div "Snake 3.34 ha" at bounding box center [958, 824] width 237 height 23
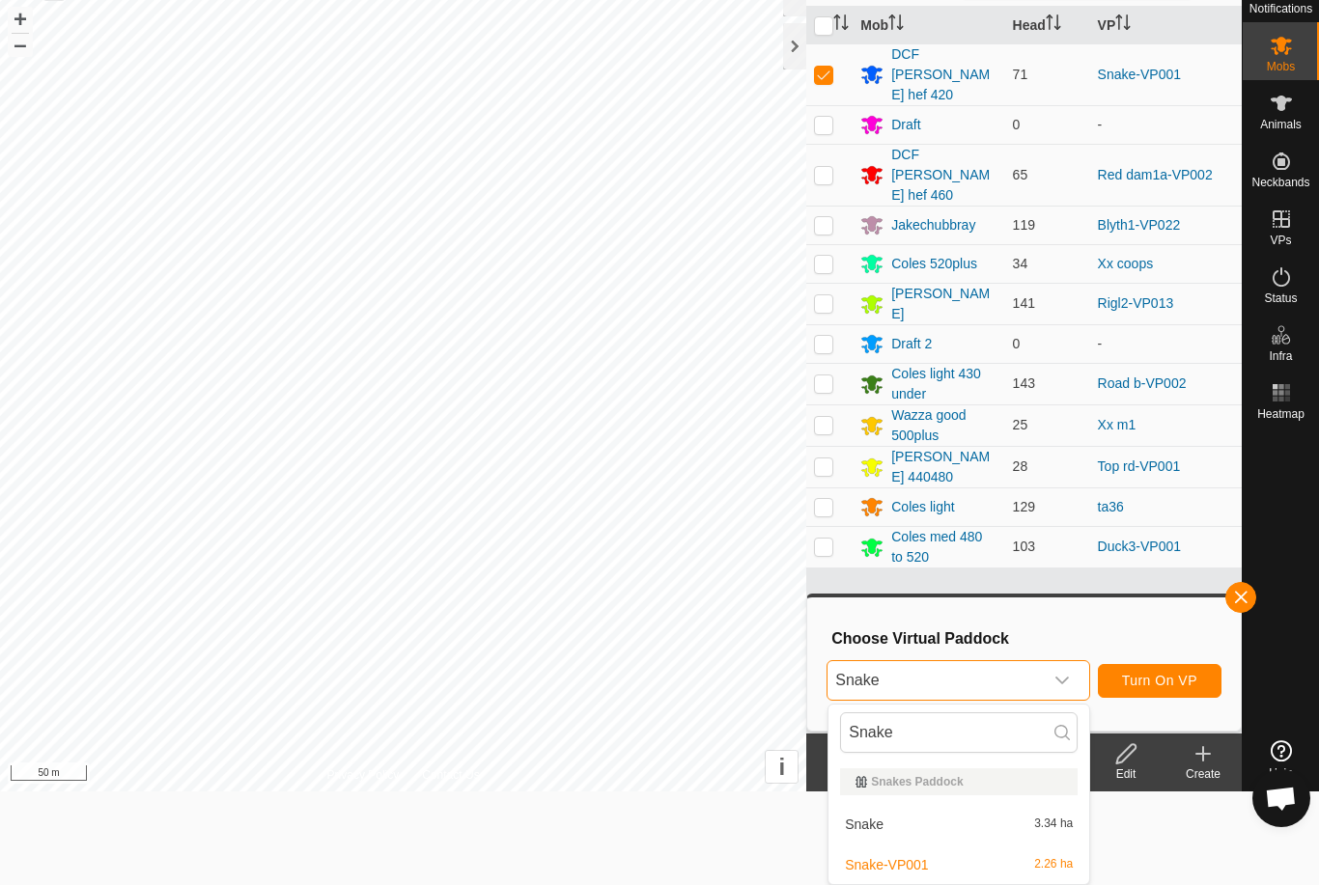
scroll to position [0, 0]
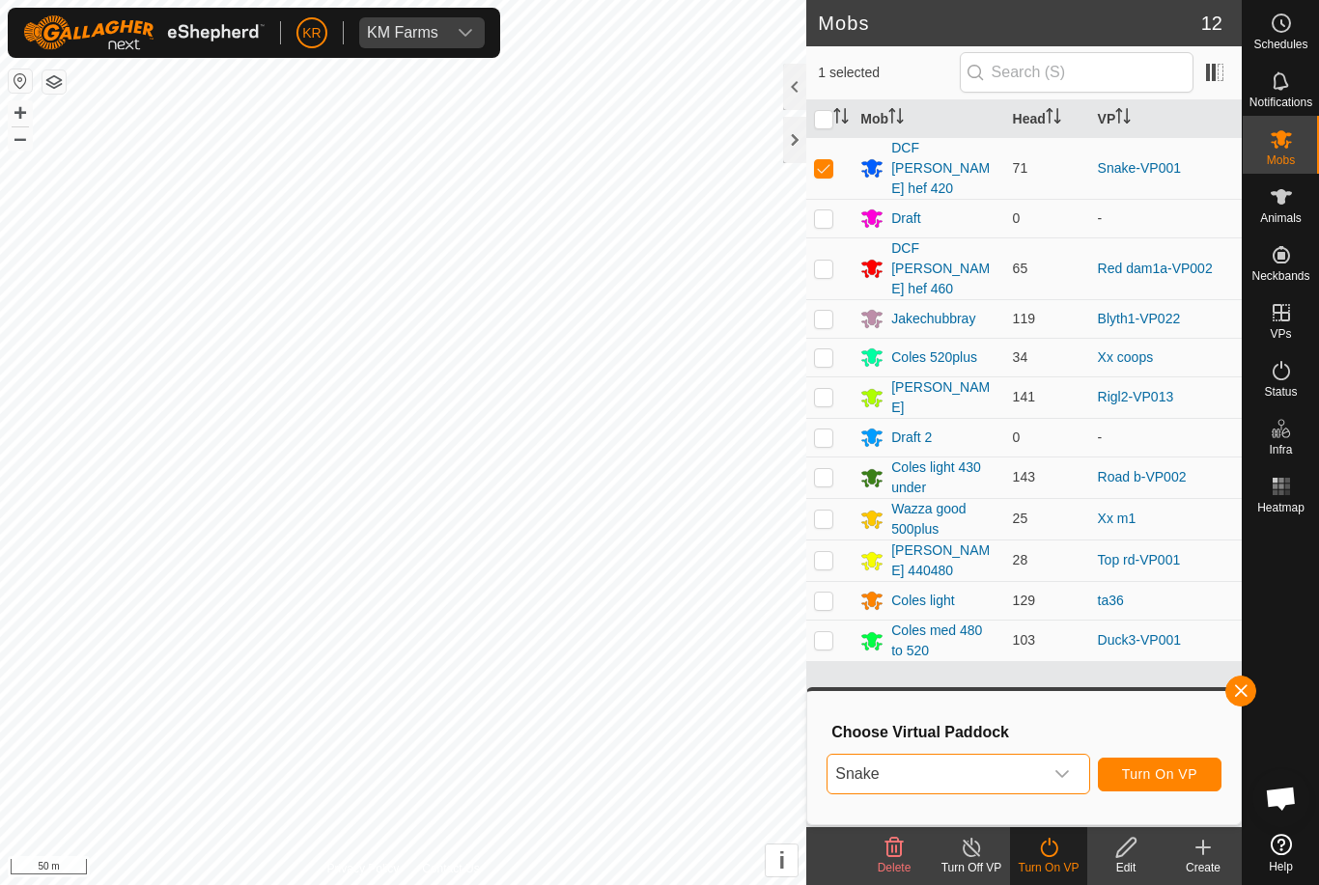
click at [1172, 783] on button "Turn On VP" at bounding box center [1160, 775] width 124 height 34
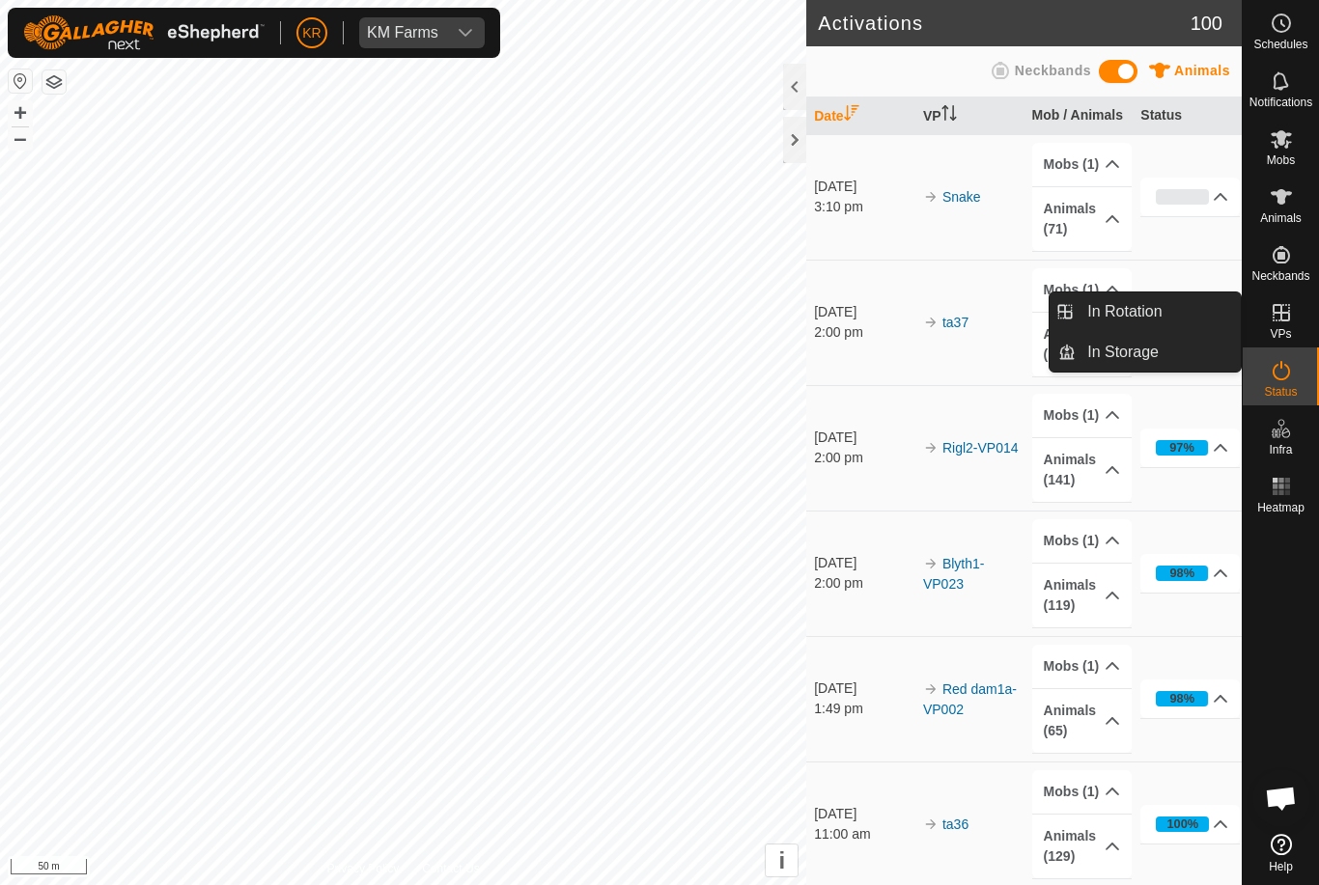
click at [1188, 312] on link "In Rotation" at bounding box center [1158, 312] width 165 height 39
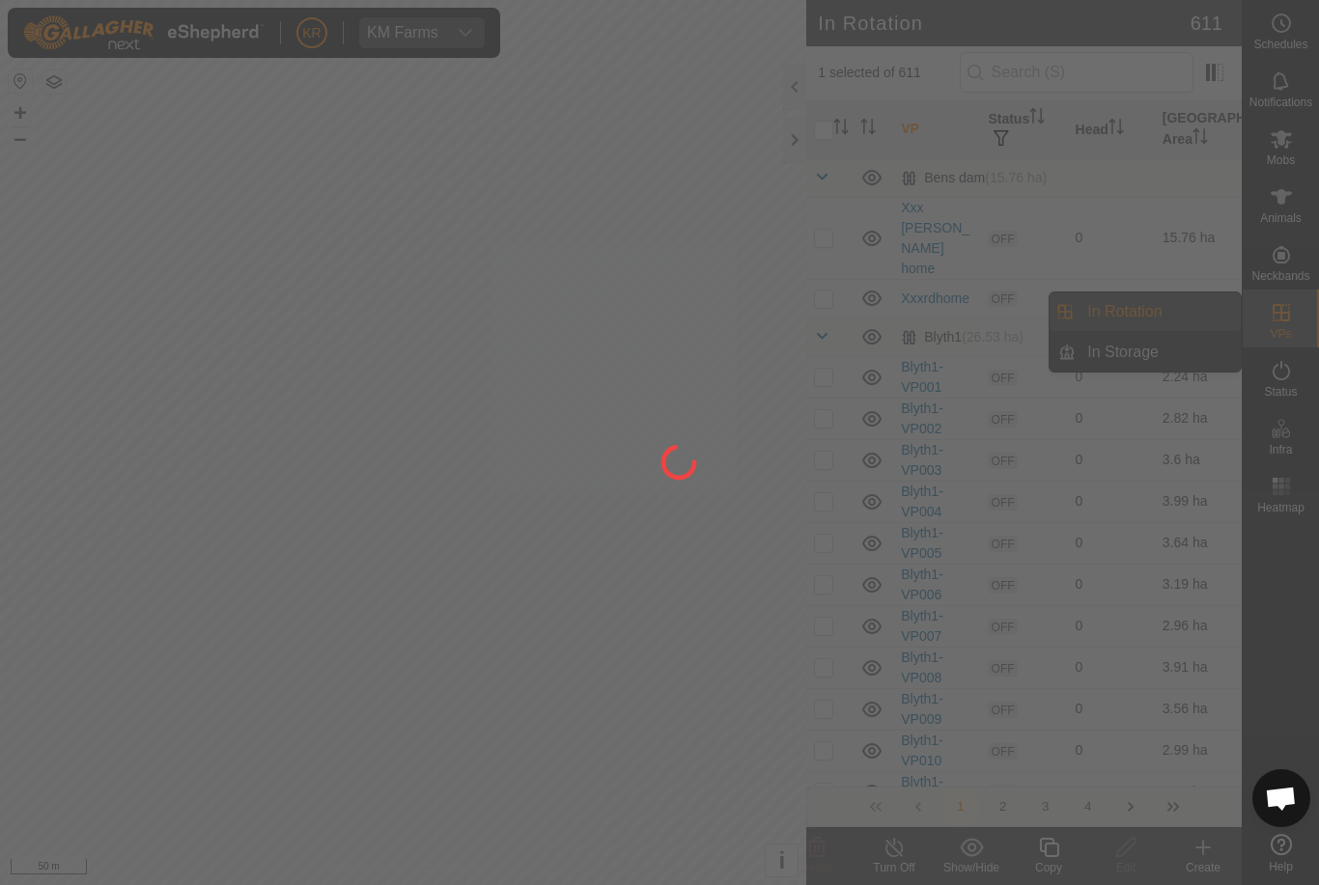
click at [1188, 320] on div at bounding box center [659, 442] width 1319 height 885
click at [839, 118] on div at bounding box center [659, 442] width 1319 height 885
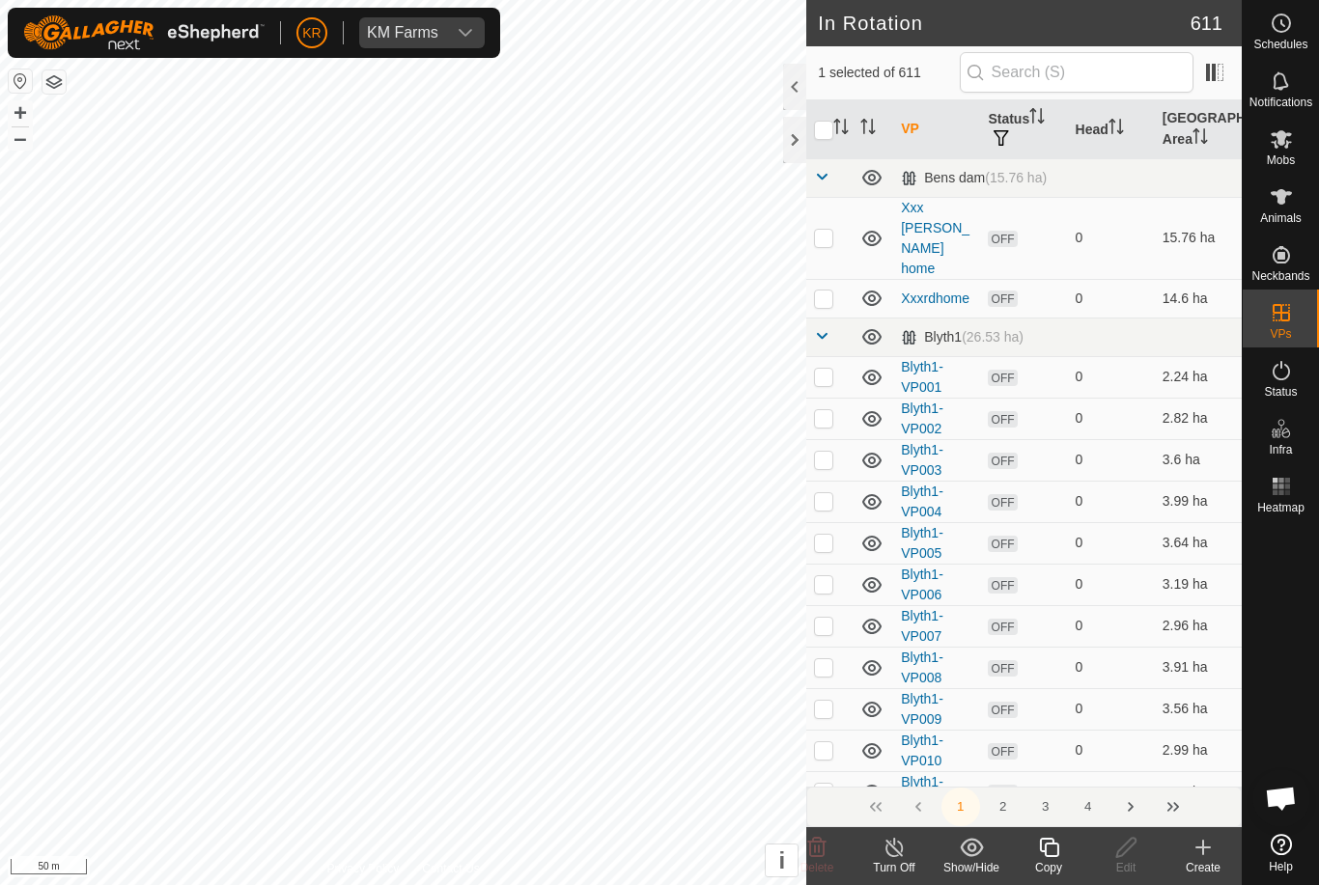
click at [839, 124] on icon "Activate to sort" at bounding box center [840, 126] width 15 height 15
click at [827, 124] on input "checkbox" at bounding box center [823, 130] width 19 height 19
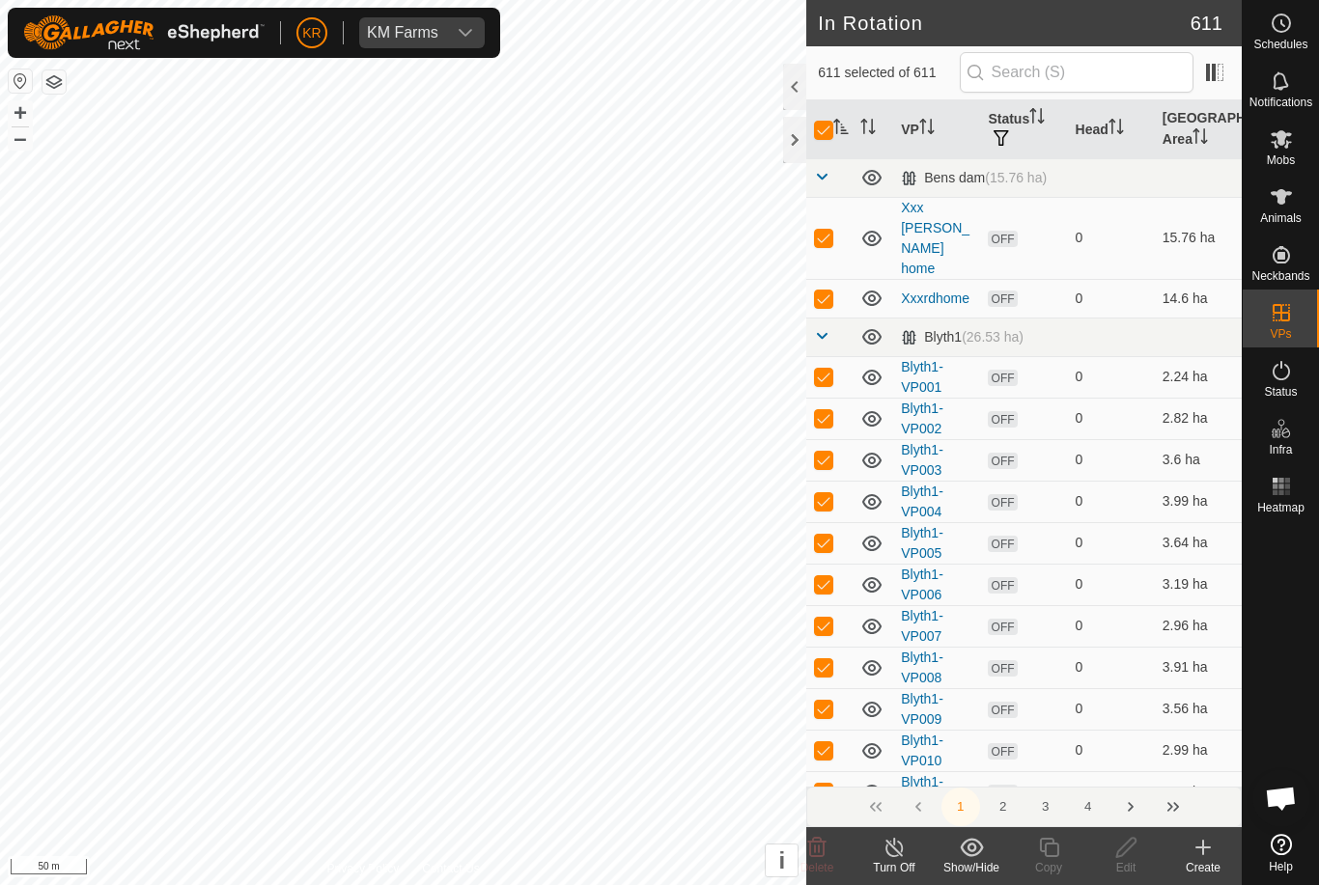
click at [824, 122] on input "checkbox" at bounding box center [823, 130] width 19 height 19
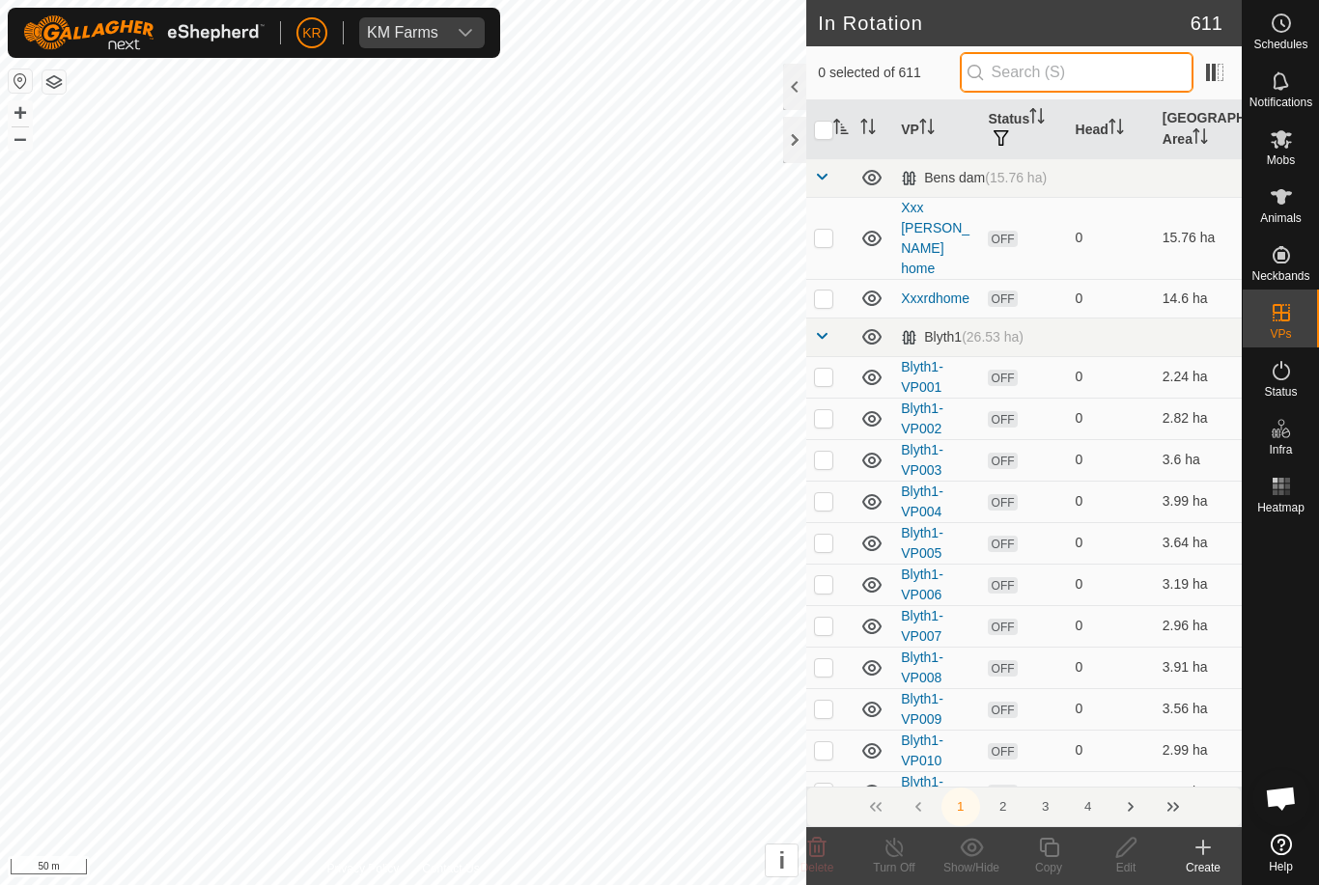
click at [1114, 69] on input "text" at bounding box center [1077, 72] width 234 height 41
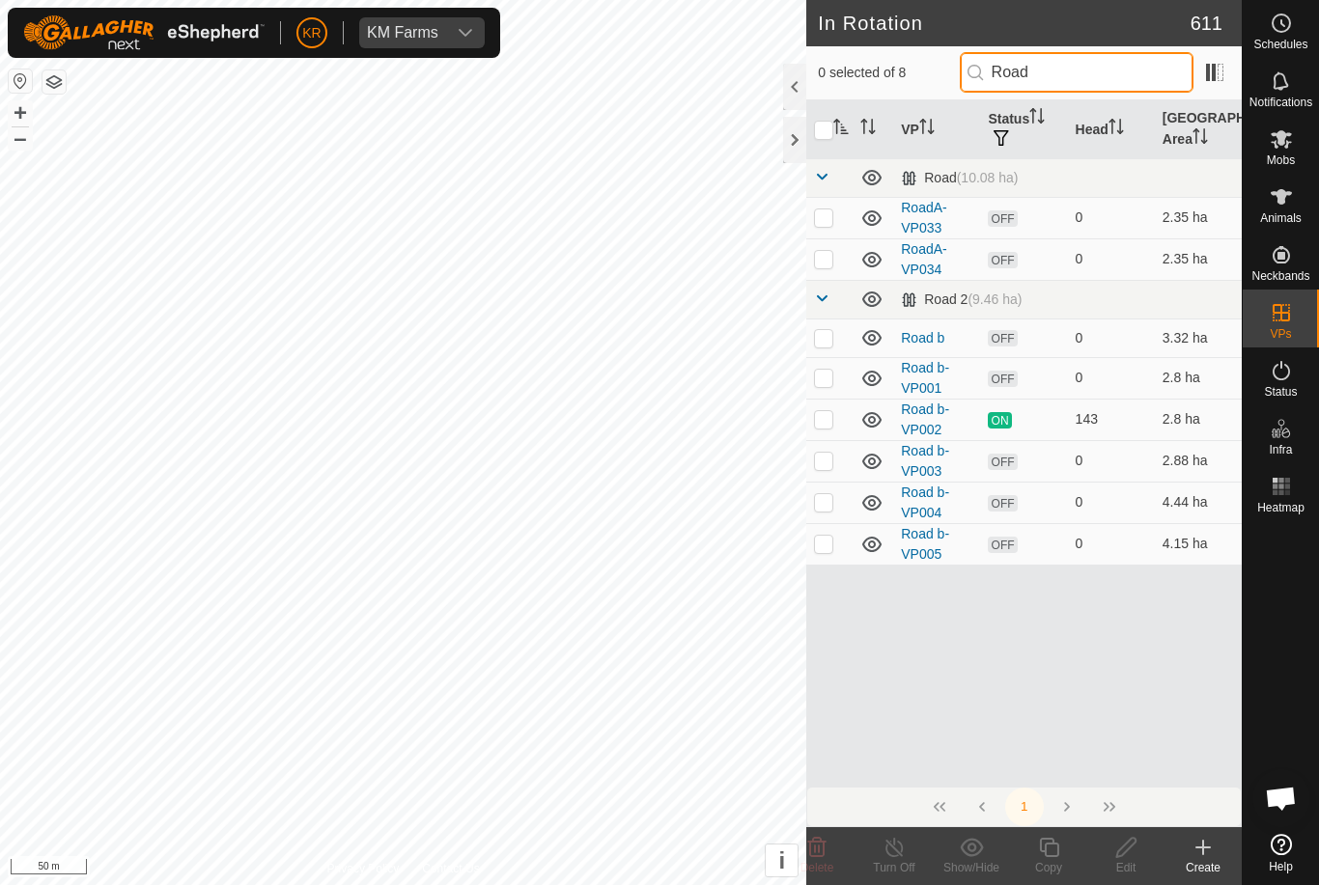
click at [1113, 69] on input "Road" at bounding box center [1077, 72] width 234 height 41
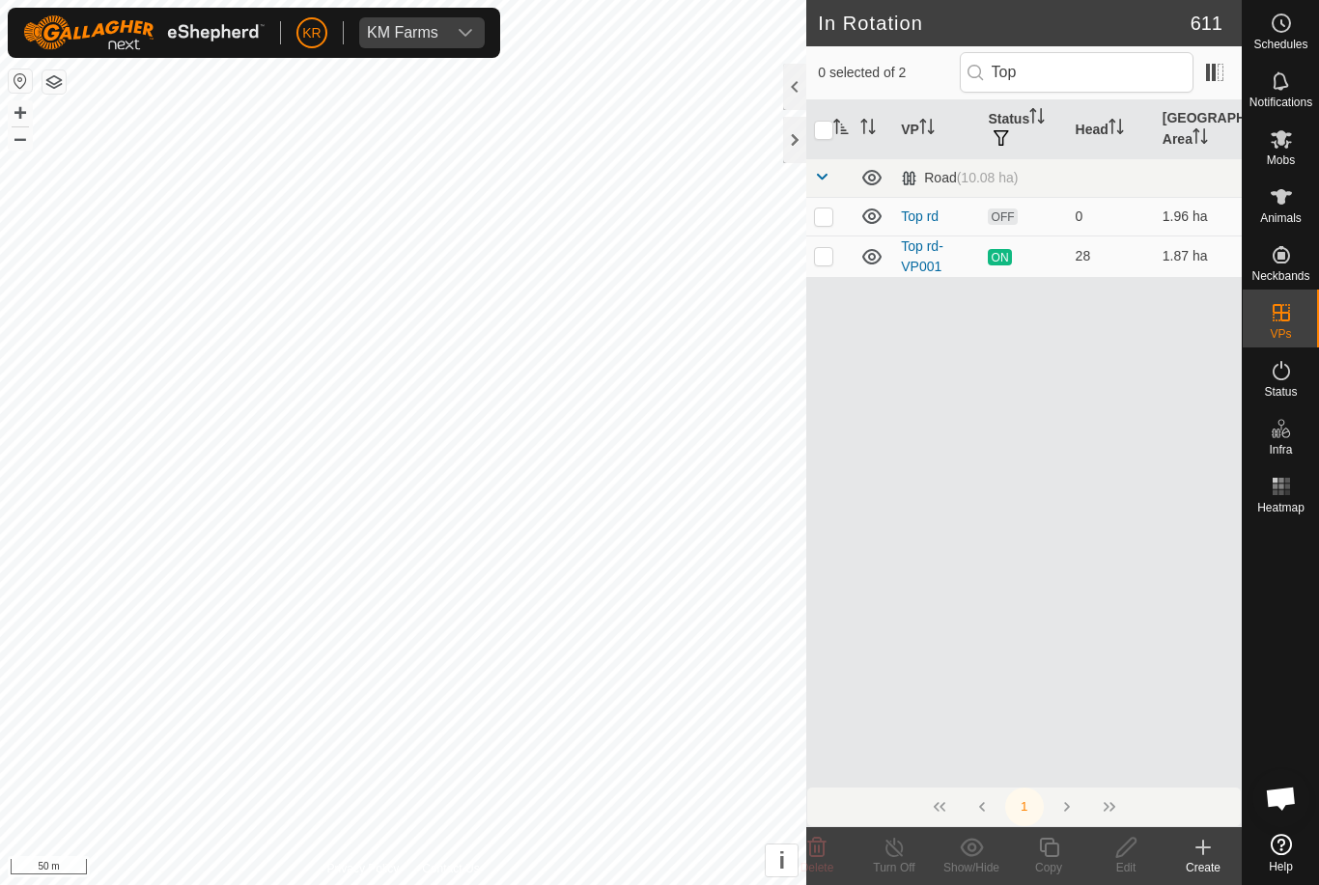
click at [820, 209] on p-checkbox at bounding box center [823, 216] width 19 height 15
click at [1133, 851] on icon at bounding box center [1126, 847] width 24 height 23
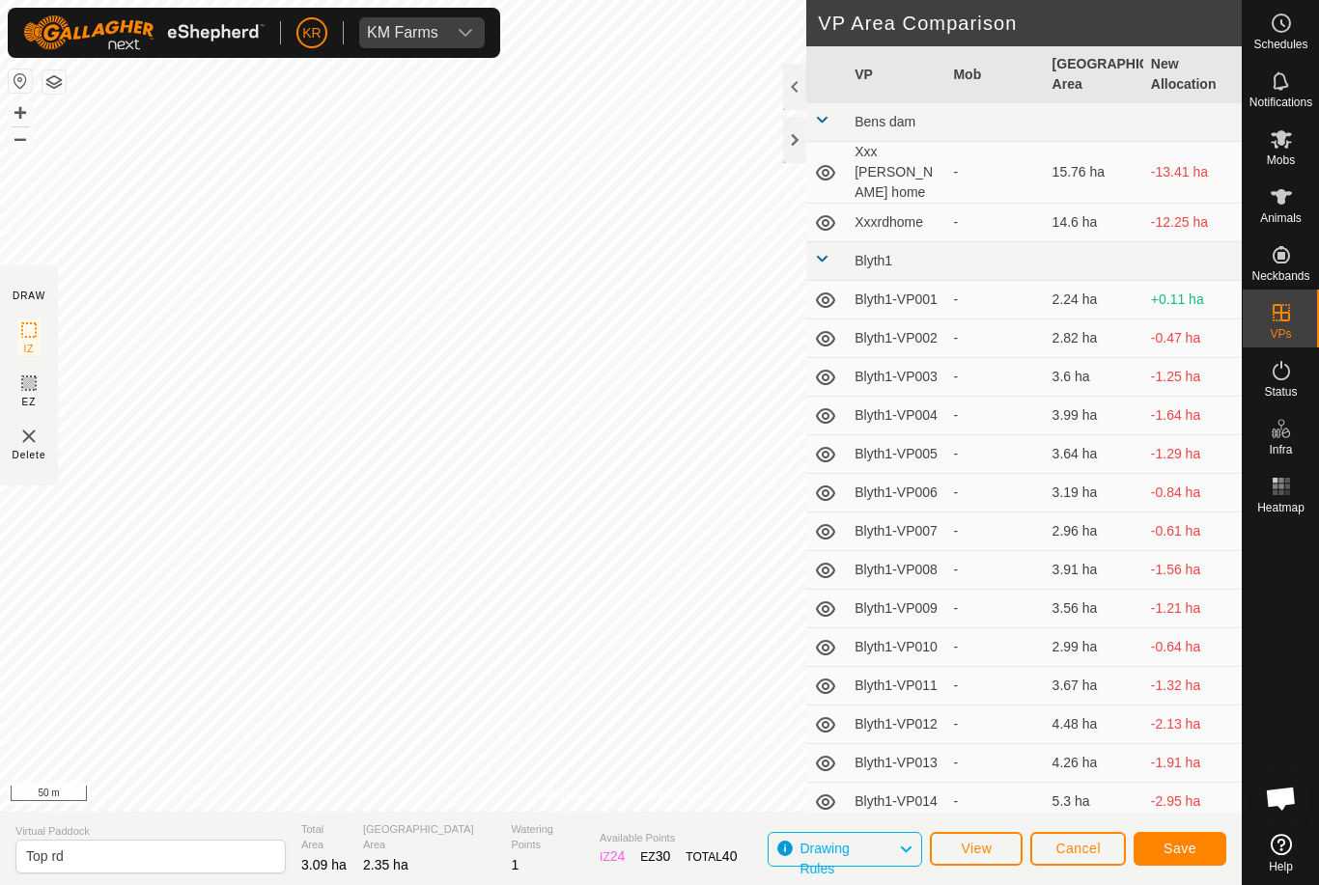
click at [1197, 842] on button "Save" at bounding box center [1179, 849] width 93 height 34
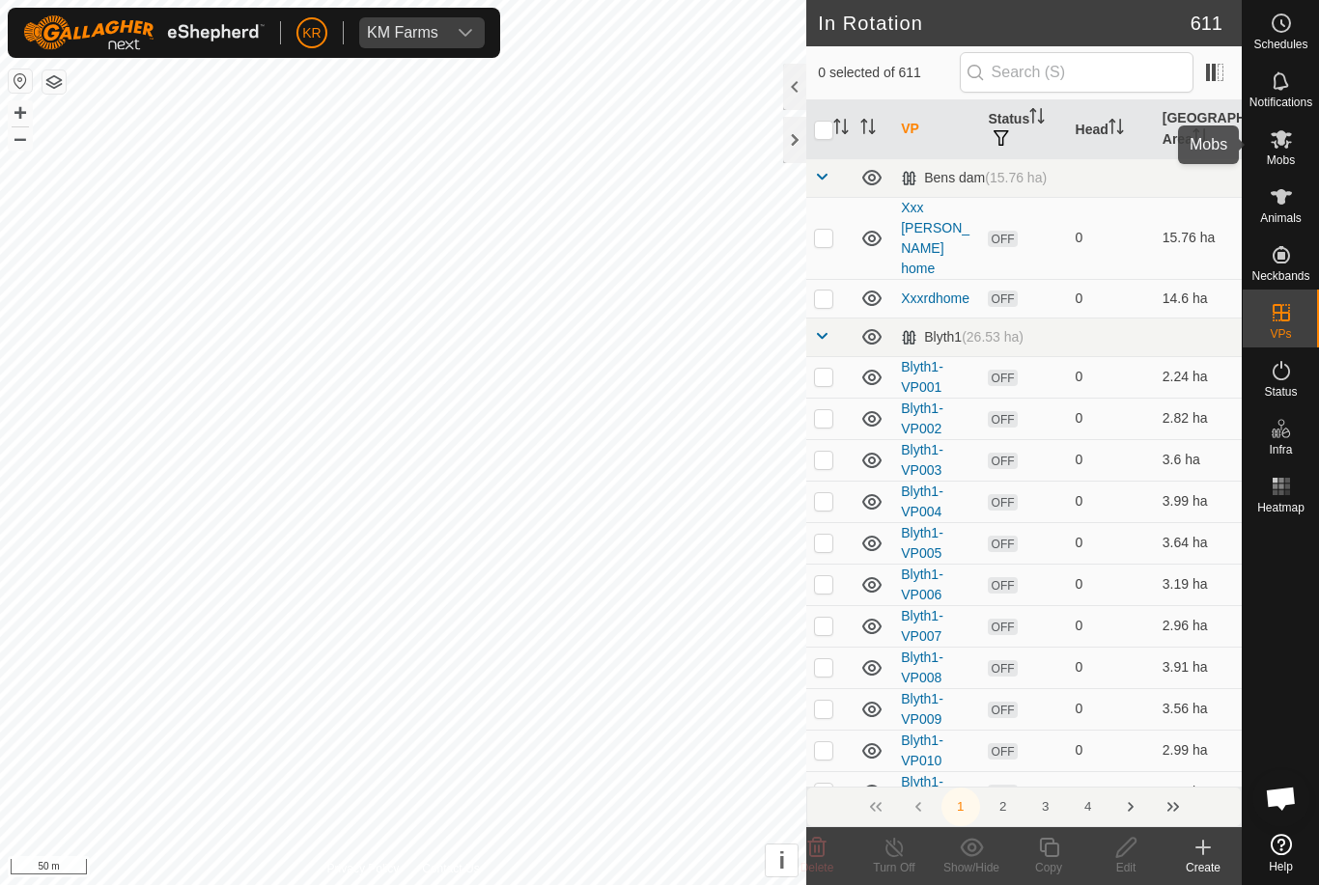
click at [1299, 155] on div "Mobs" at bounding box center [1281, 145] width 76 height 58
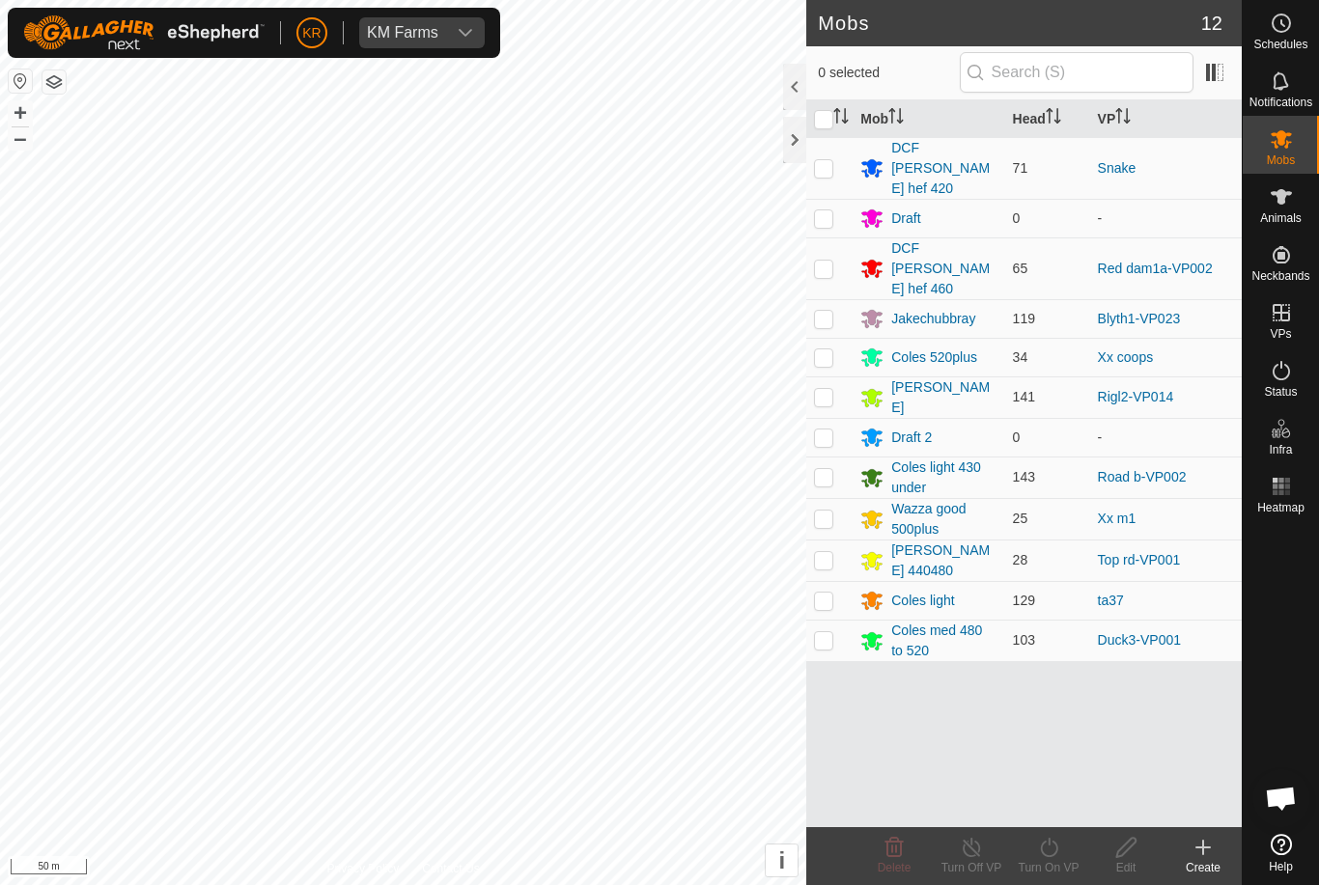
click at [836, 540] on td at bounding box center [829, 561] width 46 height 42
click at [1060, 851] on icon at bounding box center [1049, 847] width 24 height 23
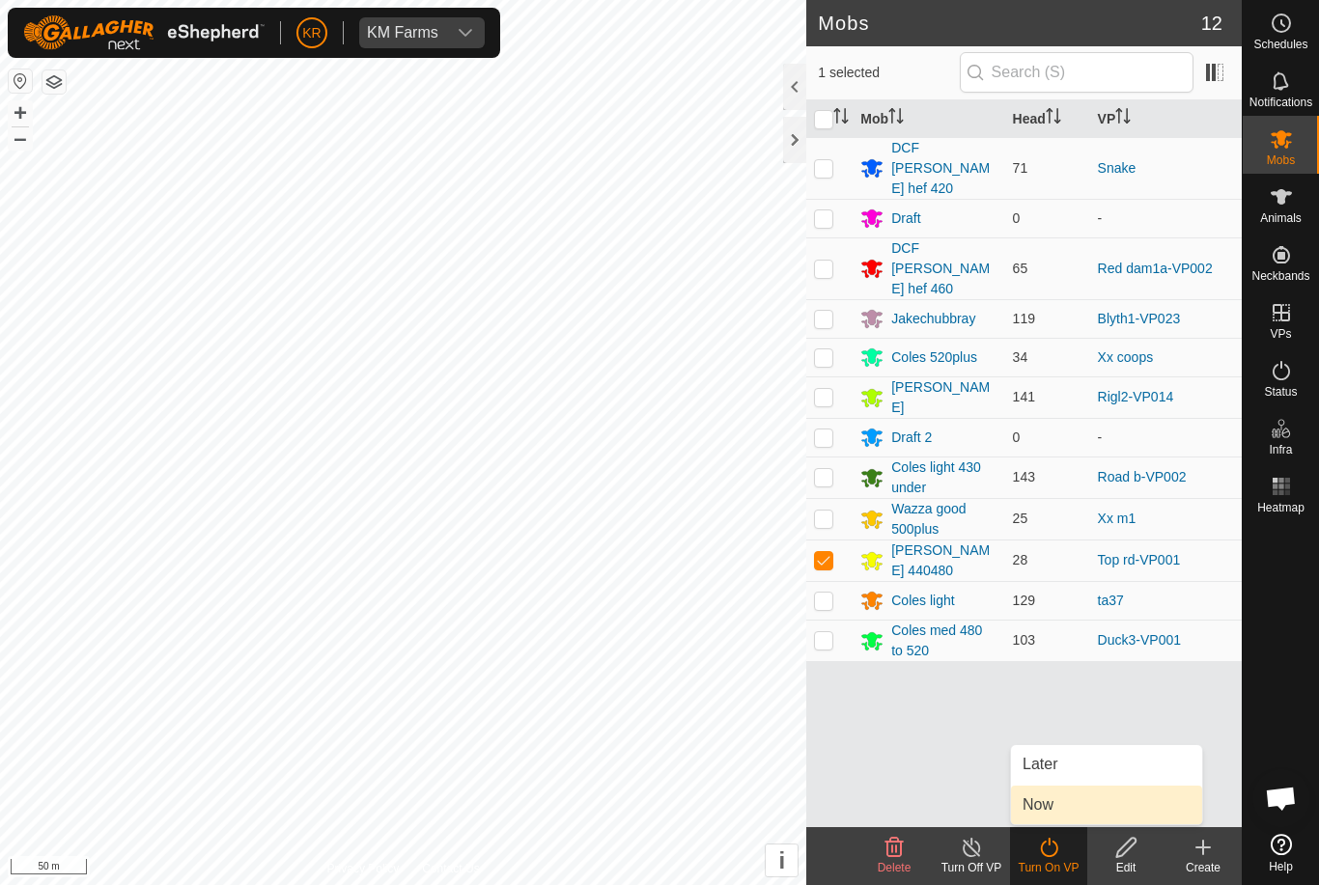
click at [1068, 803] on link "Now" at bounding box center [1106, 805] width 191 height 39
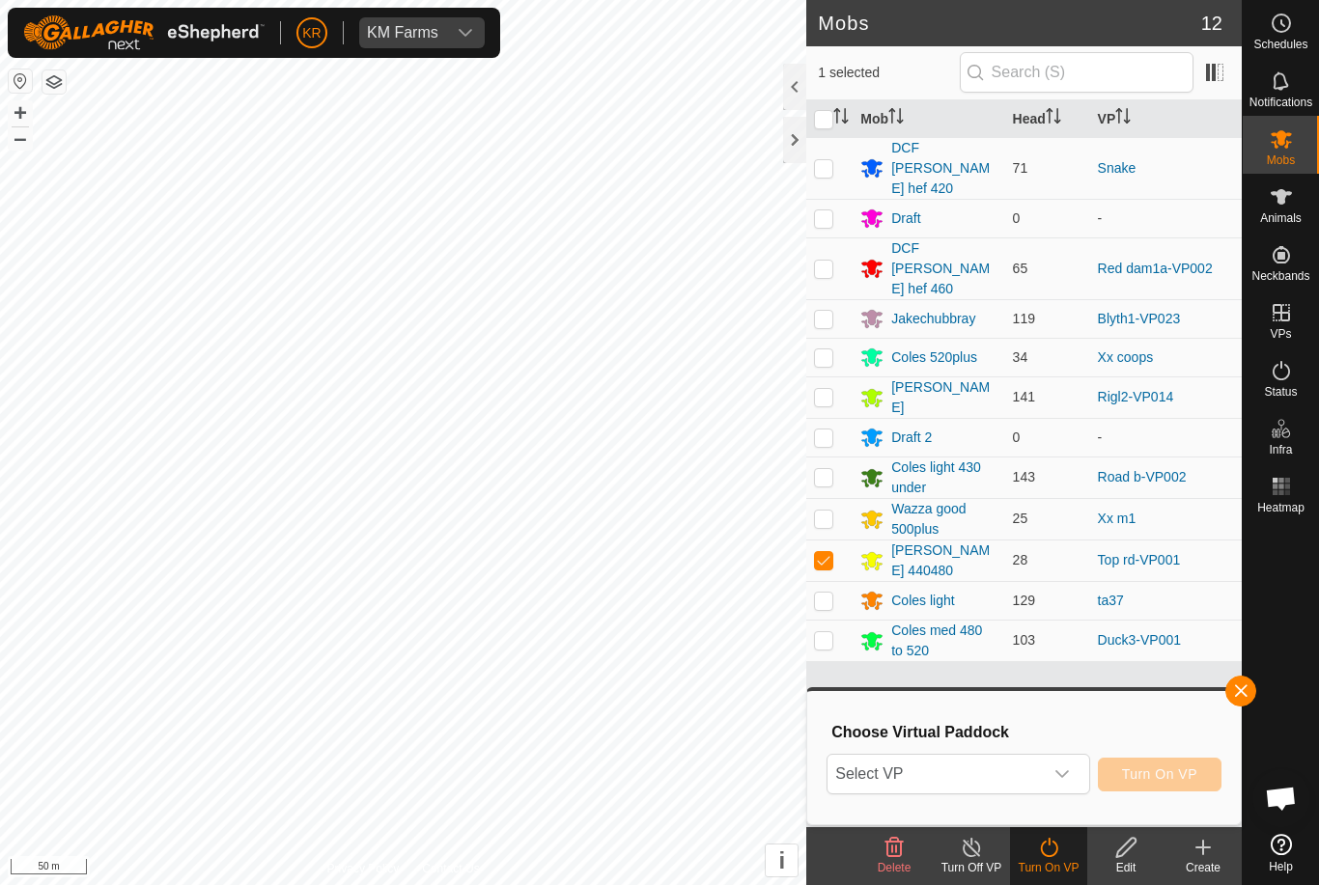
click at [1041, 769] on span "Select VP" at bounding box center [934, 774] width 214 height 39
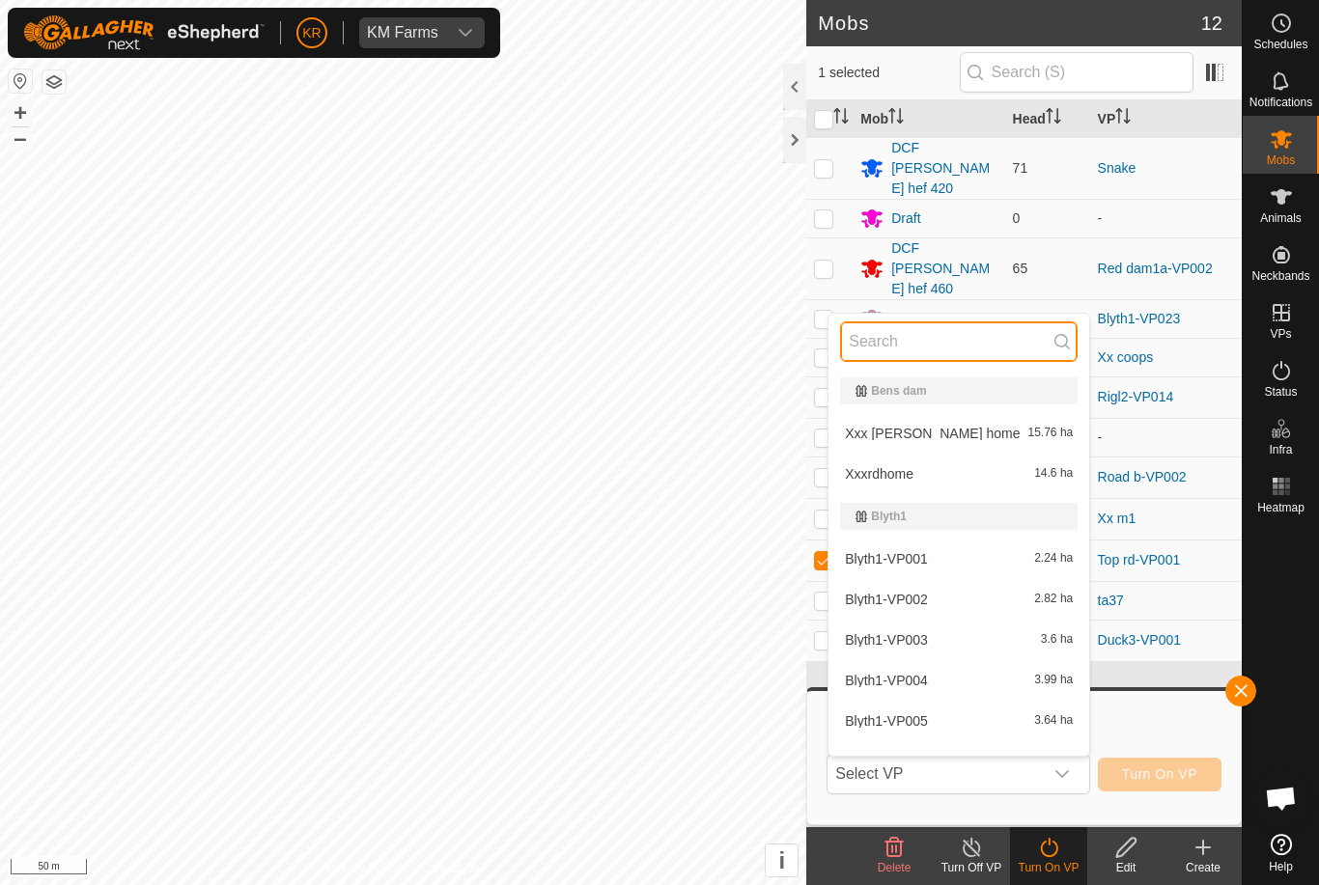
click at [945, 357] on input "text" at bounding box center [958, 341] width 237 height 41
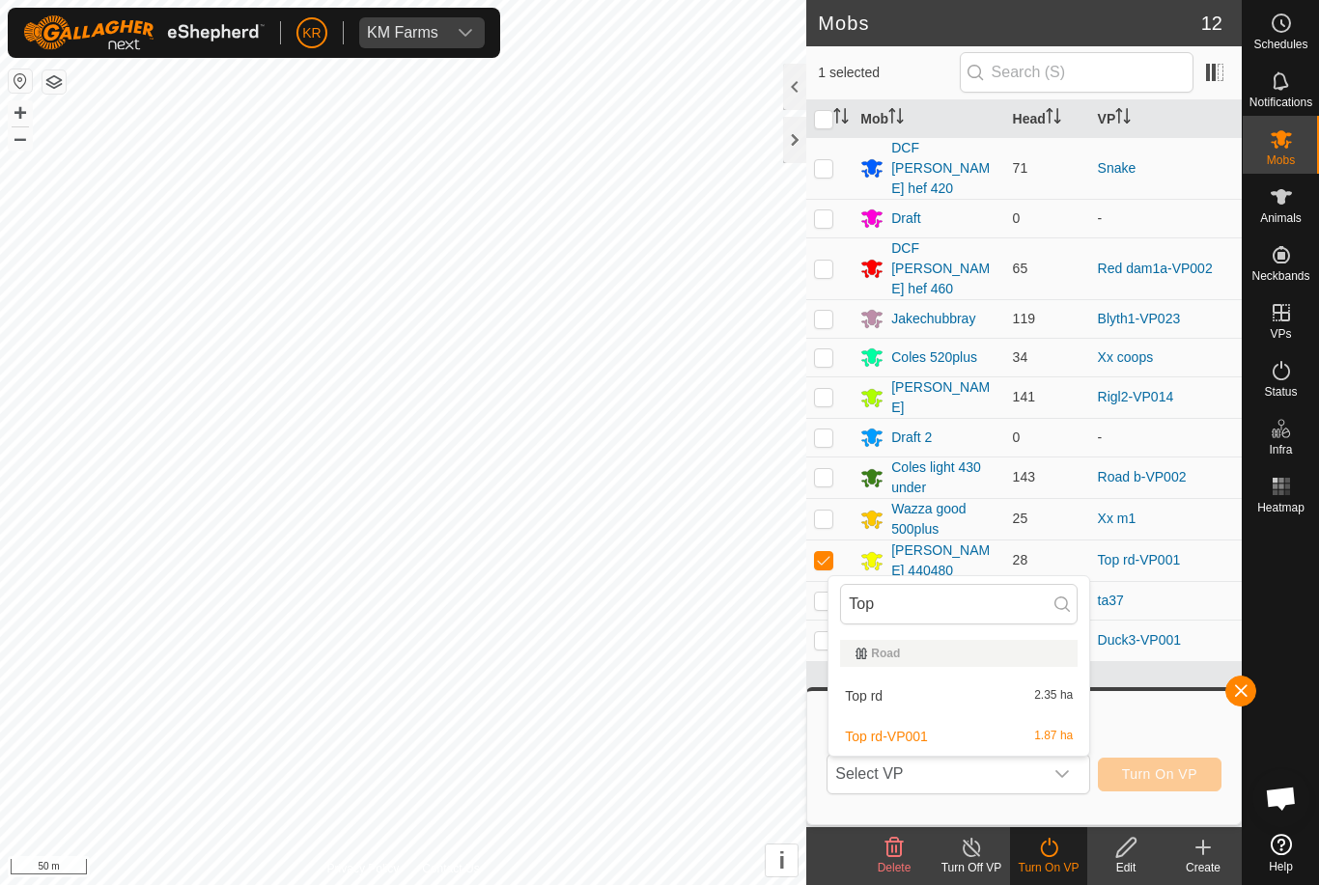
click at [967, 690] on div "Top rd 2.35 ha" at bounding box center [958, 696] width 237 height 23
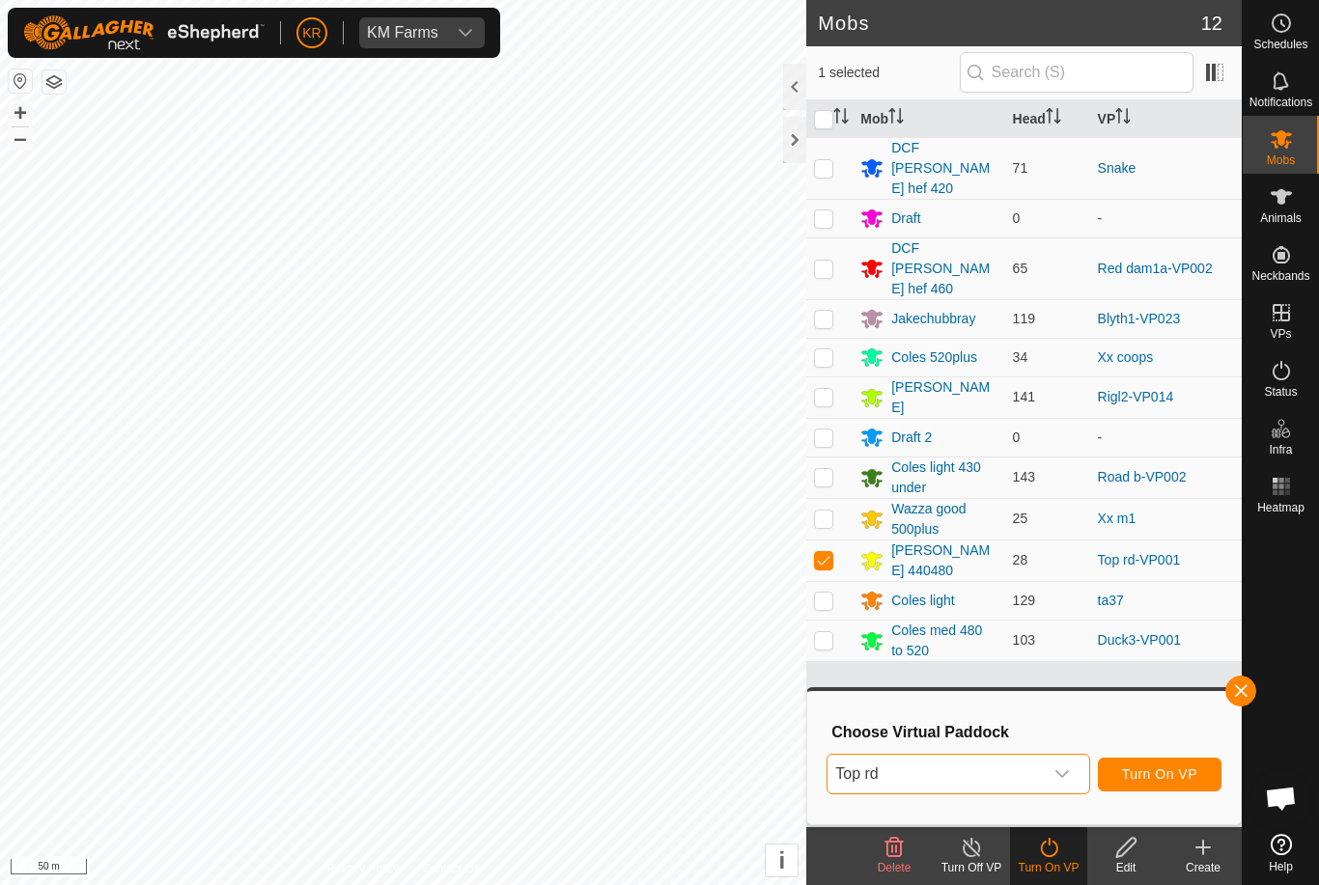
click at [1193, 772] on span "Turn On VP" at bounding box center [1159, 774] width 75 height 15
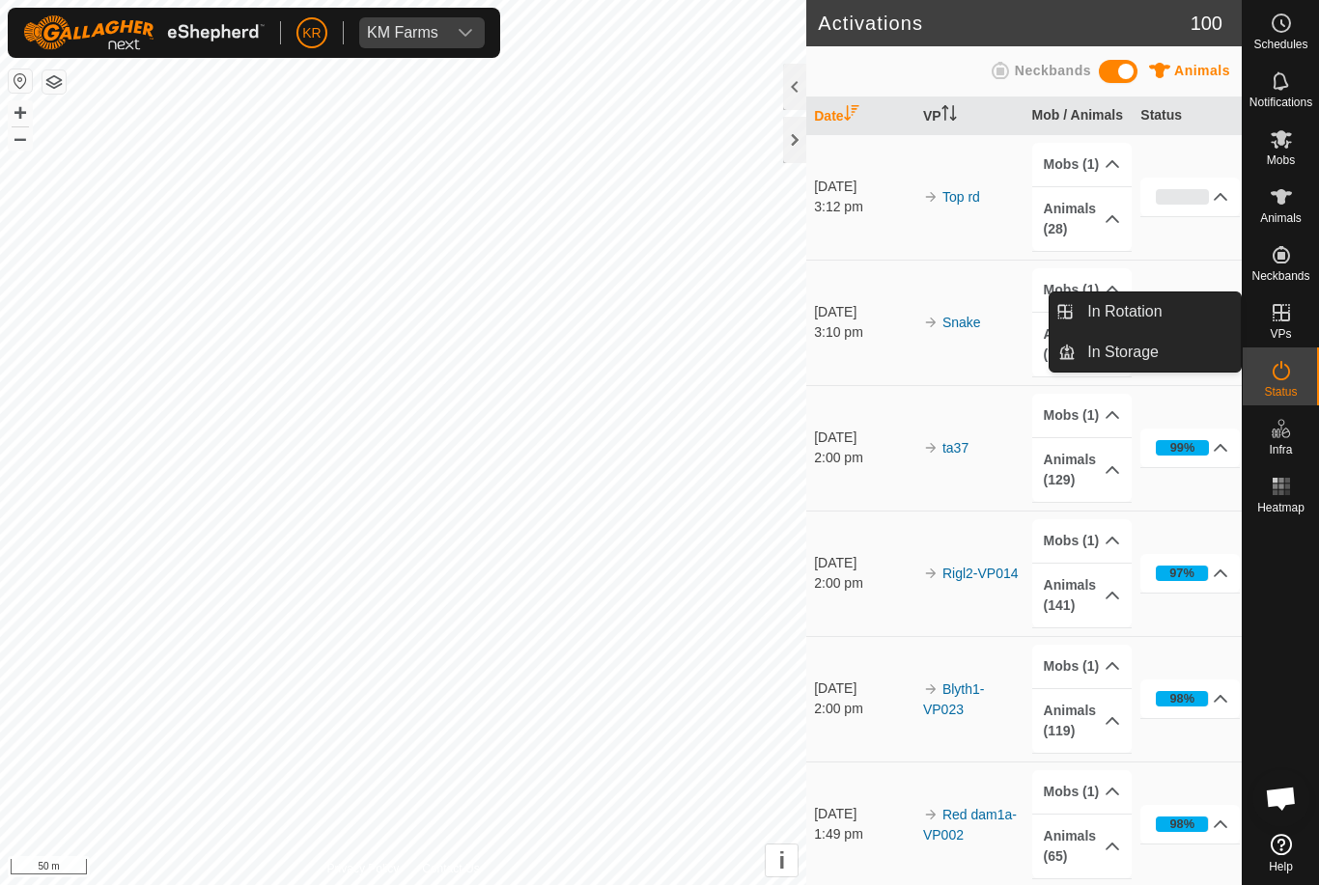
click at [1179, 306] on link "In Rotation" at bounding box center [1158, 312] width 165 height 39
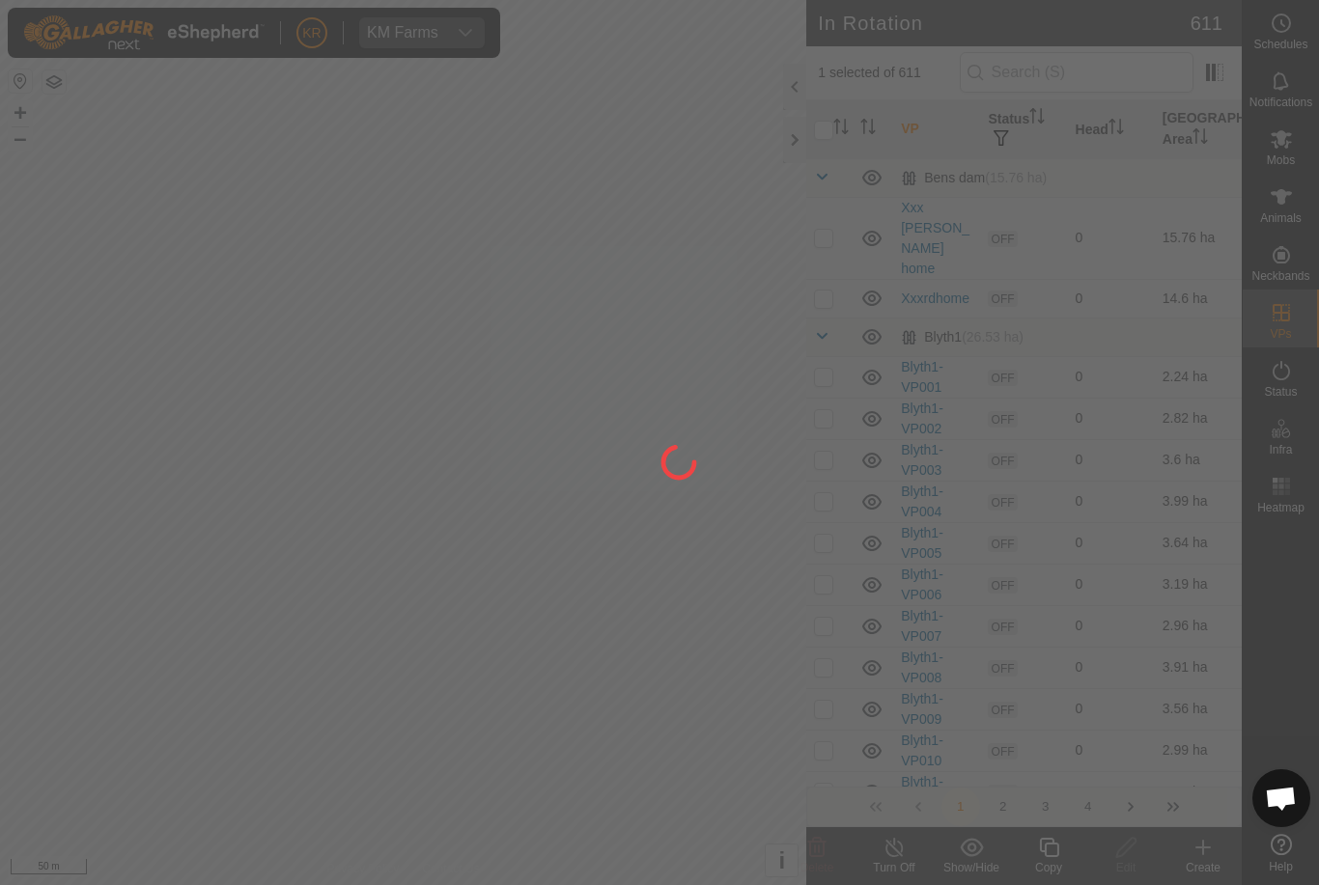
click at [827, 213] on div at bounding box center [659, 442] width 1319 height 885
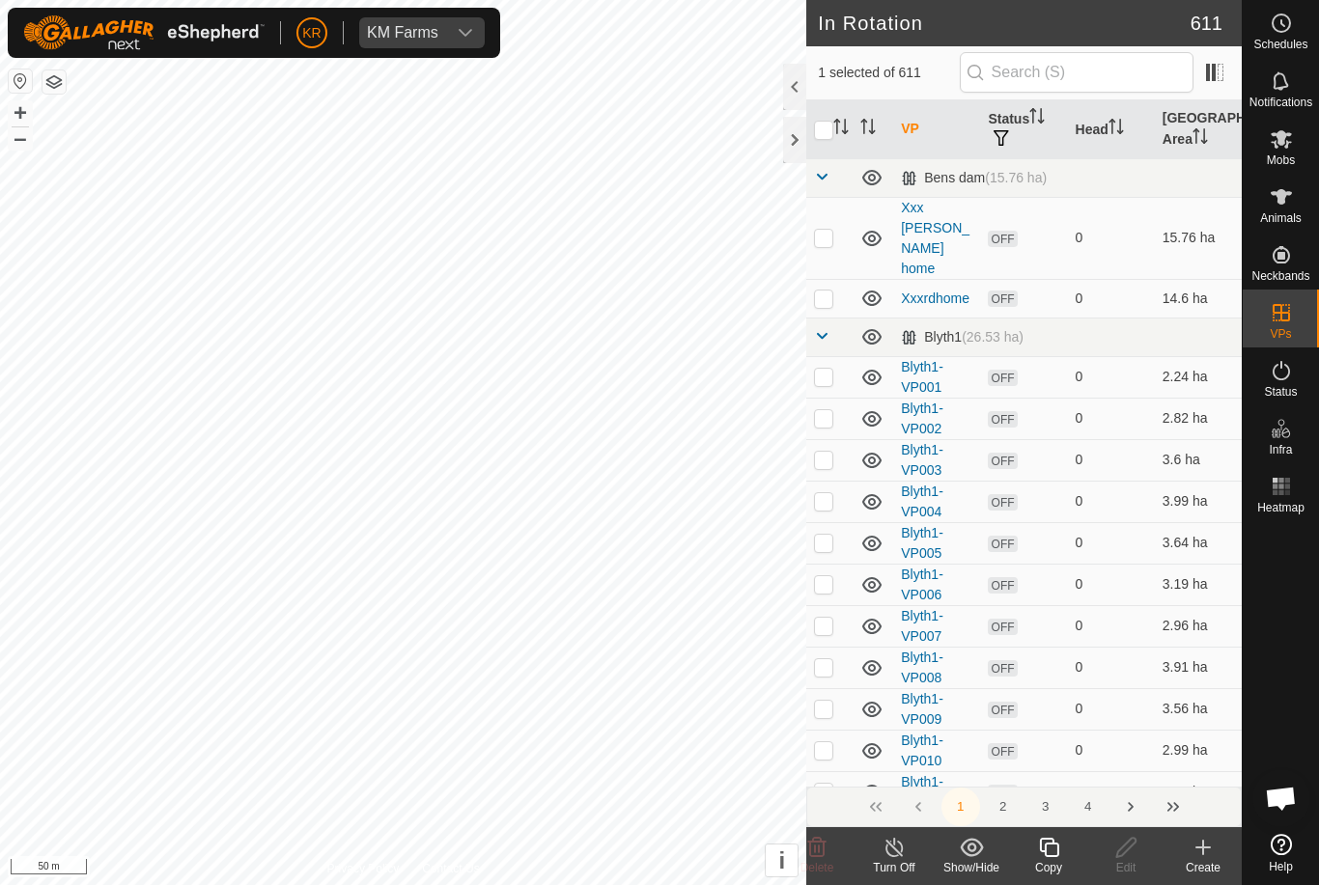
click at [827, 207] on td at bounding box center [829, 238] width 46 height 82
click at [829, 230] on p-checkbox at bounding box center [823, 237] width 19 height 15
click at [832, 136] on input "checkbox" at bounding box center [823, 130] width 19 height 19
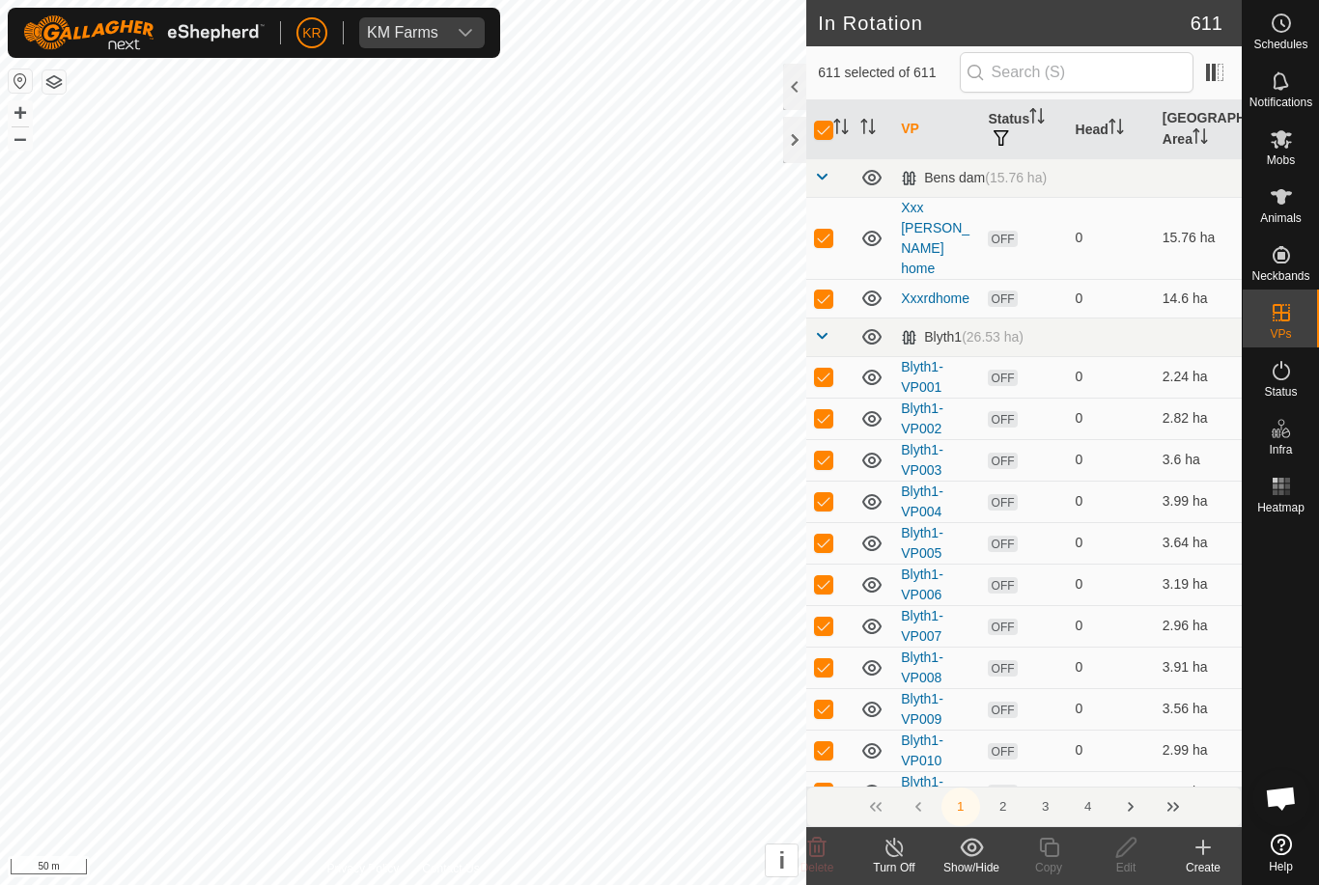
click at [830, 137] on input "checkbox" at bounding box center [823, 130] width 19 height 19
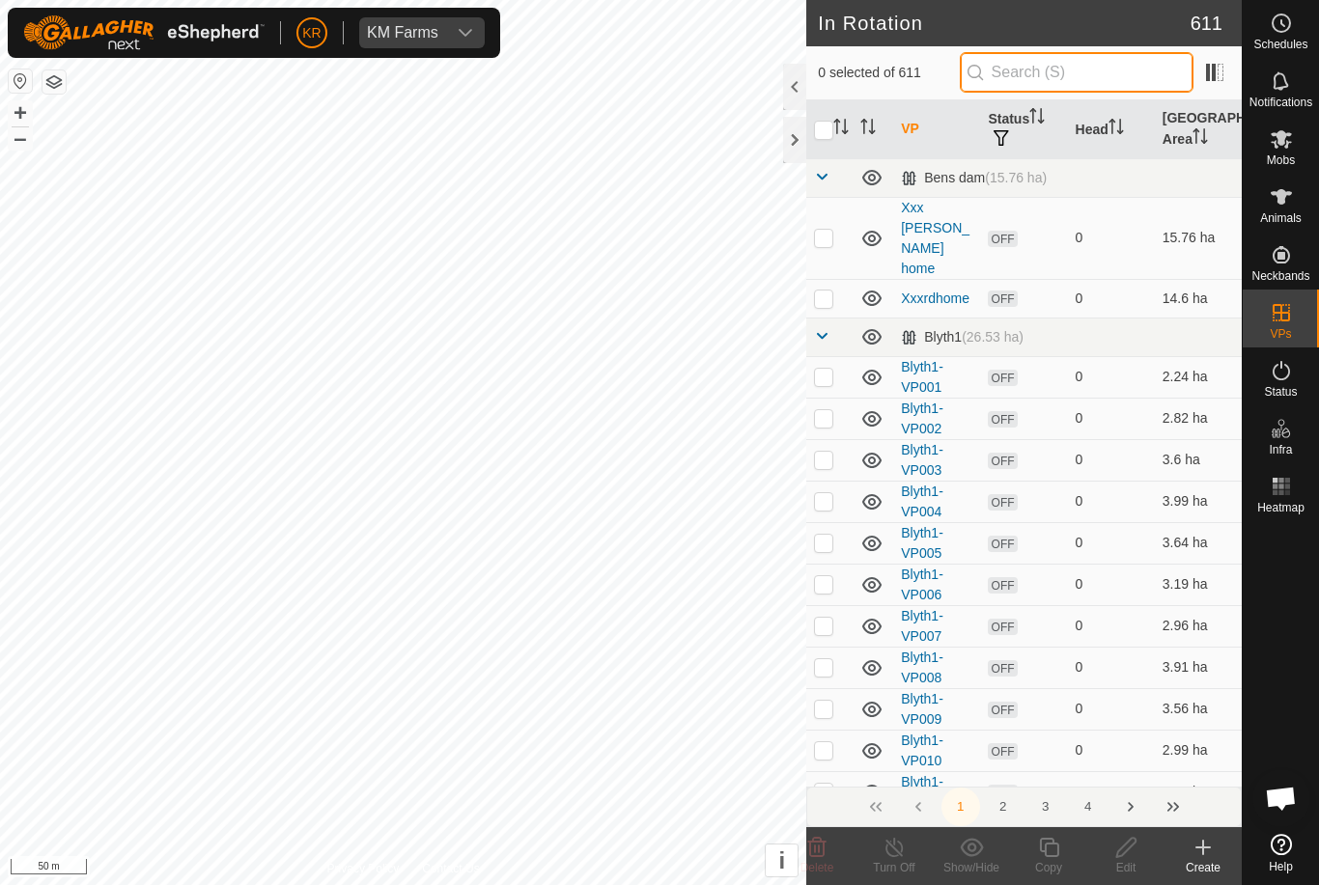
click at [1144, 82] on input "text" at bounding box center [1077, 72] width 234 height 41
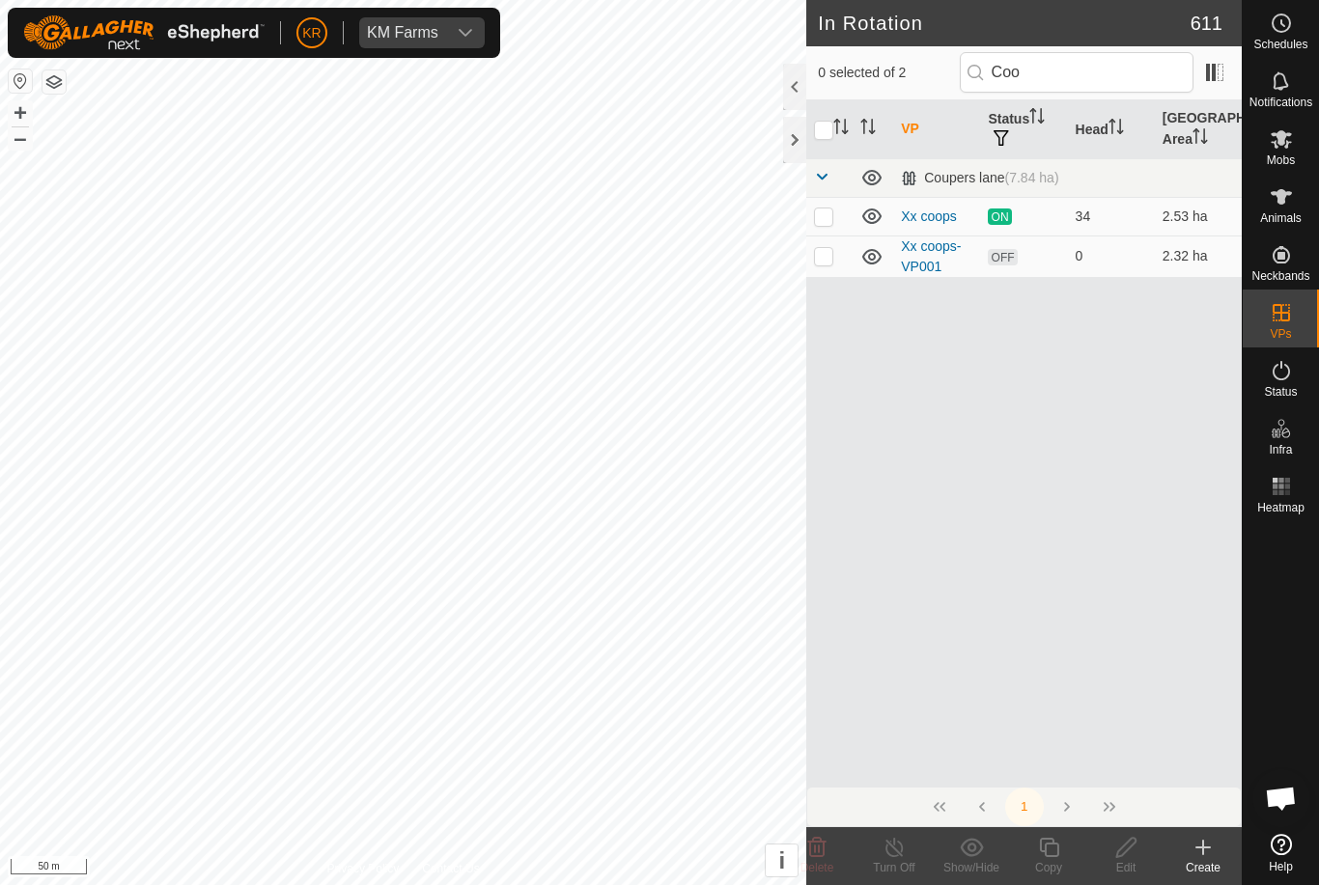
click at [825, 253] on p-checkbox at bounding box center [823, 255] width 19 height 15
click at [1131, 854] on icon at bounding box center [1126, 847] width 24 height 23
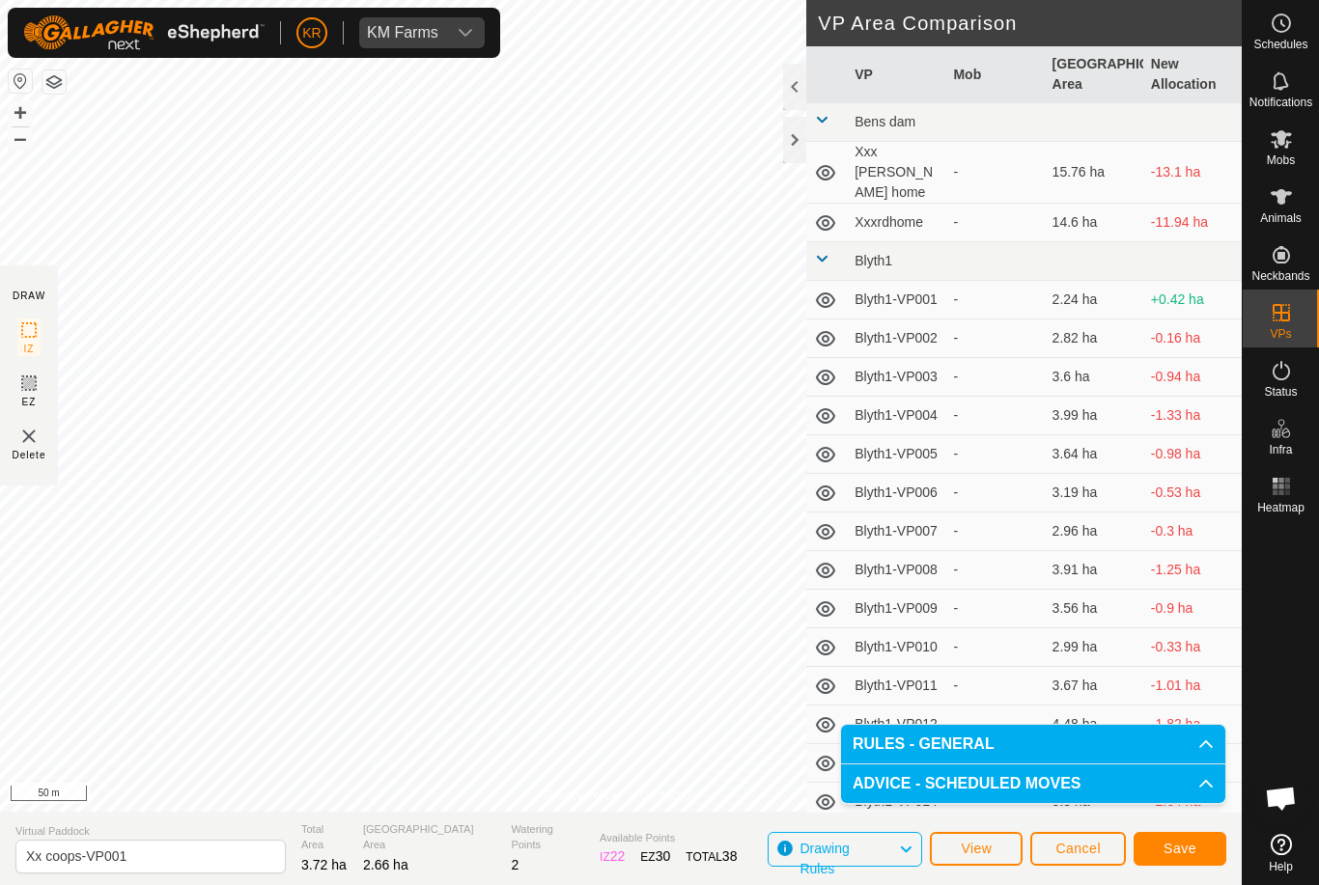
click at [1192, 843] on span "Save" at bounding box center [1179, 848] width 33 height 15
